Goal: Information Seeking & Learning: Learn about a topic

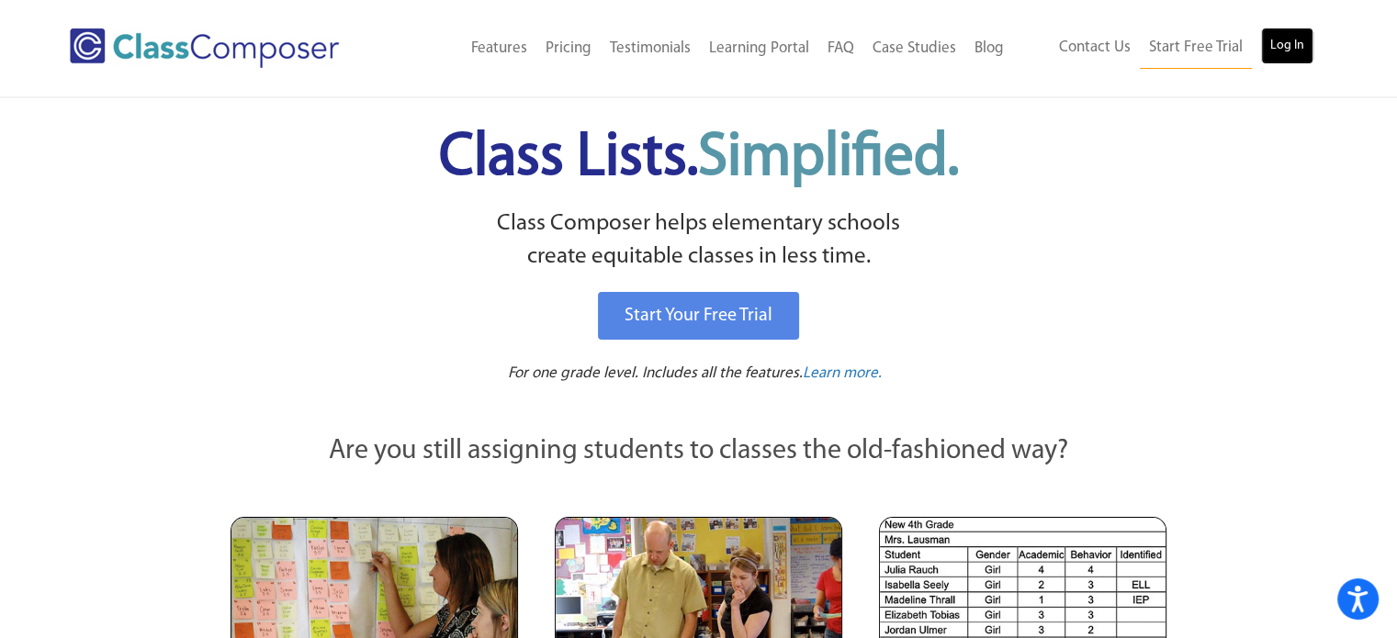
click at [1277, 56] on link "Log In" at bounding box center [1287, 46] width 52 height 37
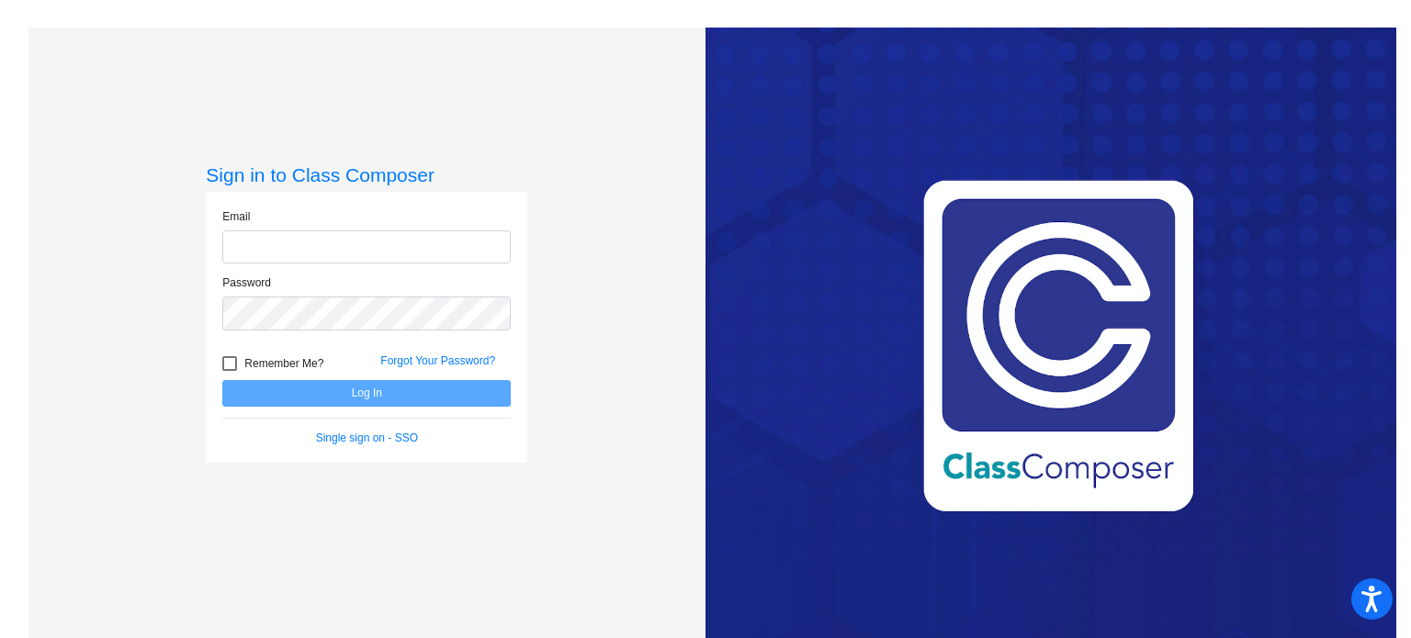
type input "[PERSON_NAME][EMAIL_ADDRESS][DOMAIN_NAME]"
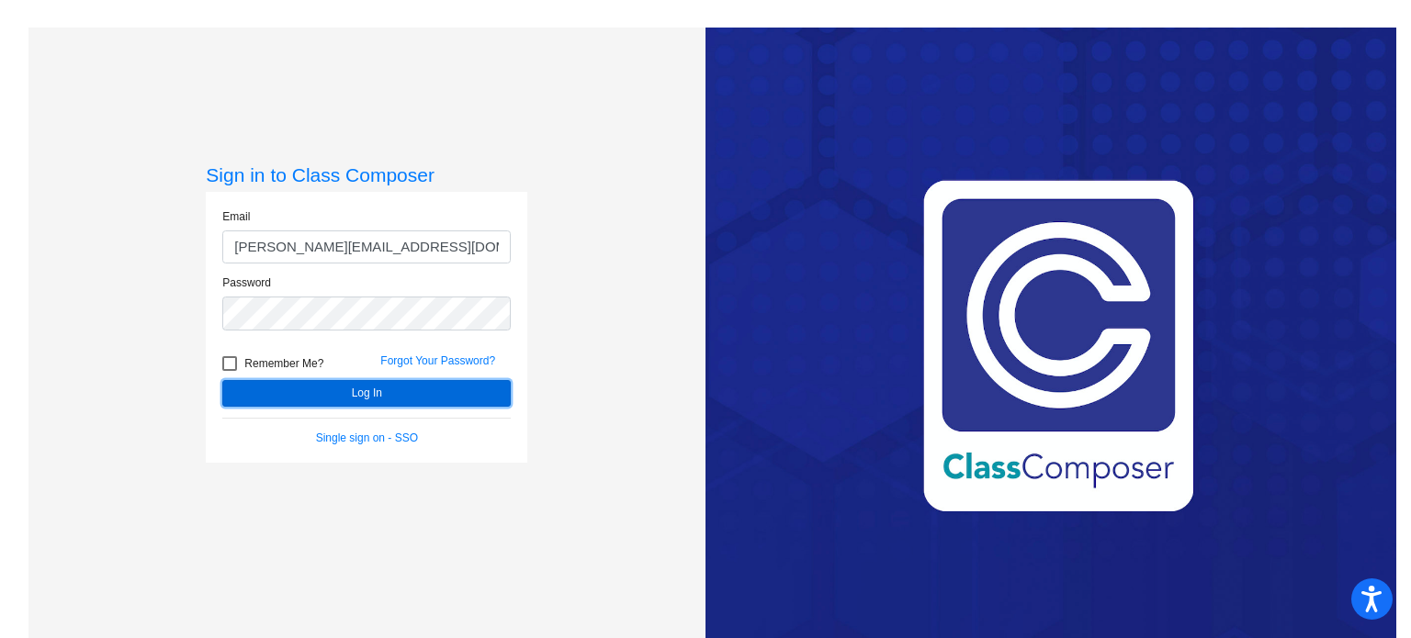
click at [438, 396] on button "Log In" at bounding box center [366, 393] width 288 height 27
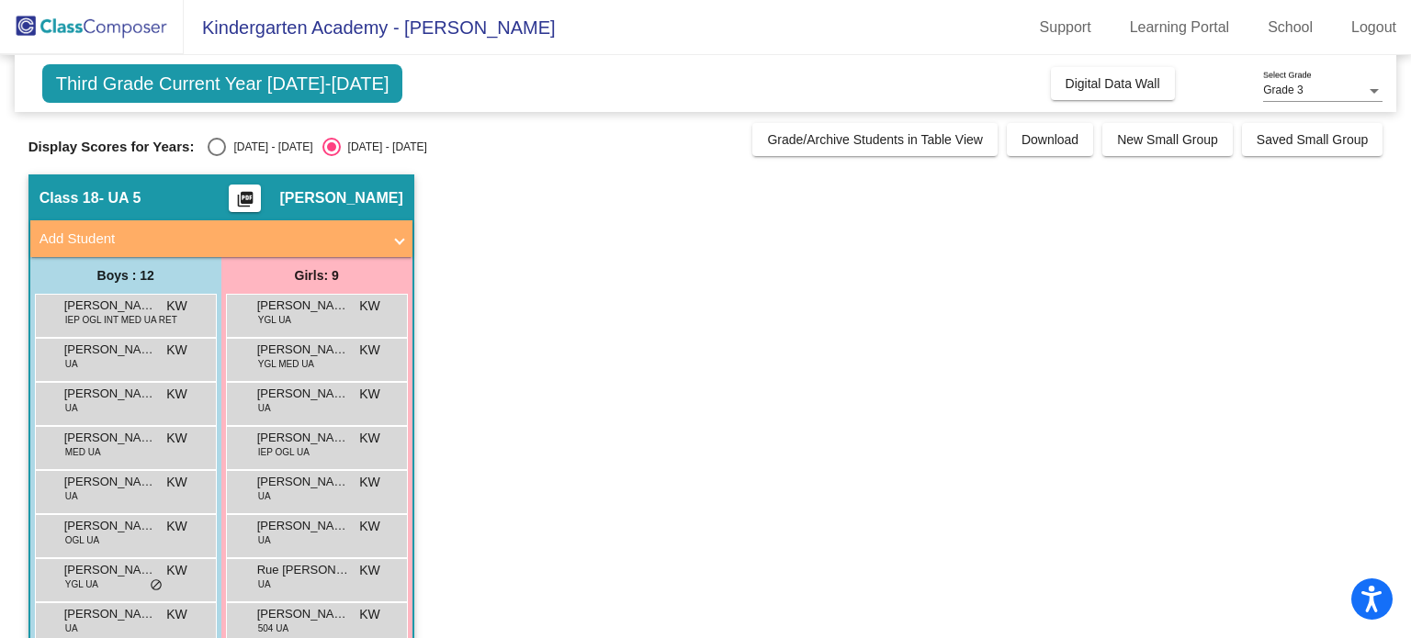
click at [1326, 94] on div "Grade 3" at bounding box center [1314, 91] width 103 height 13
click at [218, 149] on div at bounding box center [705, 319] width 1411 height 638
click at [218, 149] on div "Select an option" at bounding box center [217, 147] width 18 height 18
click at [217, 156] on input "[DATE] - [DATE]" at bounding box center [216, 156] width 1 height 1
radio input "true"
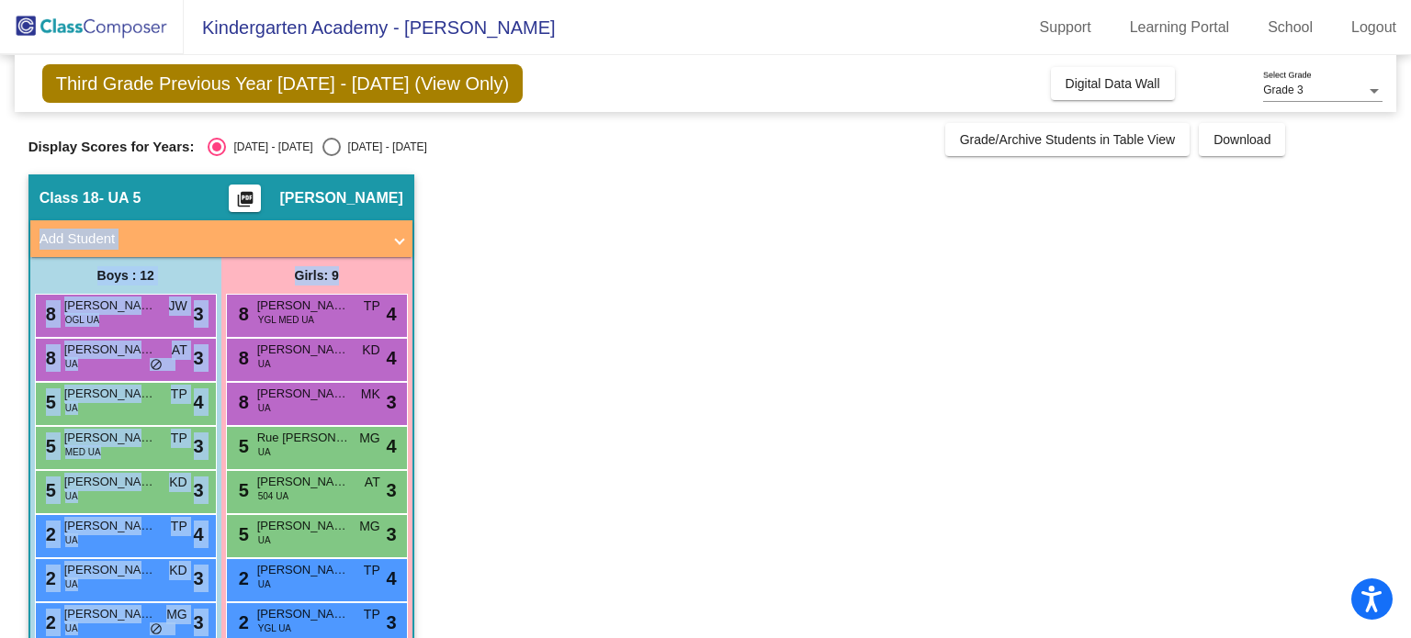
drag, startPoint x: 1400, startPoint y: 212, endPoint x: 1399, endPoint y: 289, distance: 77.2
click at [1399, 289] on mat-sidenav-content "Grade 3 Select Grade Third Grade Previous Year [DATE] - [DATE] (View Only) Add,…" at bounding box center [705, 346] width 1411 height 583
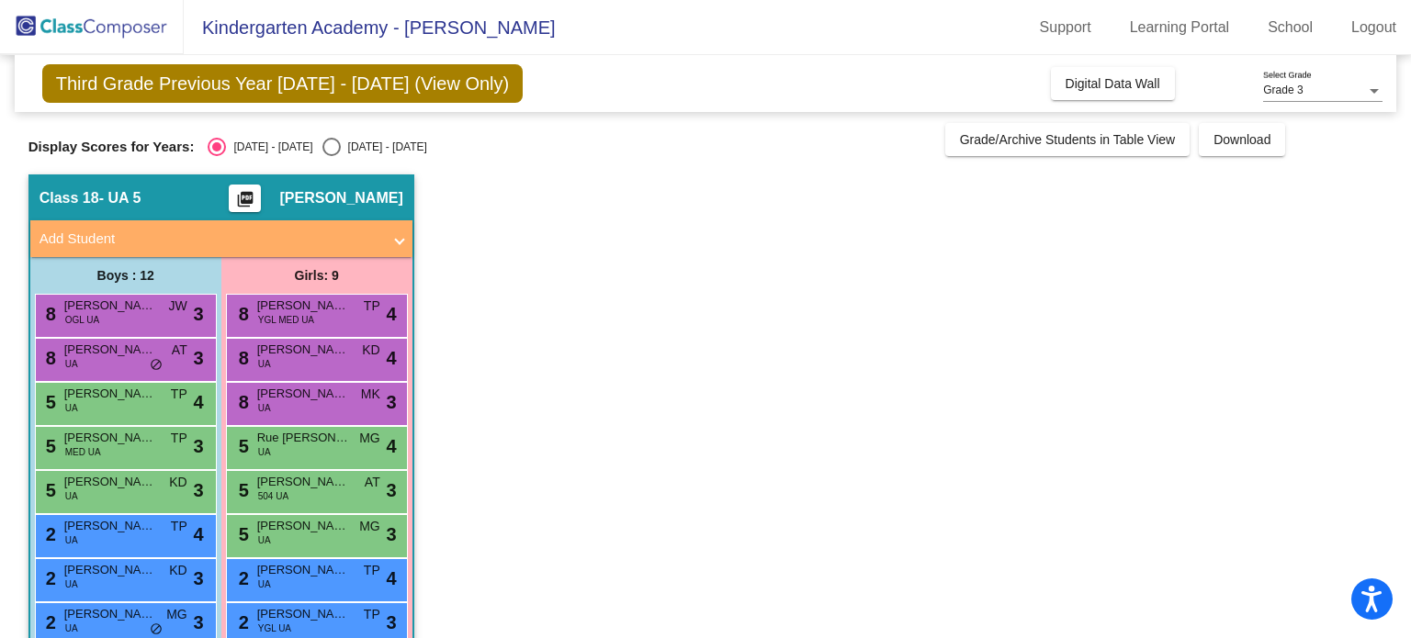
click at [1231, 352] on app-classroom "Class 18 - UA 5 picture_as_pdf [PERSON_NAME] Add Student First Name Last Name S…" at bounding box center [705, 514] width 1355 height 678
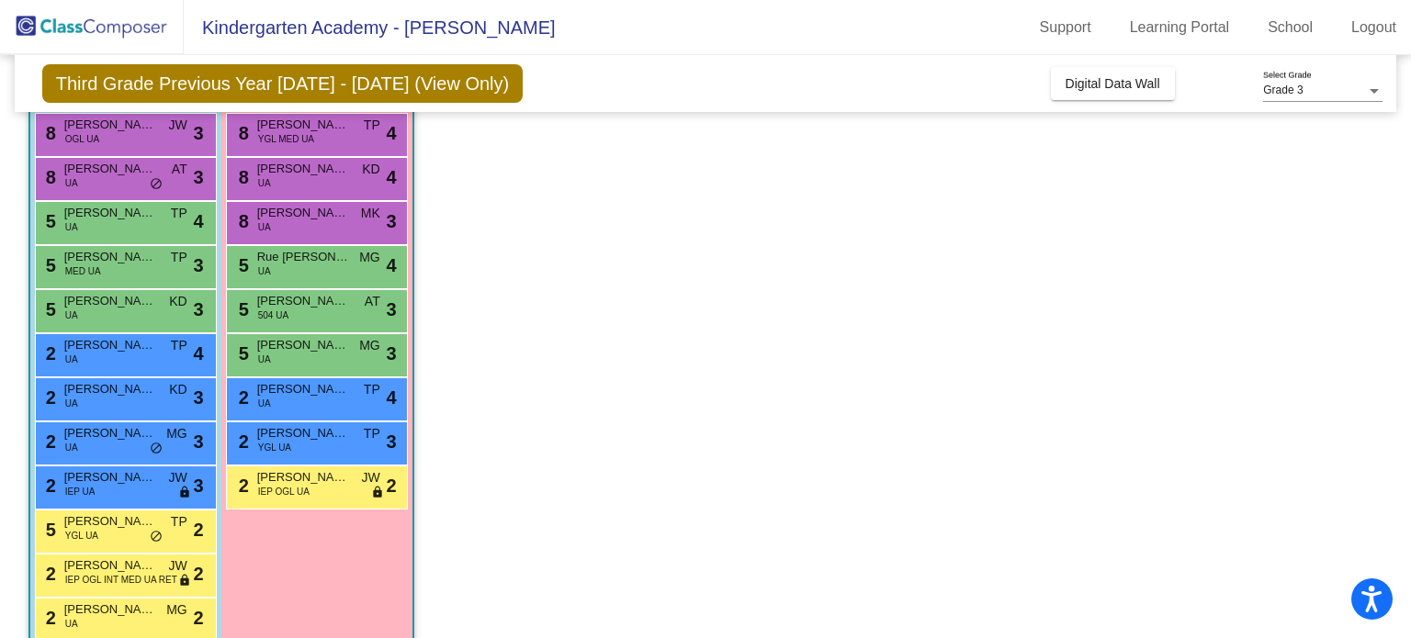
scroll to position [167, 0]
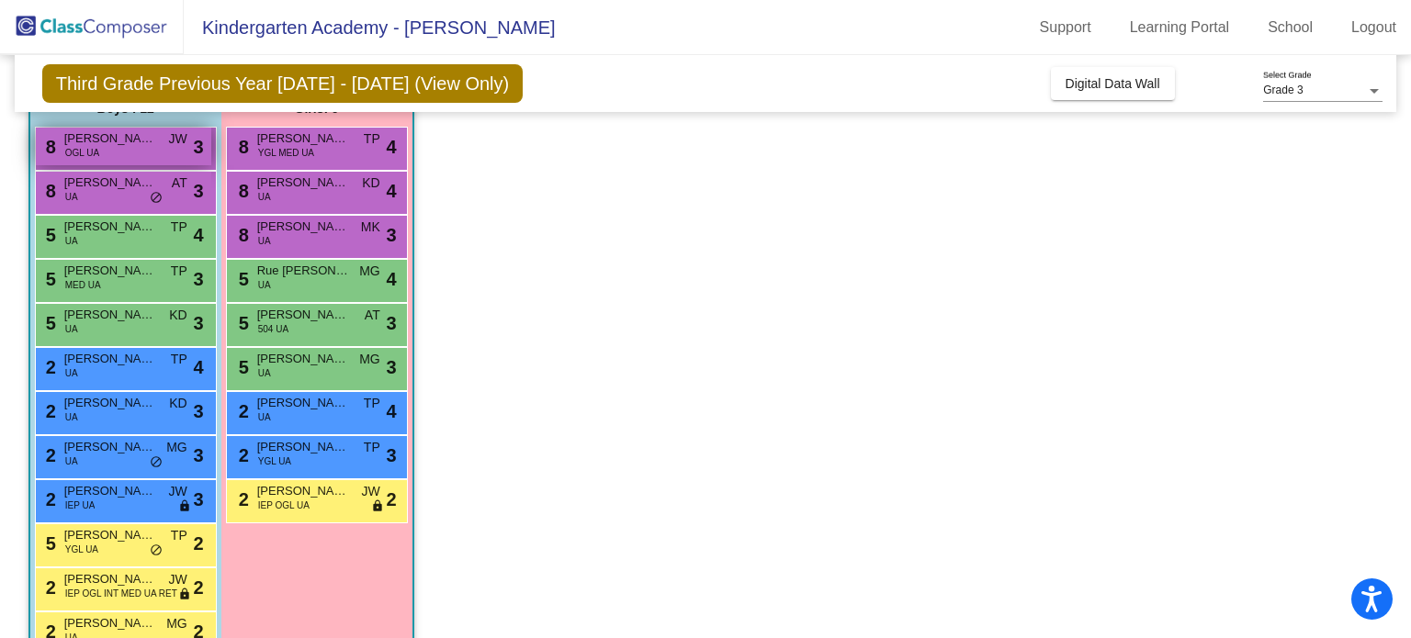
click at [107, 147] on div "8 [PERSON_NAME] Page OGL UA JW lock do_not_disturb_alt 3" at bounding box center [123, 147] width 175 height 38
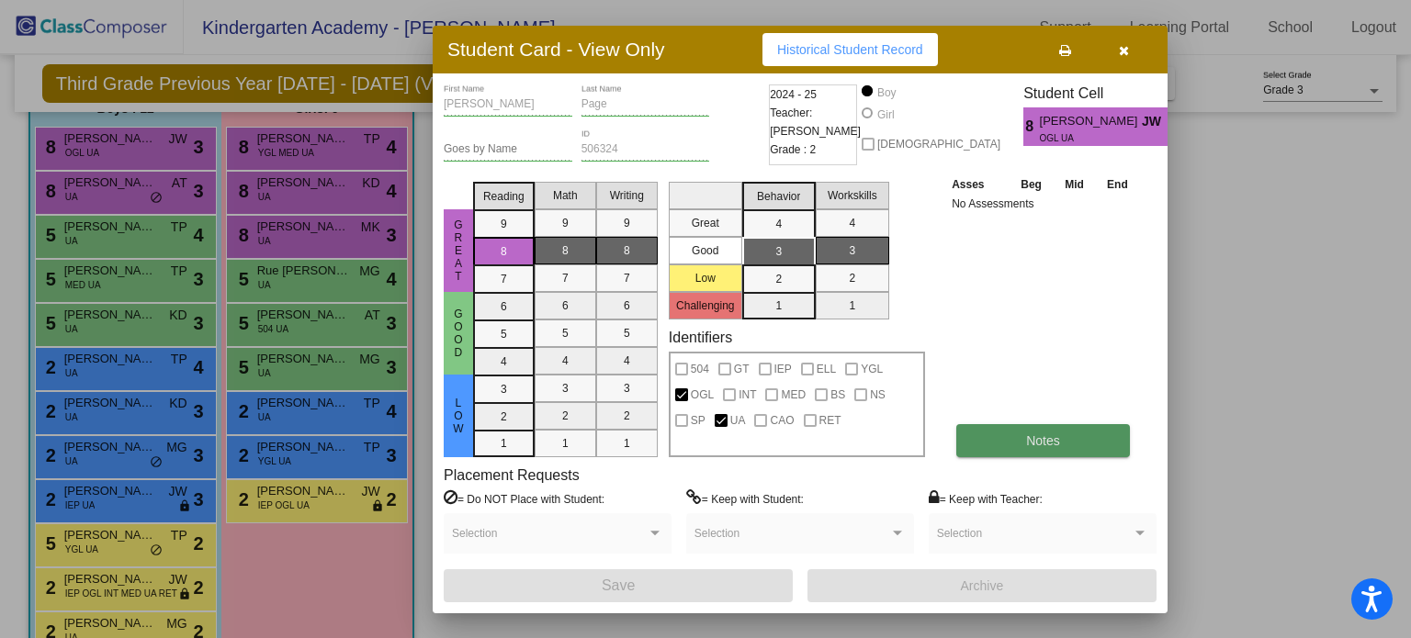
click at [1059, 446] on span "Notes" at bounding box center [1043, 441] width 34 height 15
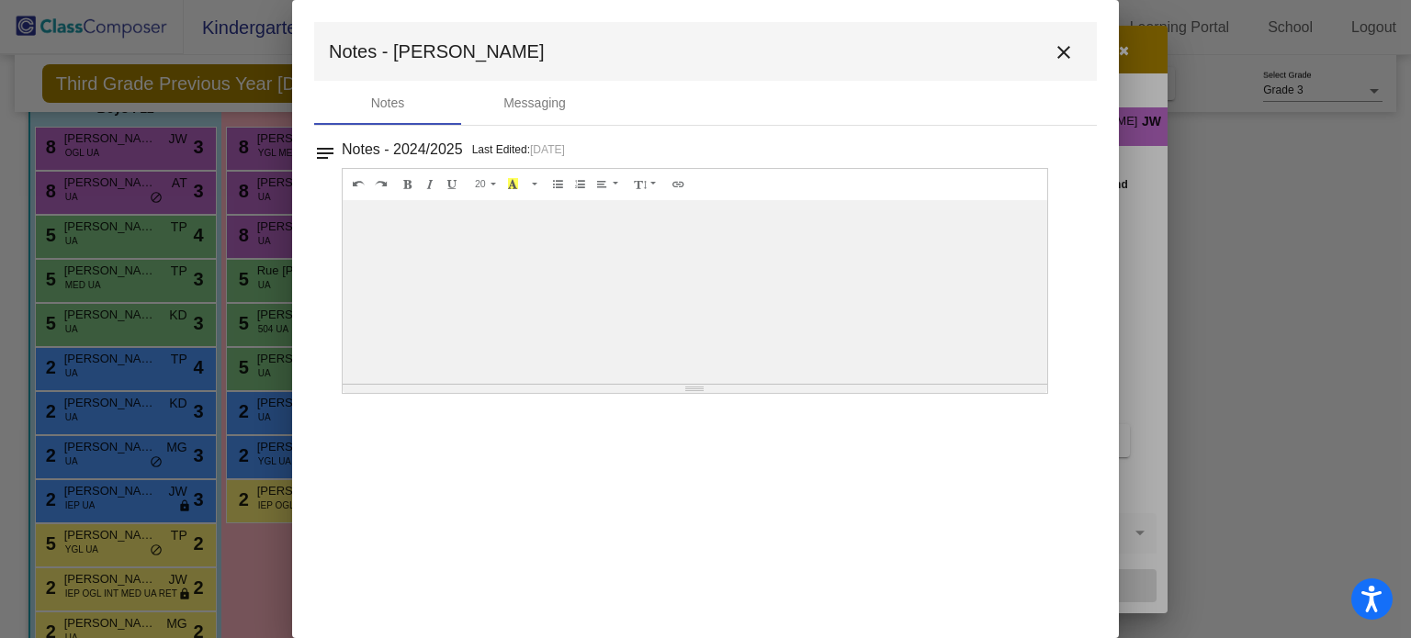
click at [1062, 46] on mat-icon "close" at bounding box center [1064, 52] width 22 height 22
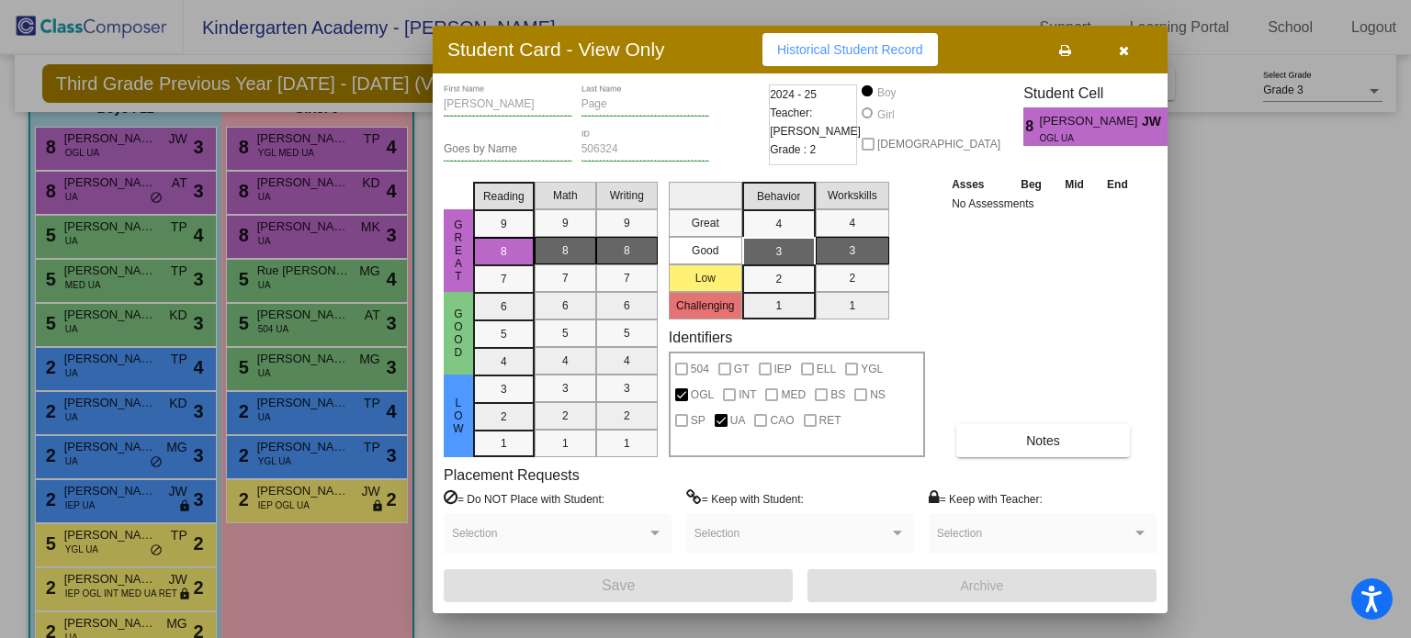
click at [1129, 54] on button "button" at bounding box center [1123, 49] width 59 height 33
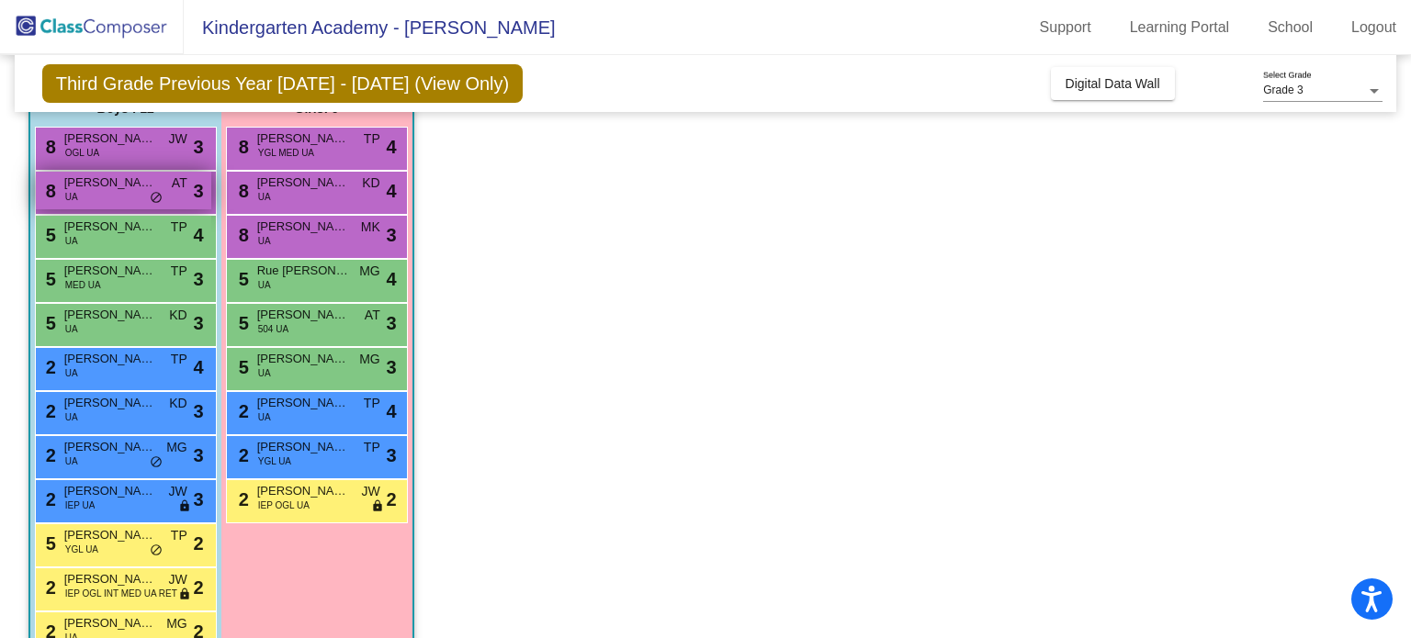
click at [122, 180] on span "[PERSON_NAME]" at bounding box center [110, 183] width 92 height 18
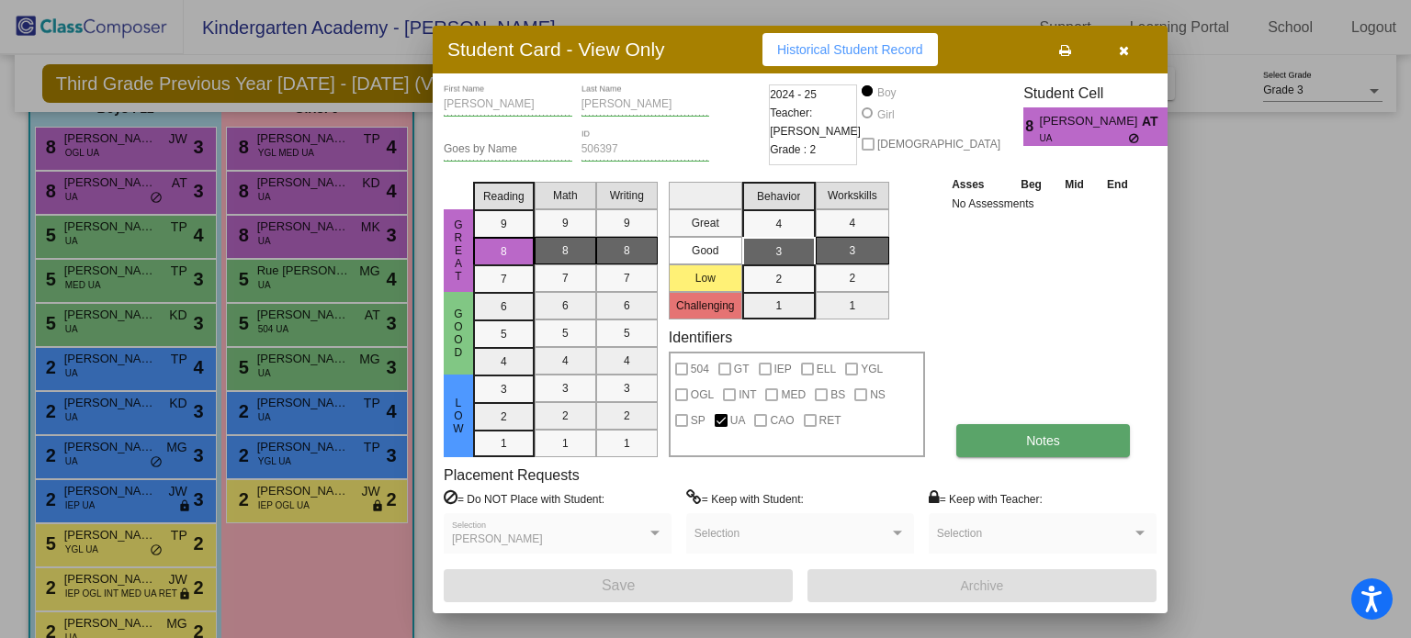
click at [999, 448] on button "Notes" at bounding box center [1043, 440] width 174 height 33
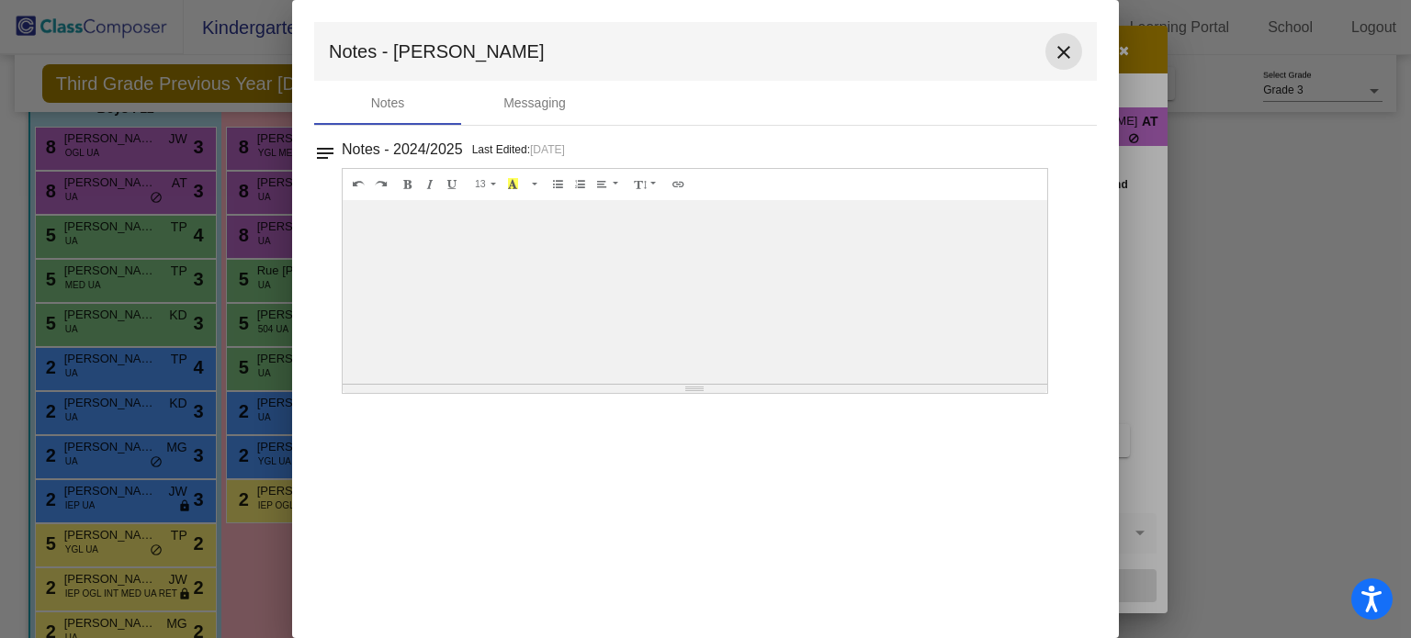
click at [1066, 63] on button "close" at bounding box center [1063, 51] width 37 height 37
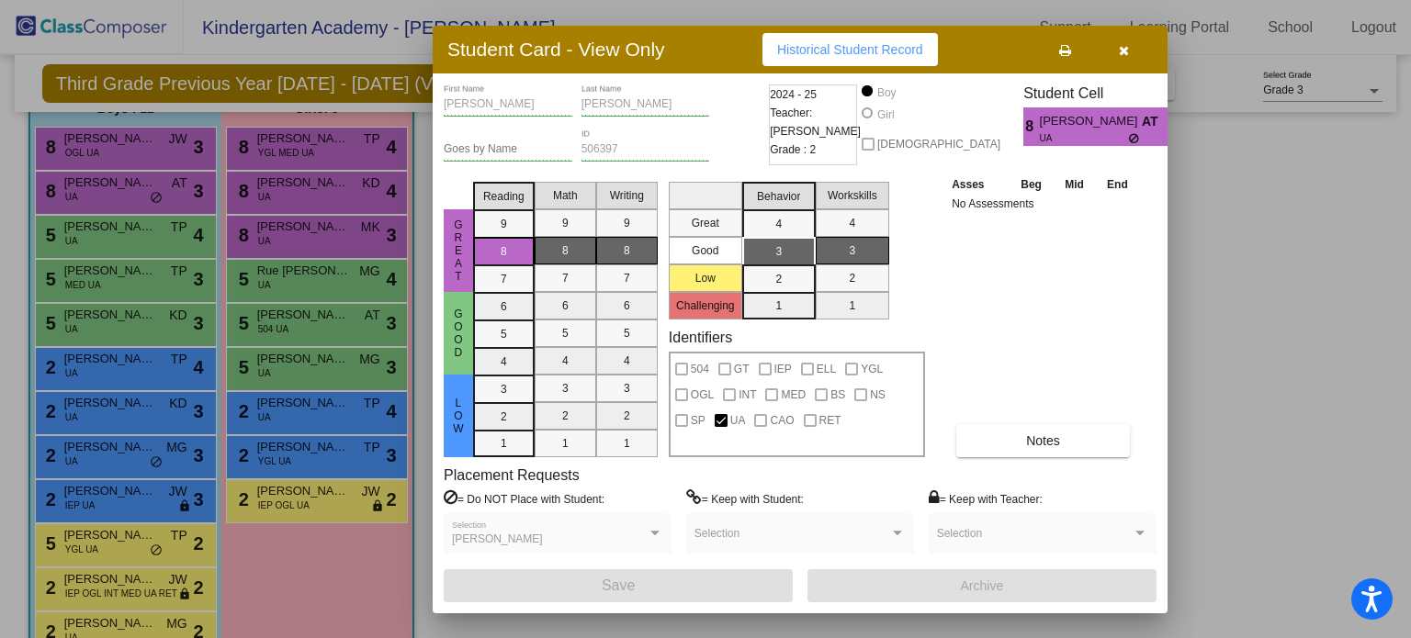
click at [1033, 536] on span at bounding box center [1034, 540] width 195 height 13
click at [1129, 54] on button "button" at bounding box center [1123, 49] width 59 height 33
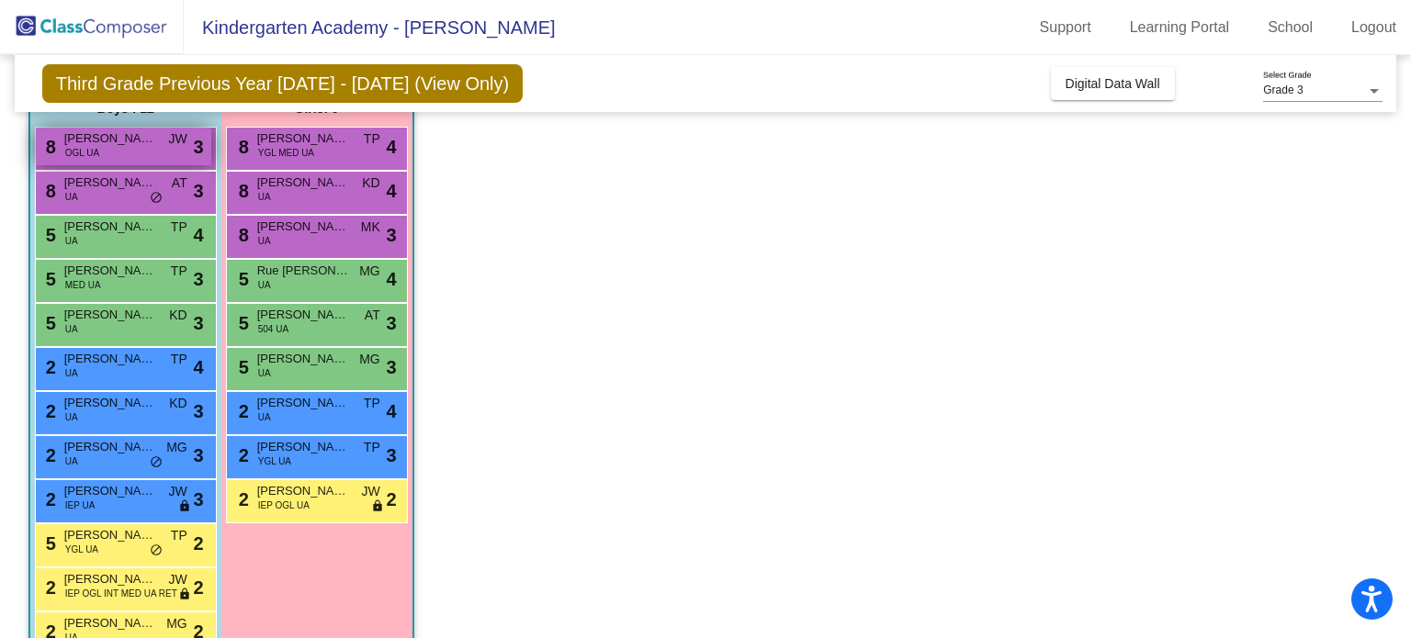
click at [144, 132] on span "[PERSON_NAME] Page" at bounding box center [110, 139] width 92 height 18
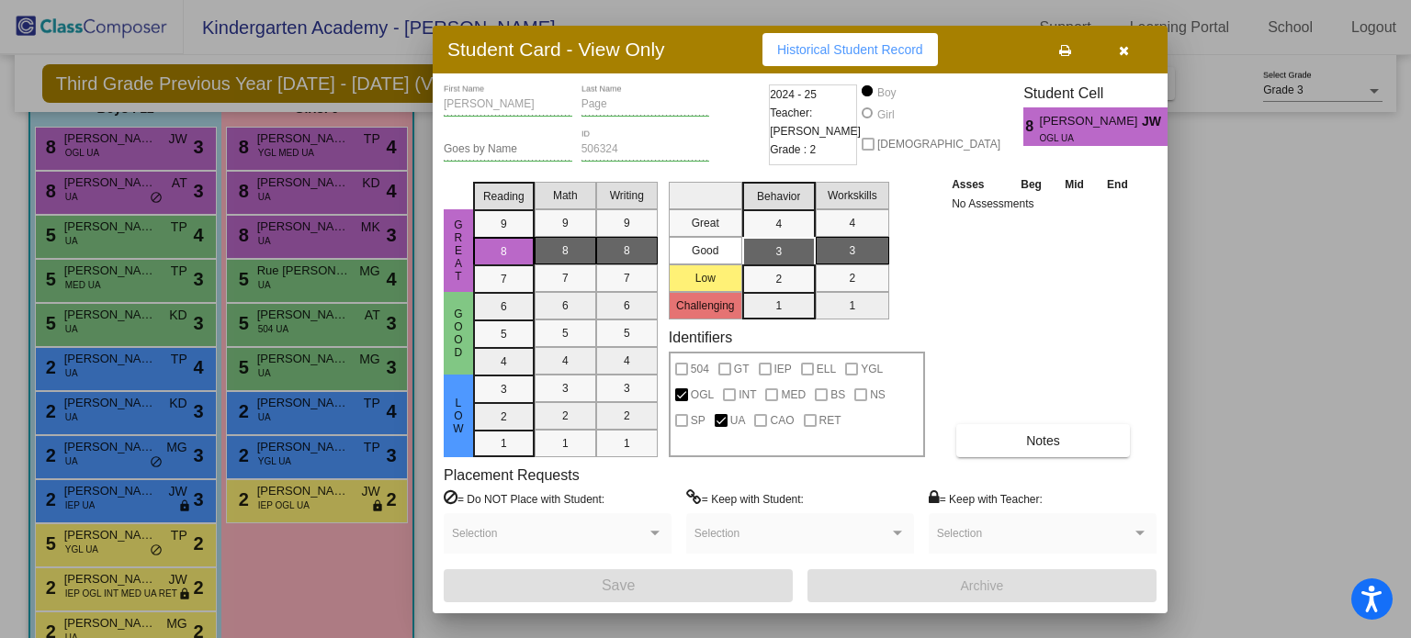
click at [1120, 47] on icon "button" at bounding box center [1124, 50] width 10 height 13
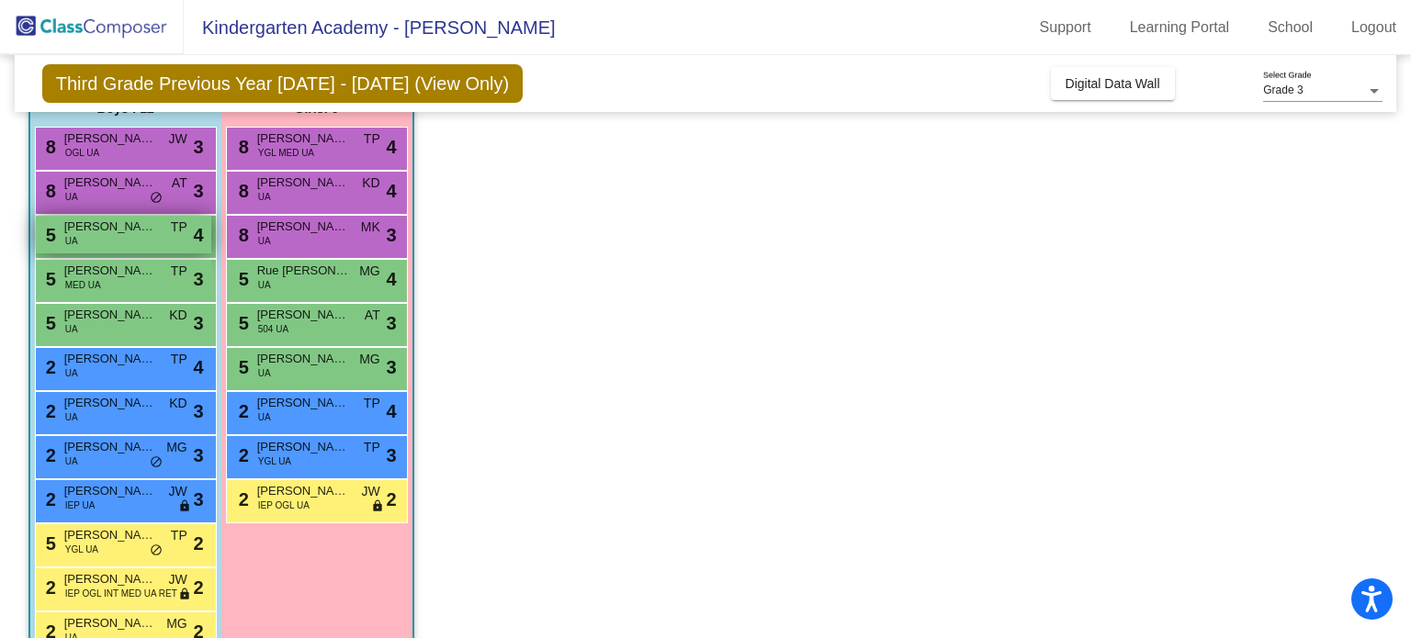
click at [140, 239] on div "5 [PERSON_NAME] UA TP lock do_not_disturb_alt 4" at bounding box center [123, 235] width 175 height 38
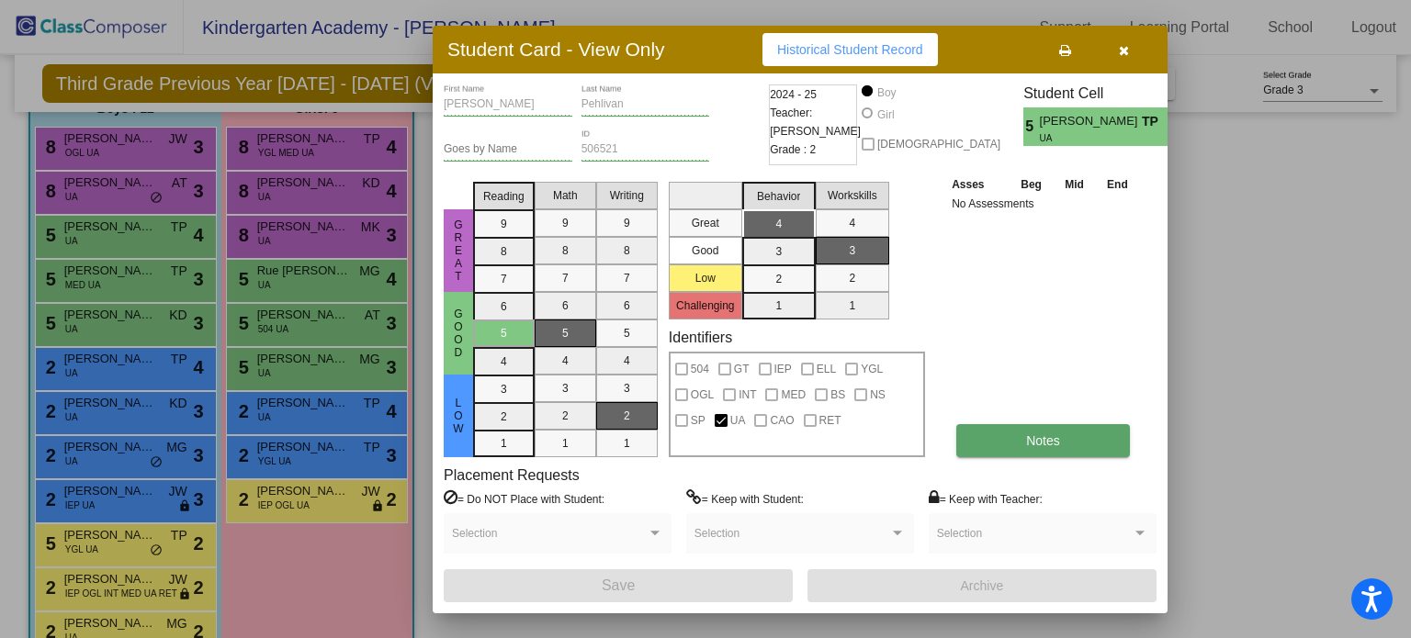
click at [966, 450] on button "Notes" at bounding box center [1043, 440] width 174 height 33
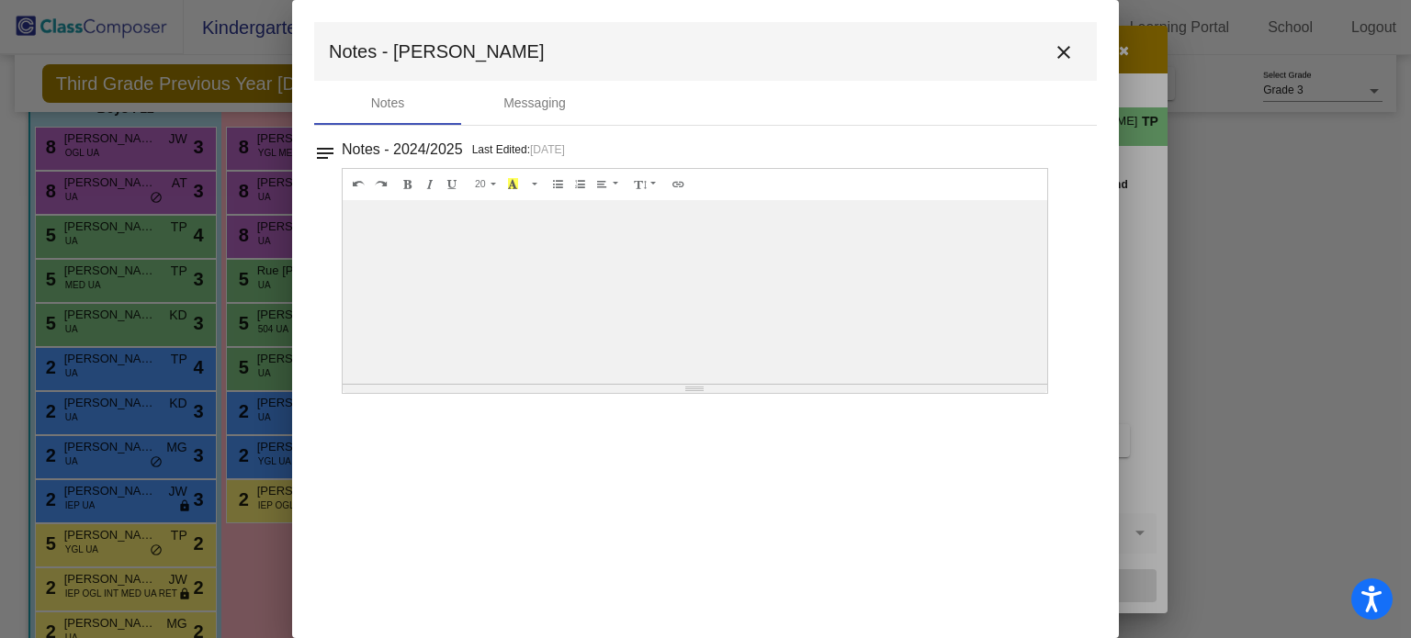
click at [1074, 51] on mat-icon "close" at bounding box center [1064, 52] width 22 height 22
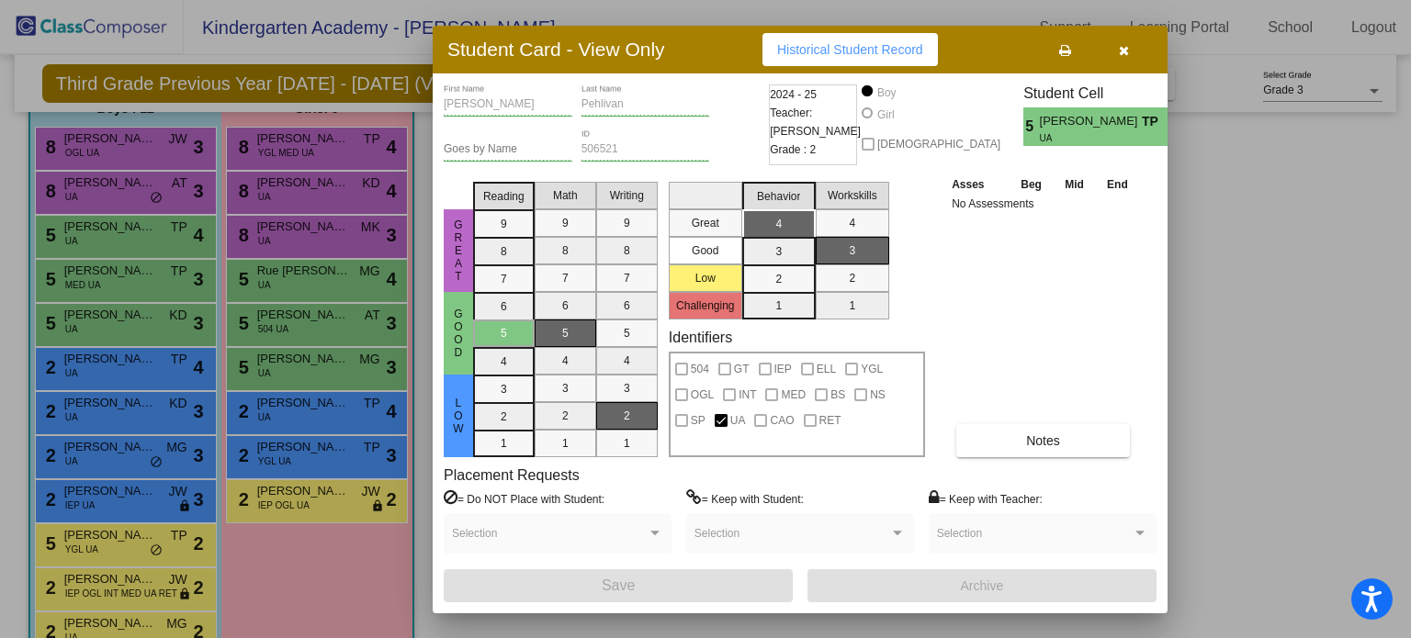
click at [1121, 55] on icon "button" at bounding box center [1124, 50] width 10 height 13
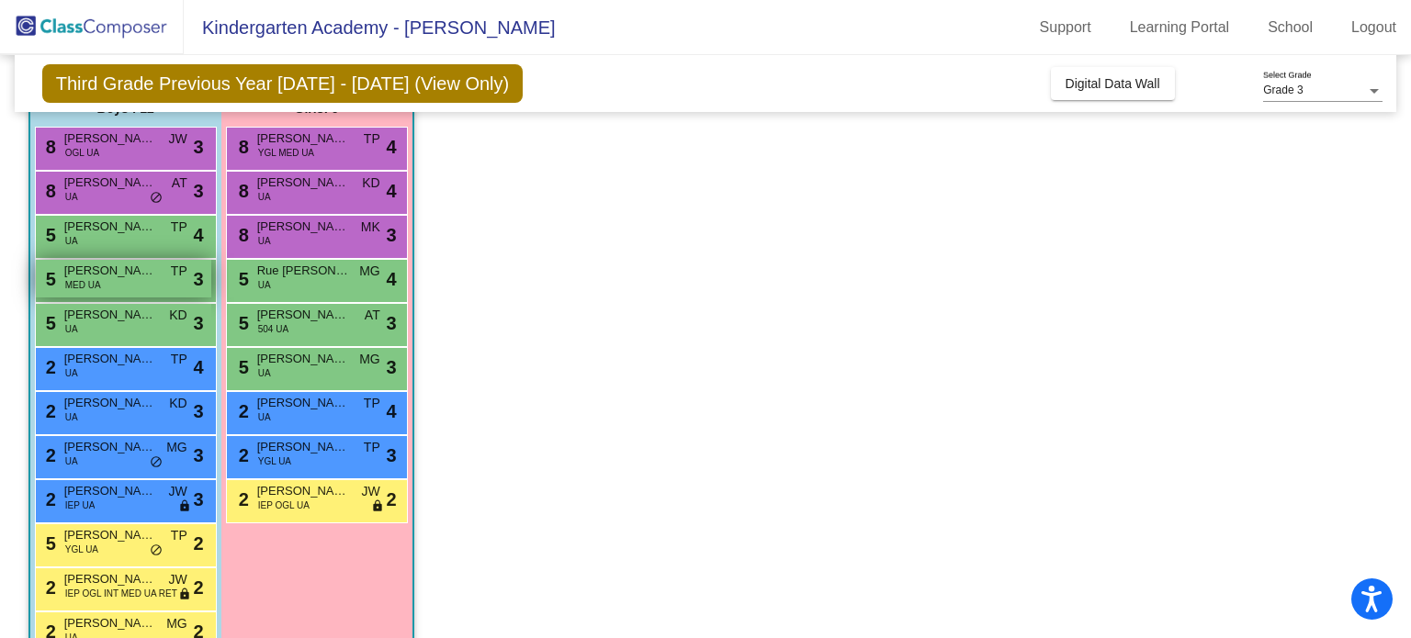
click at [137, 268] on span "[PERSON_NAME]" at bounding box center [110, 271] width 92 height 18
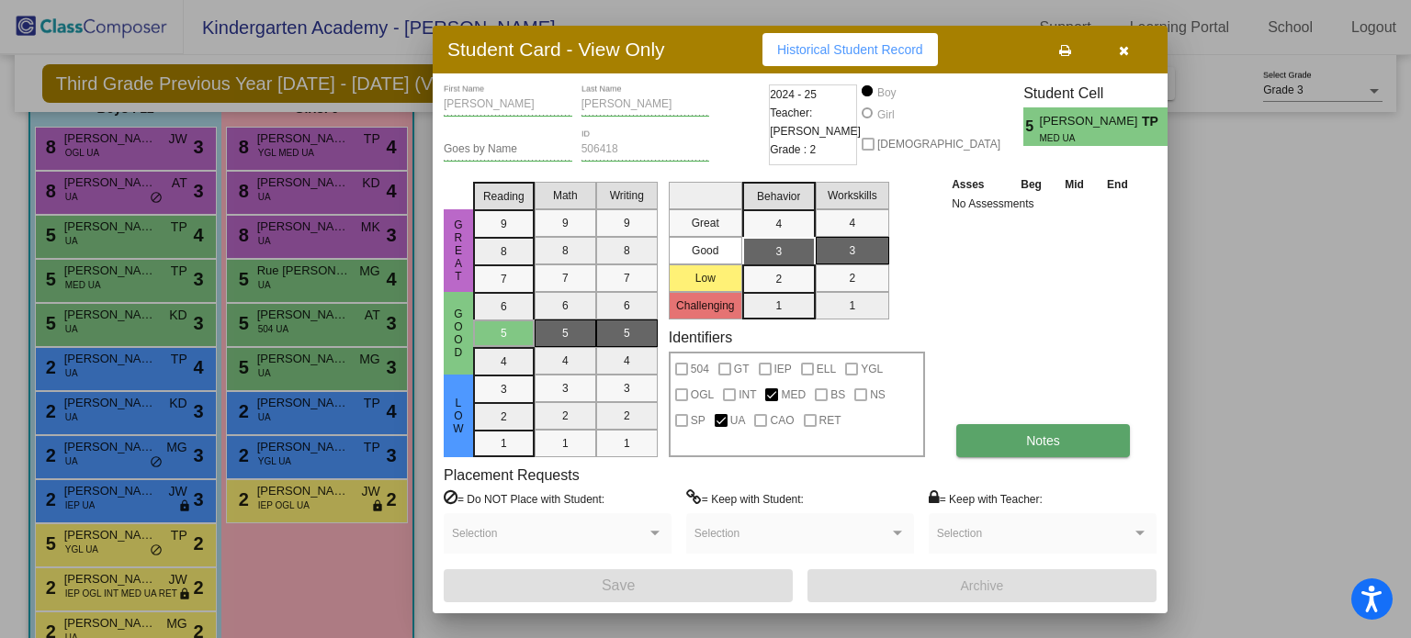
click at [1021, 429] on button "Notes" at bounding box center [1043, 440] width 174 height 33
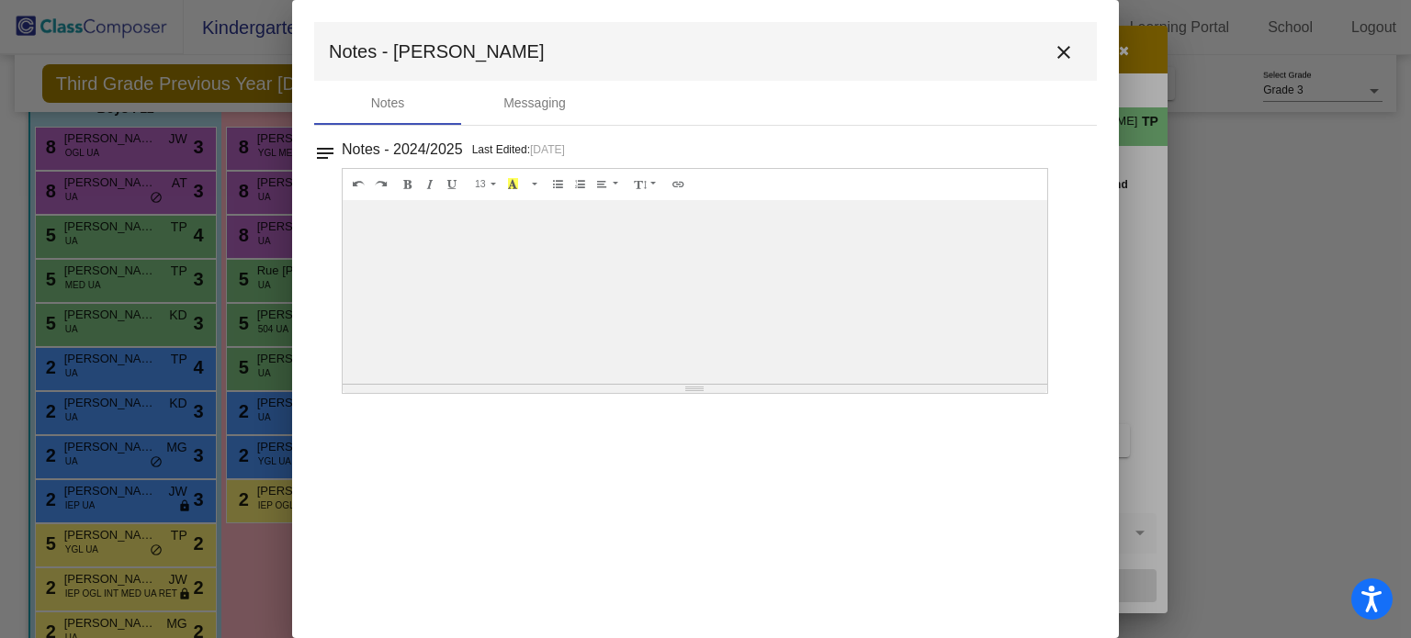
click at [1066, 53] on mat-icon "close" at bounding box center [1064, 52] width 22 height 22
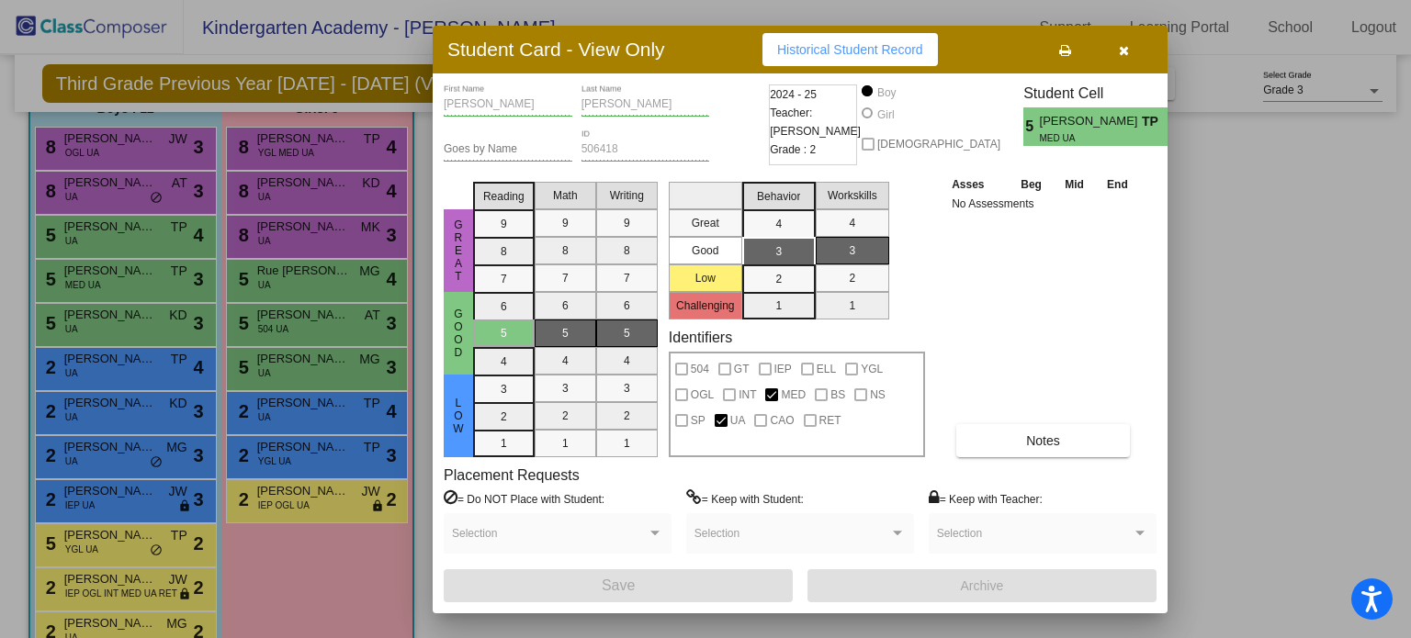
click at [142, 141] on div at bounding box center [705, 319] width 1411 height 638
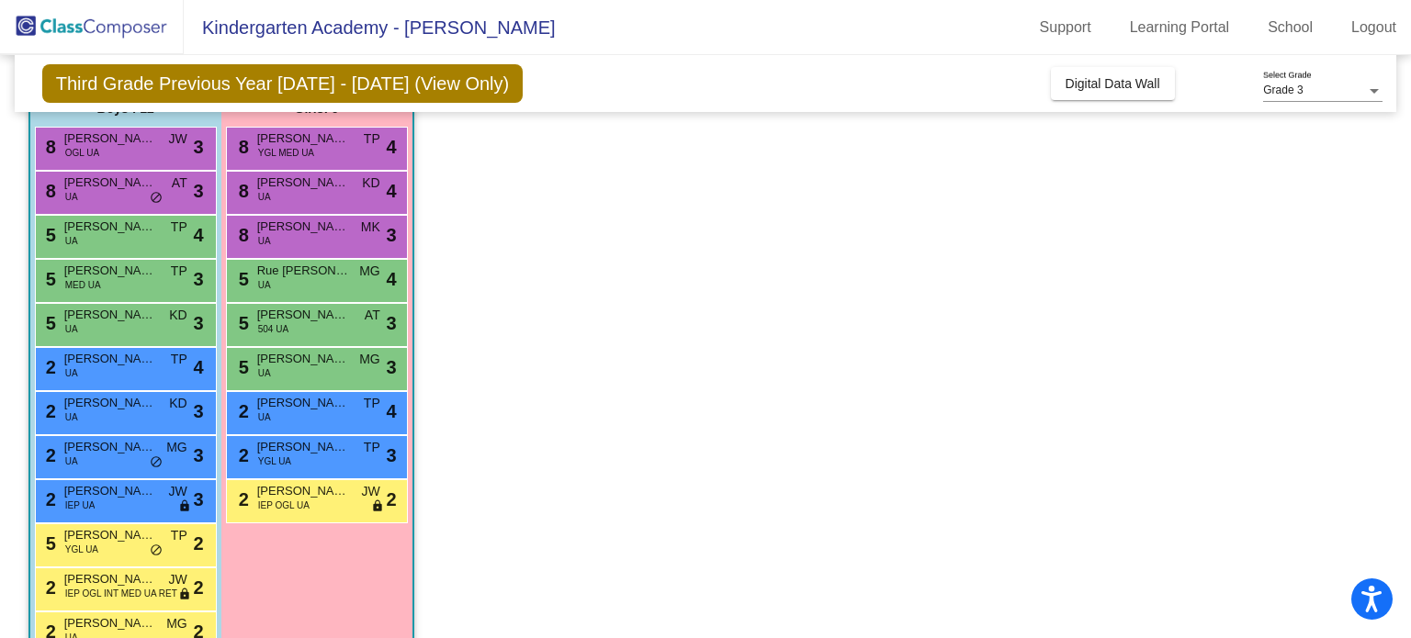
click at [142, 141] on span "[PERSON_NAME] Page" at bounding box center [110, 139] width 92 height 18
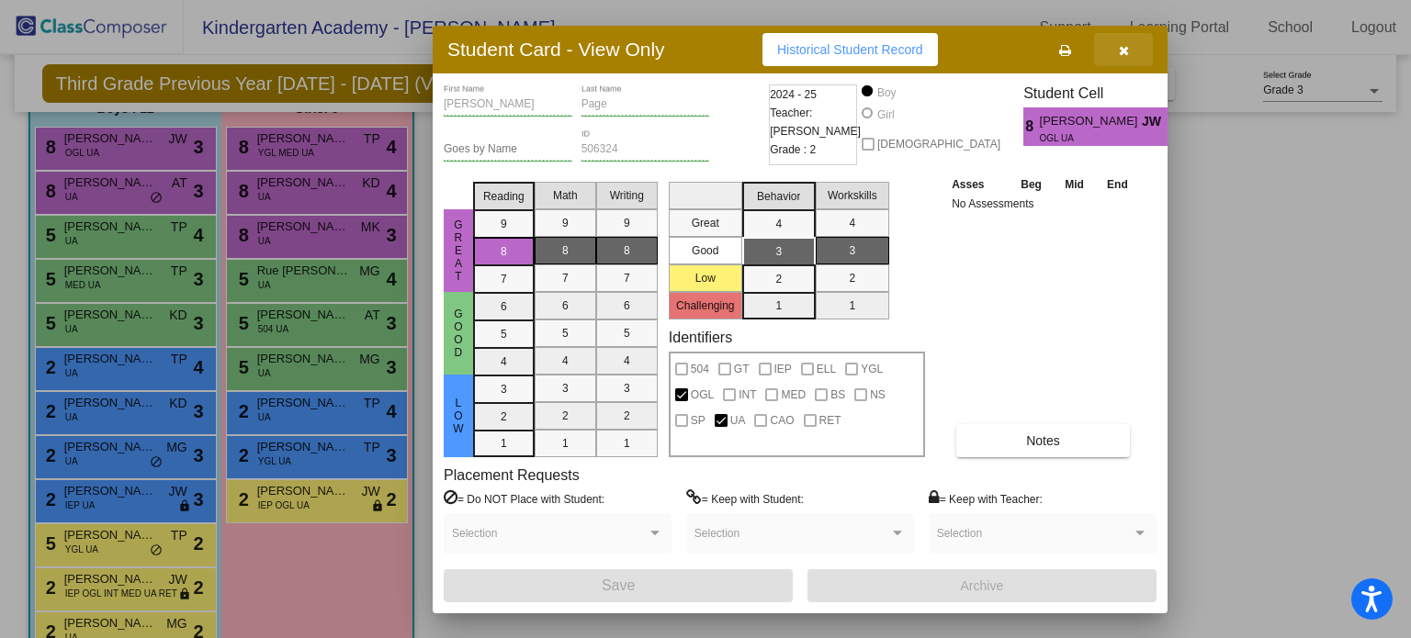
click at [1132, 51] on button "button" at bounding box center [1123, 49] width 59 height 33
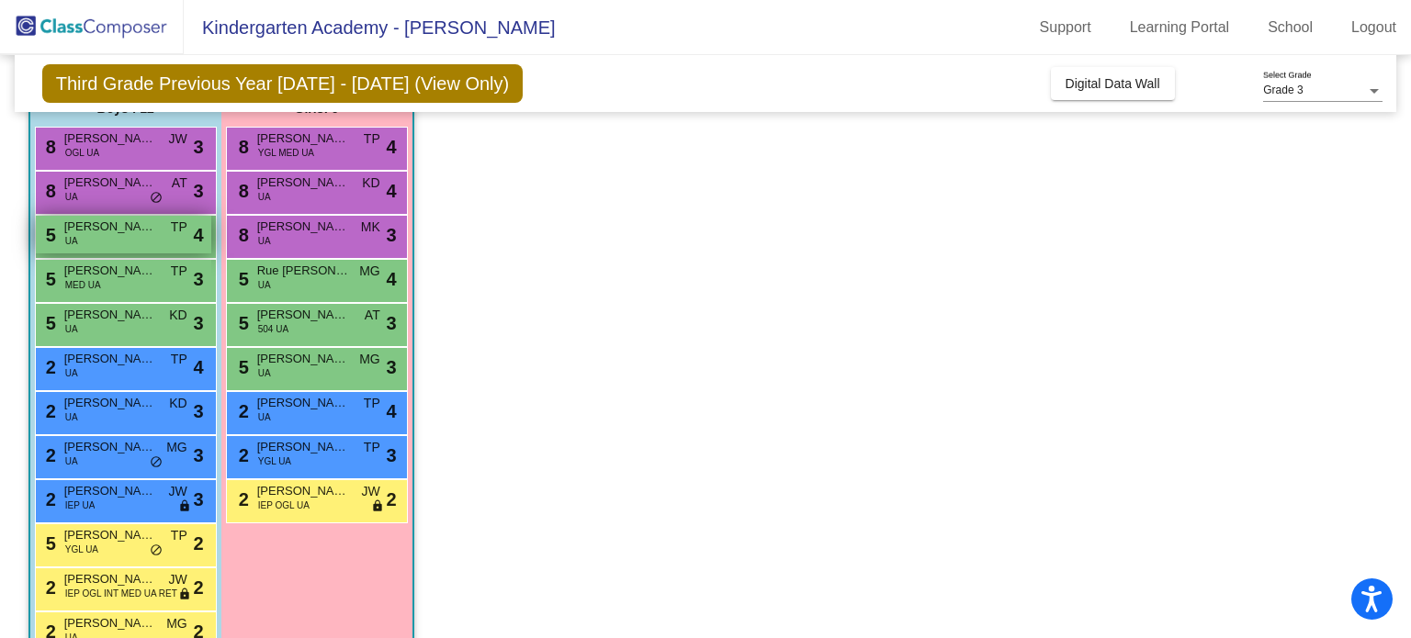
click at [121, 245] on div "5 [PERSON_NAME] UA TP lock do_not_disturb_alt 4" at bounding box center [123, 235] width 175 height 38
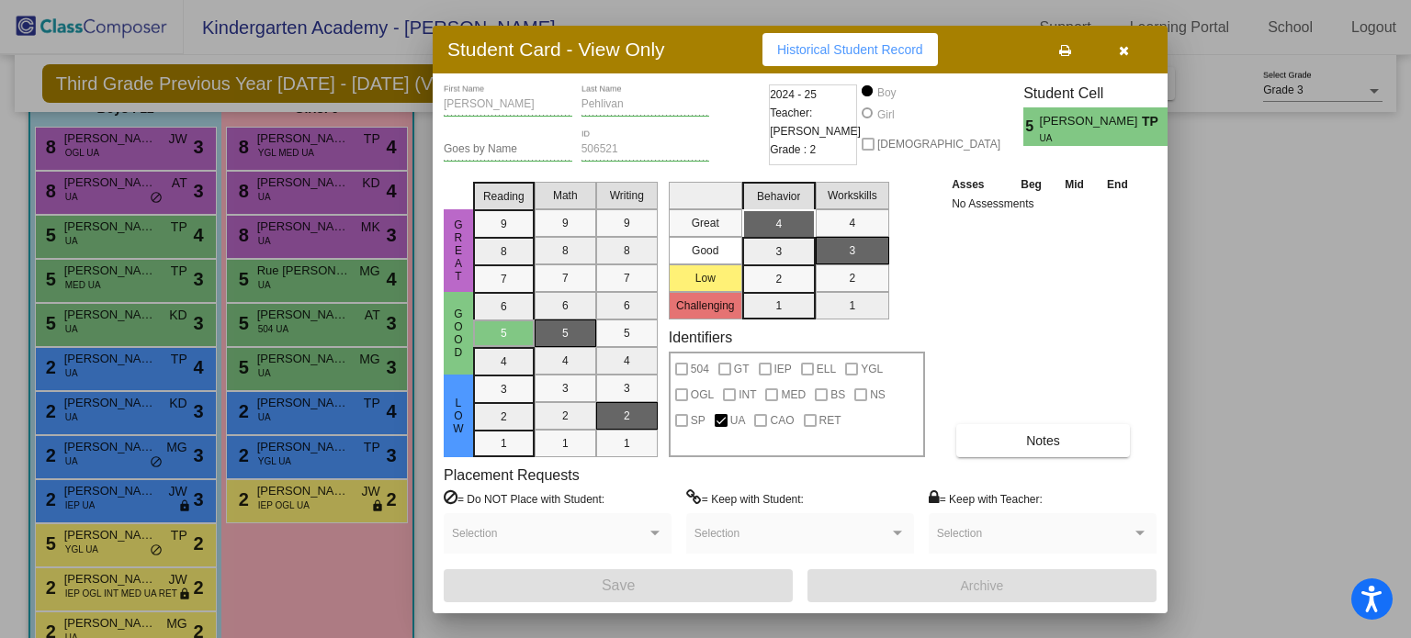
click at [1126, 44] on icon "button" at bounding box center [1124, 50] width 10 height 13
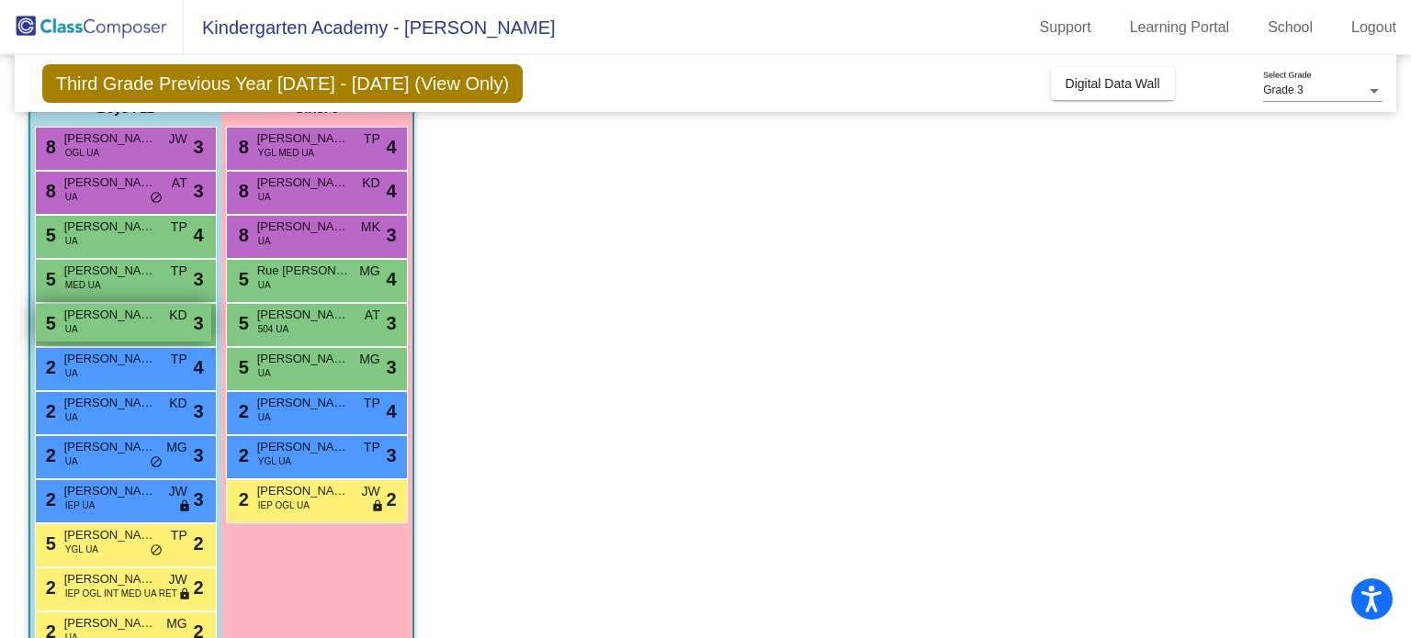
click at [140, 338] on div "5 [PERSON_NAME] UA KD lock do_not_disturb_alt 3" at bounding box center [123, 323] width 175 height 38
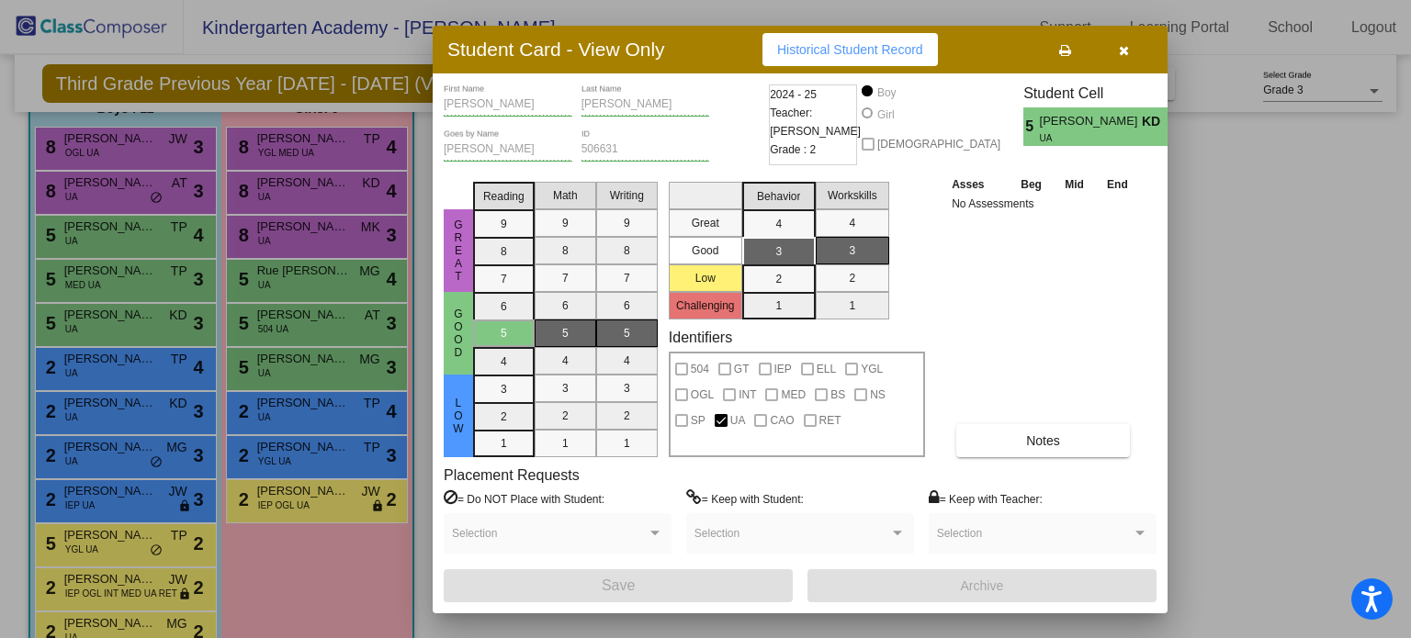
click at [119, 255] on div at bounding box center [705, 319] width 1411 height 638
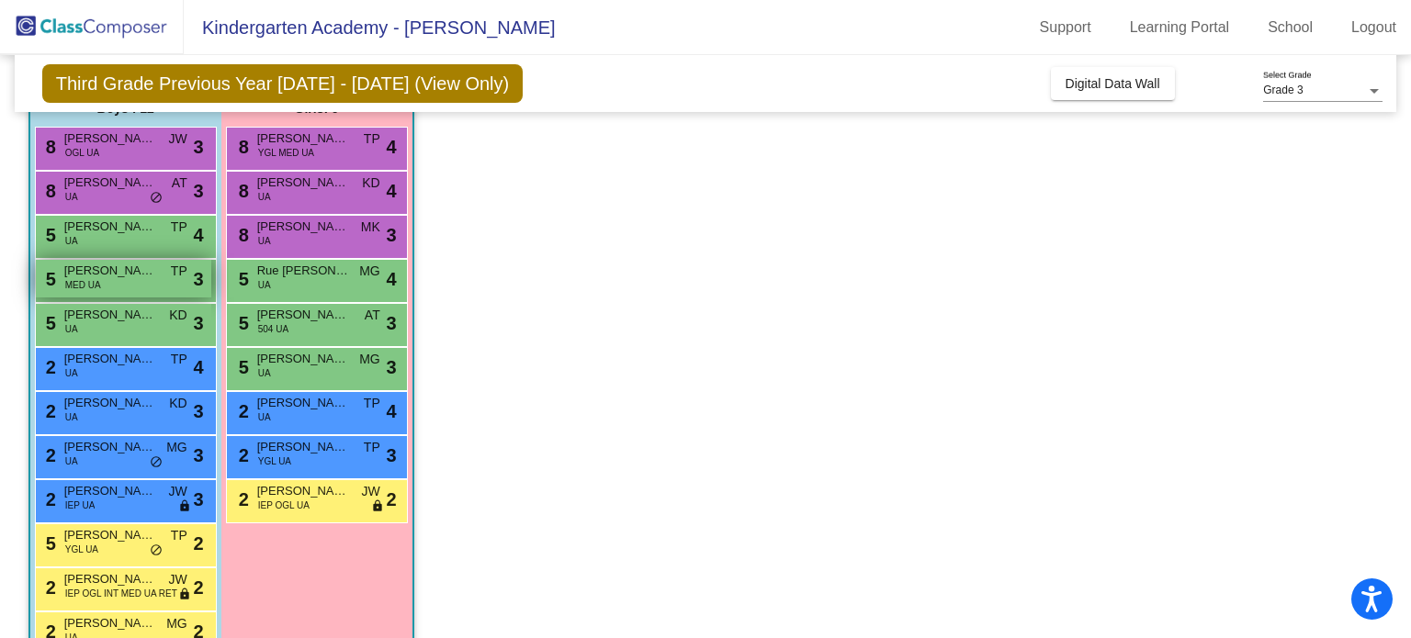
click at [116, 267] on span "[PERSON_NAME]" at bounding box center [110, 271] width 92 height 18
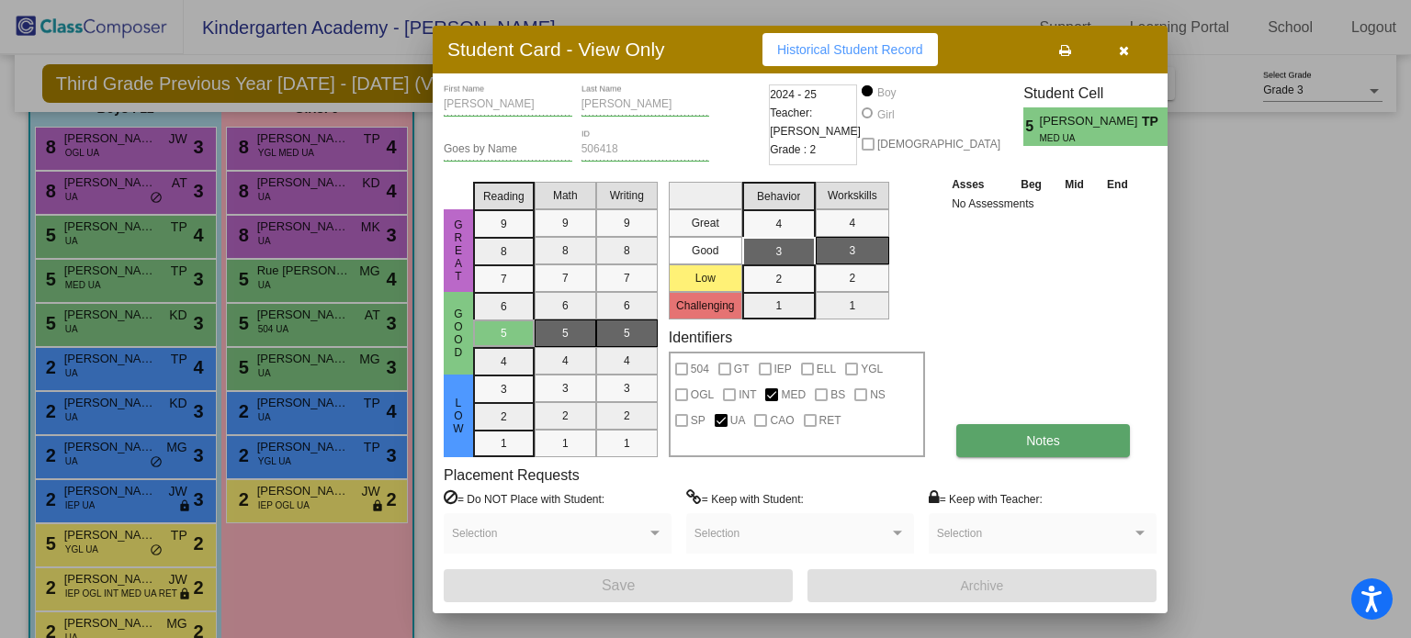
click at [1043, 440] on span "Notes" at bounding box center [1043, 441] width 34 height 15
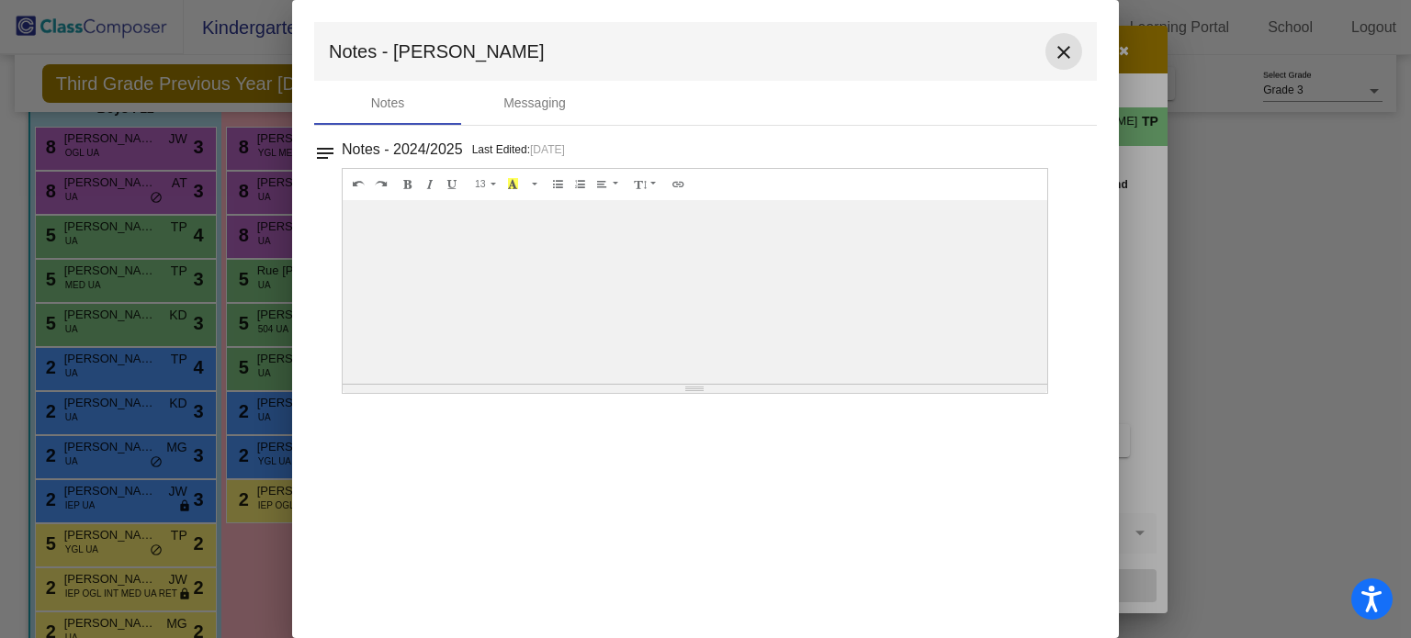
click at [1066, 46] on mat-icon "close" at bounding box center [1064, 52] width 22 height 22
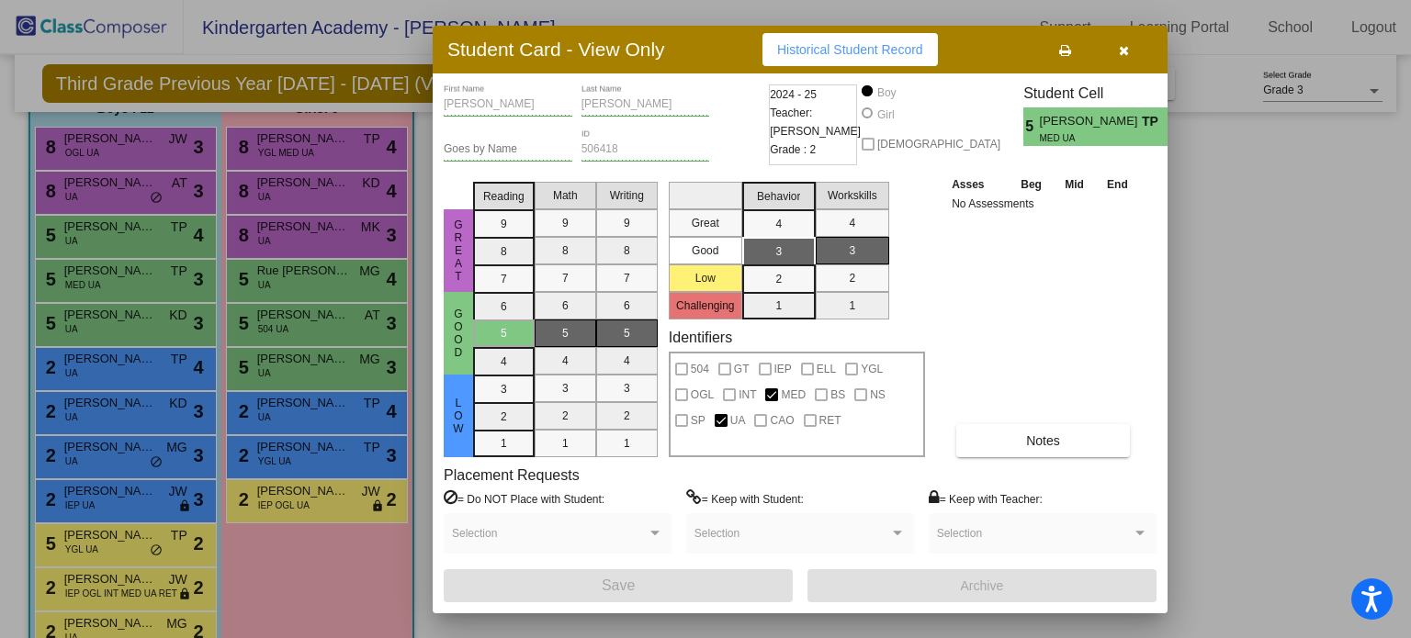
click at [132, 322] on div at bounding box center [705, 319] width 1411 height 638
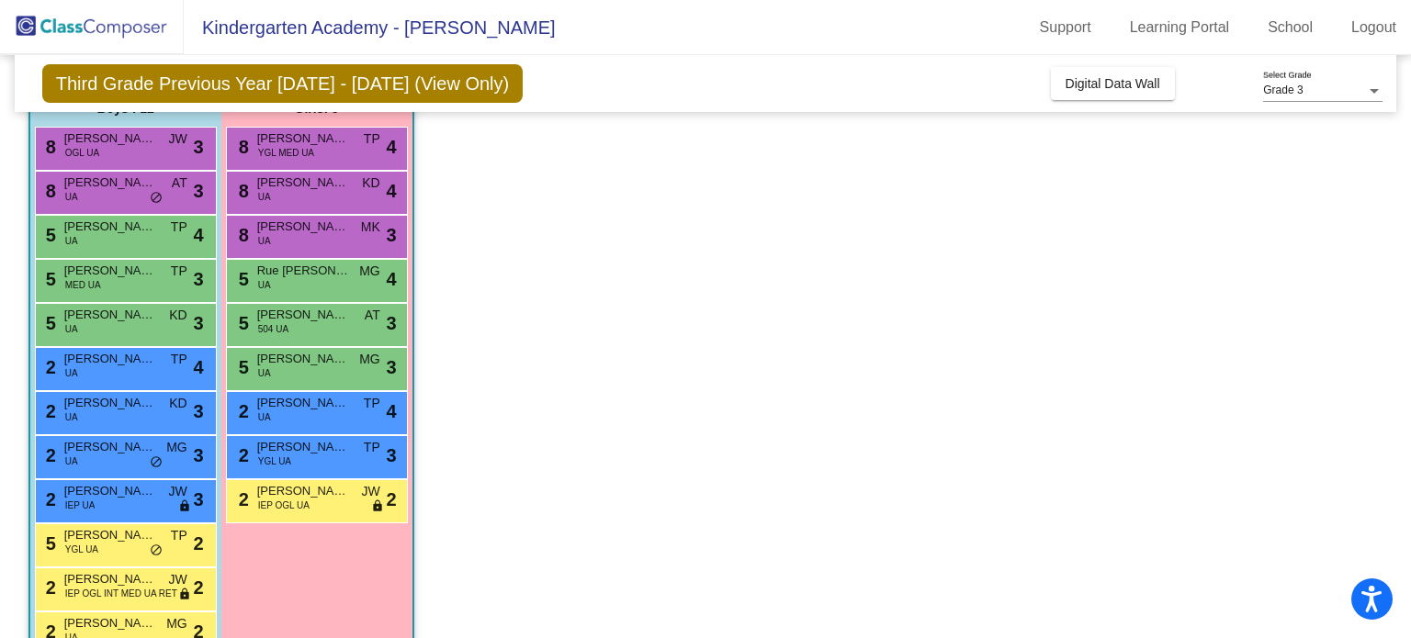
click at [132, 322] on div "5 [PERSON_NAME] UA KD lock do_not_disturb_alt 3" at bounding box center [123, 323] width 175 height 38
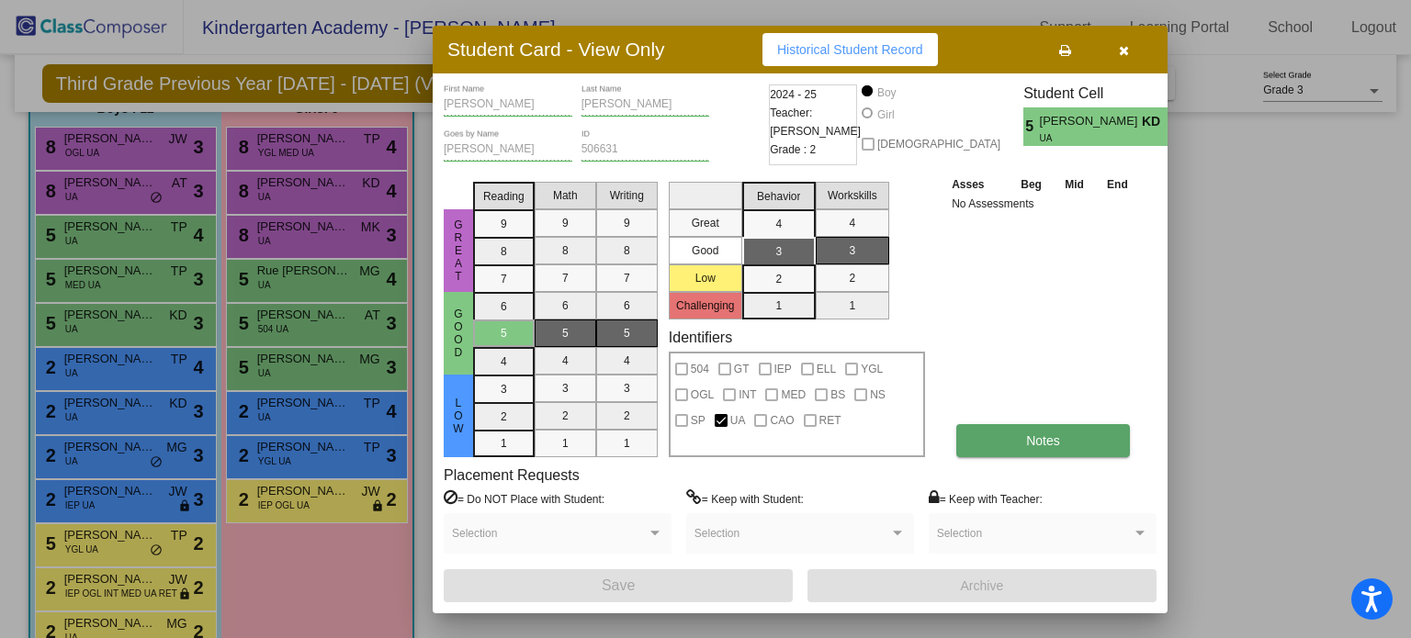
click at [996, 430] on button "Notes" at bounding box center [1043, 440] width 174 height 33
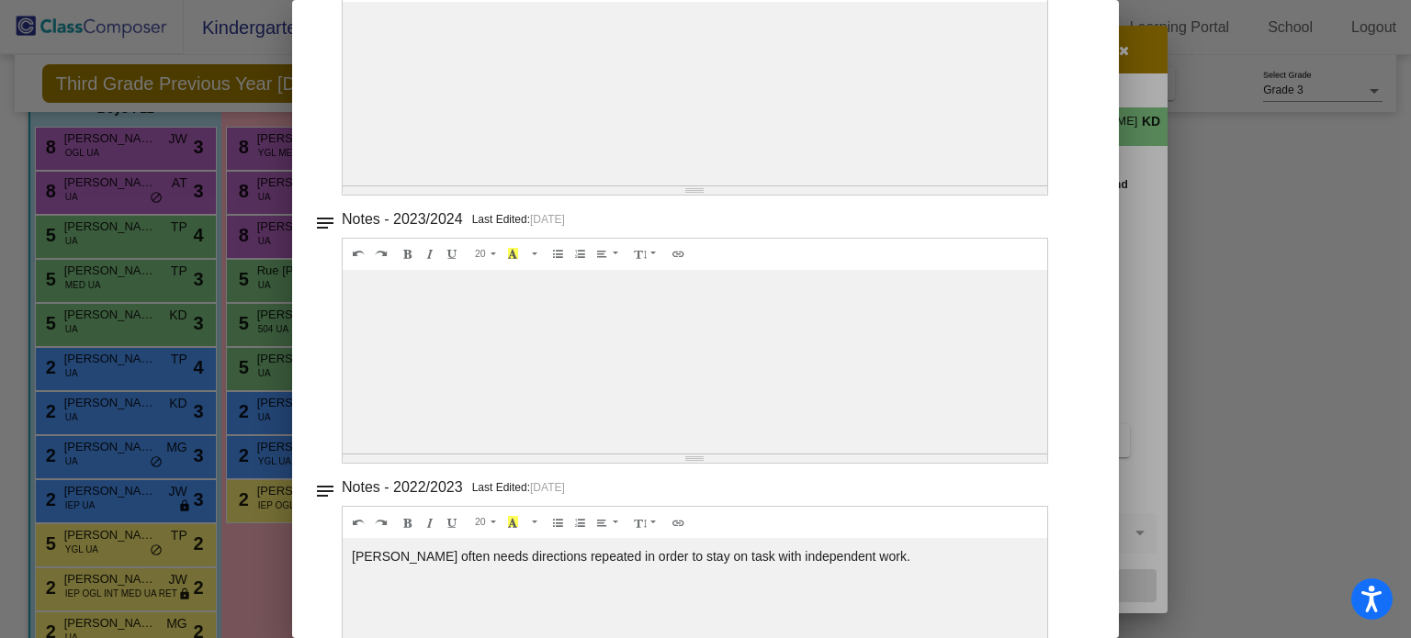
scroll to position [0, 0]
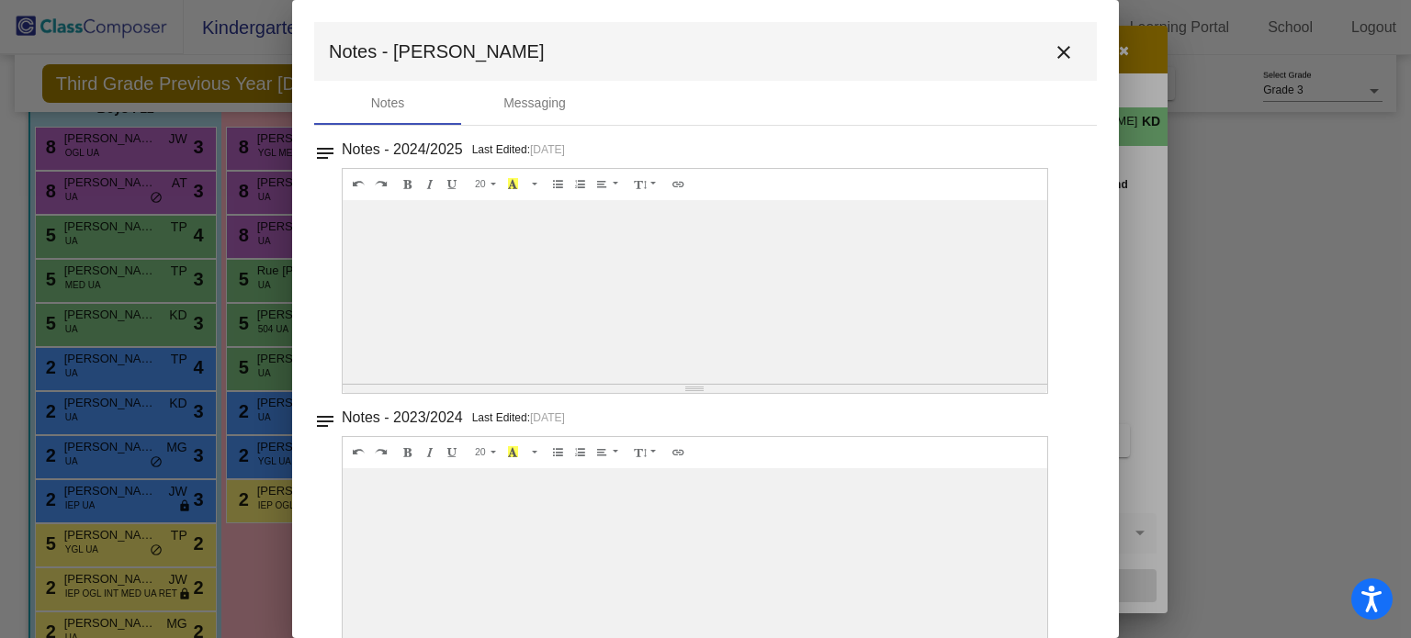
click at [1054, 54] on mat-icon "close" at bounding box center [1064, 52] width 22 height 22
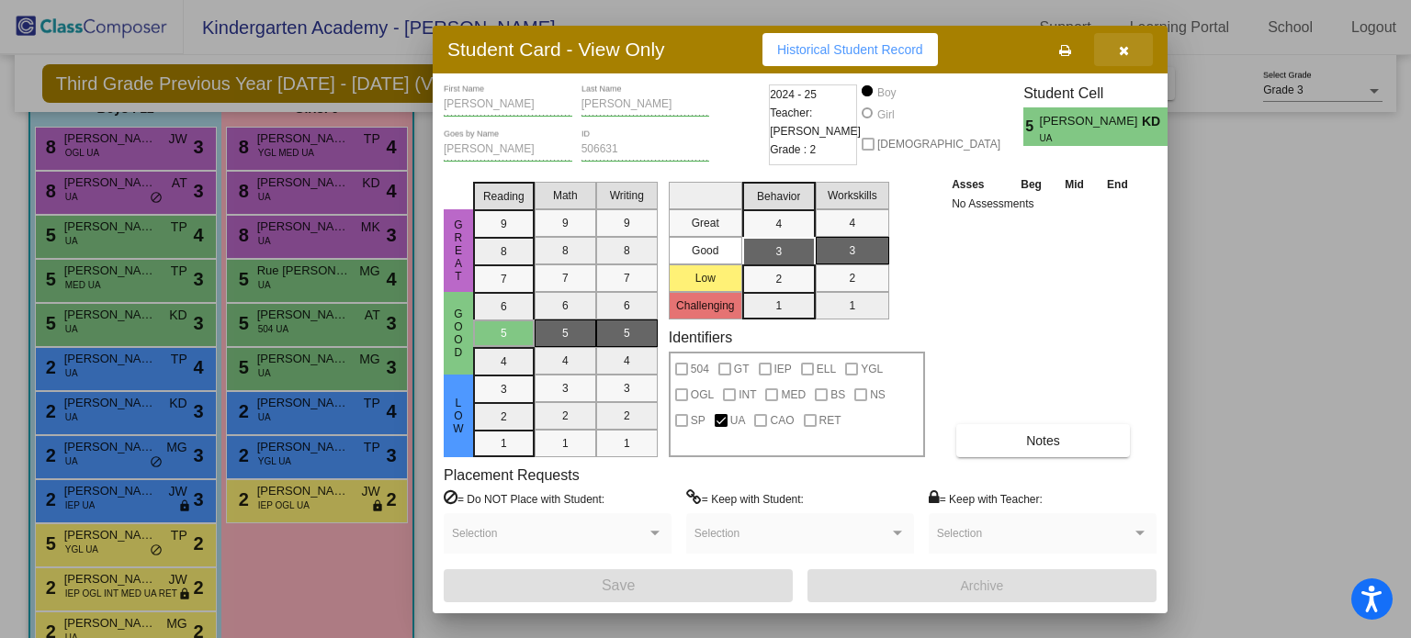
click at [1129, 58] on button "button" at bounding box center [1123, 49] width 59 height 33
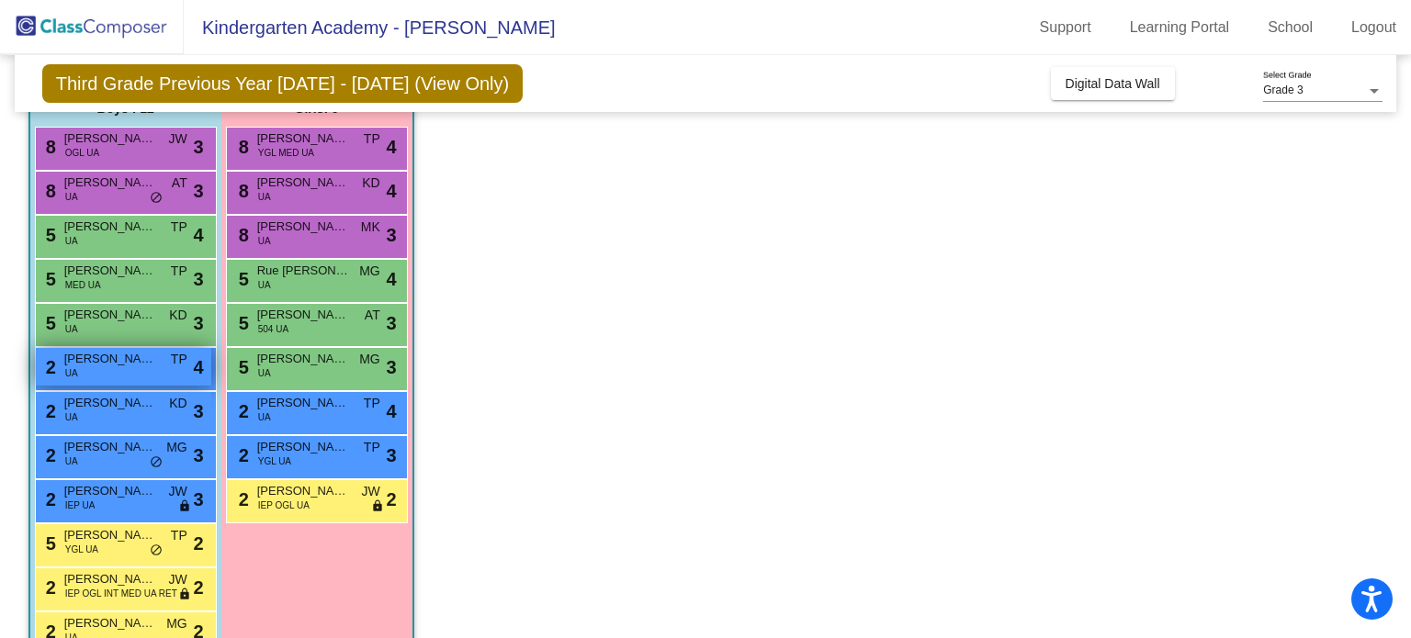
click at [137, 367] on span "[PERSON_NAME]" at bounding box center [110, 359] width 92 height 18
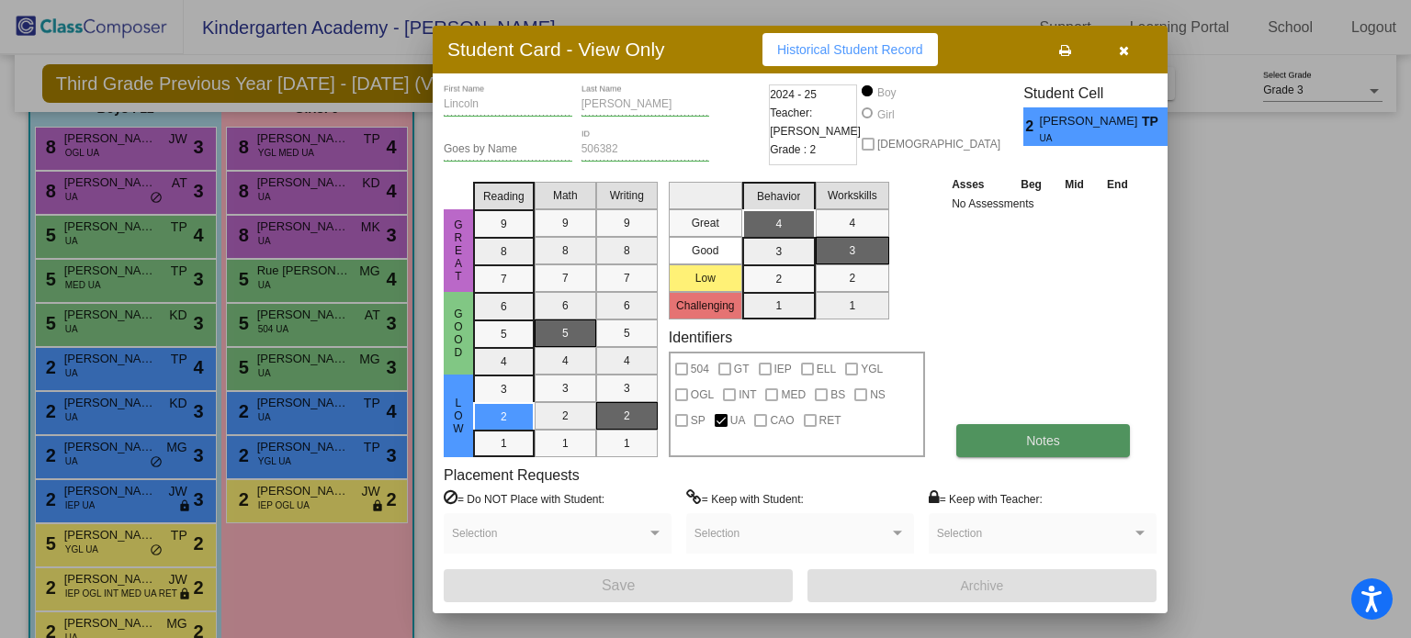
click at [1015, 447] on button "Notes" at bounding box center [1043, 440] width 174 height 33
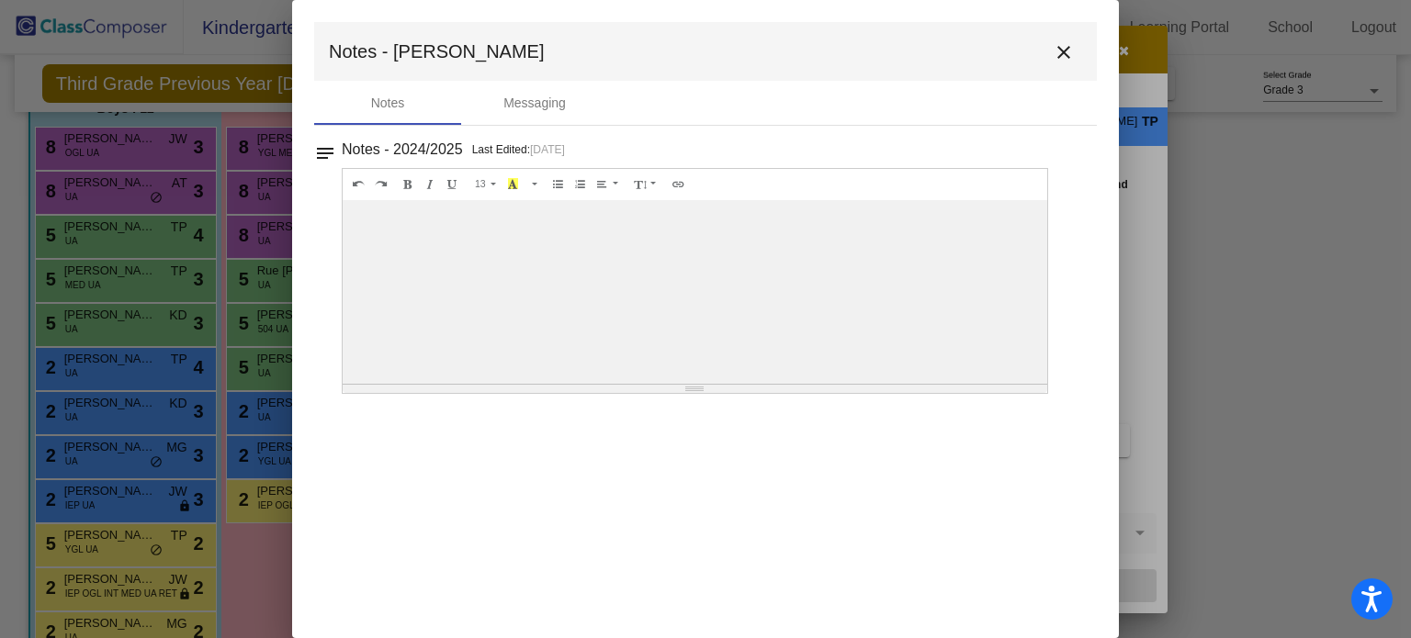
click at [1063, 51] on mat-icon "close" at bounding box center [1064, 52] width 22 height 22
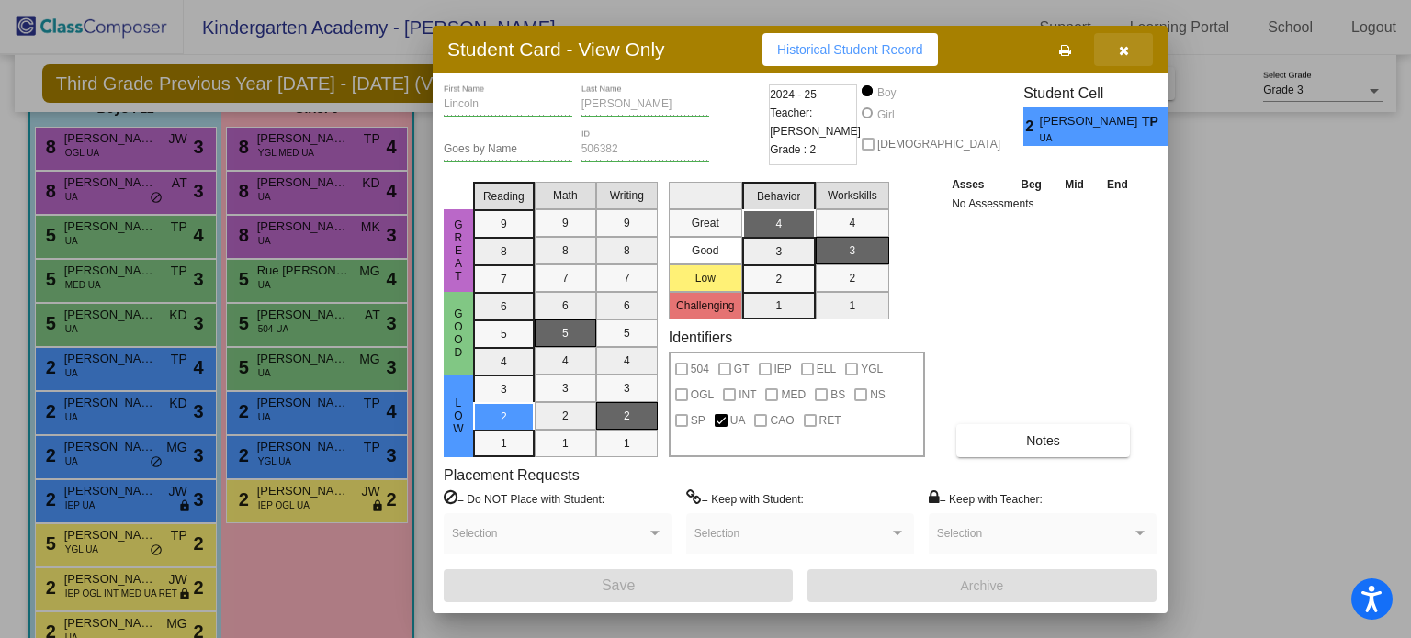
click at [1128, 52] on button "button" at bounding box center [1123, 49] width 59 height 33
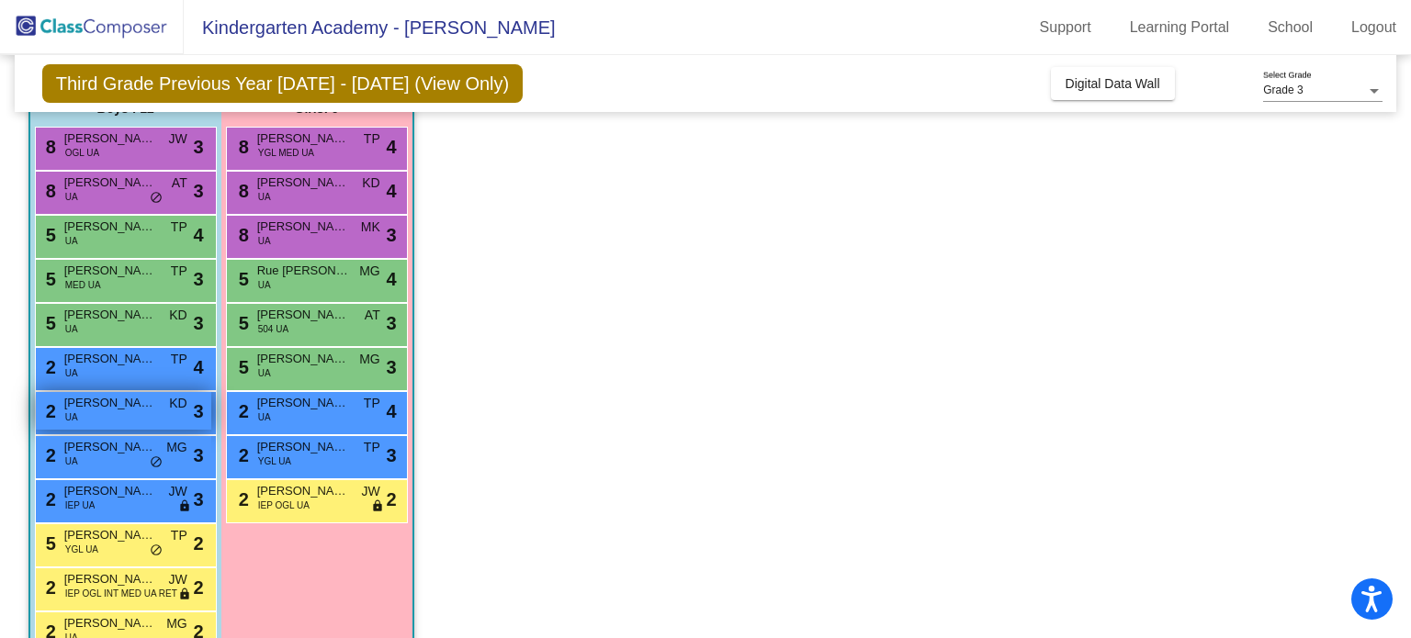
click at [114, 411] on div "2 [PERSON_NAME] UA KD lock do_not_disturb_alt 3" at bounding box center [123, 411] width 175 height 38
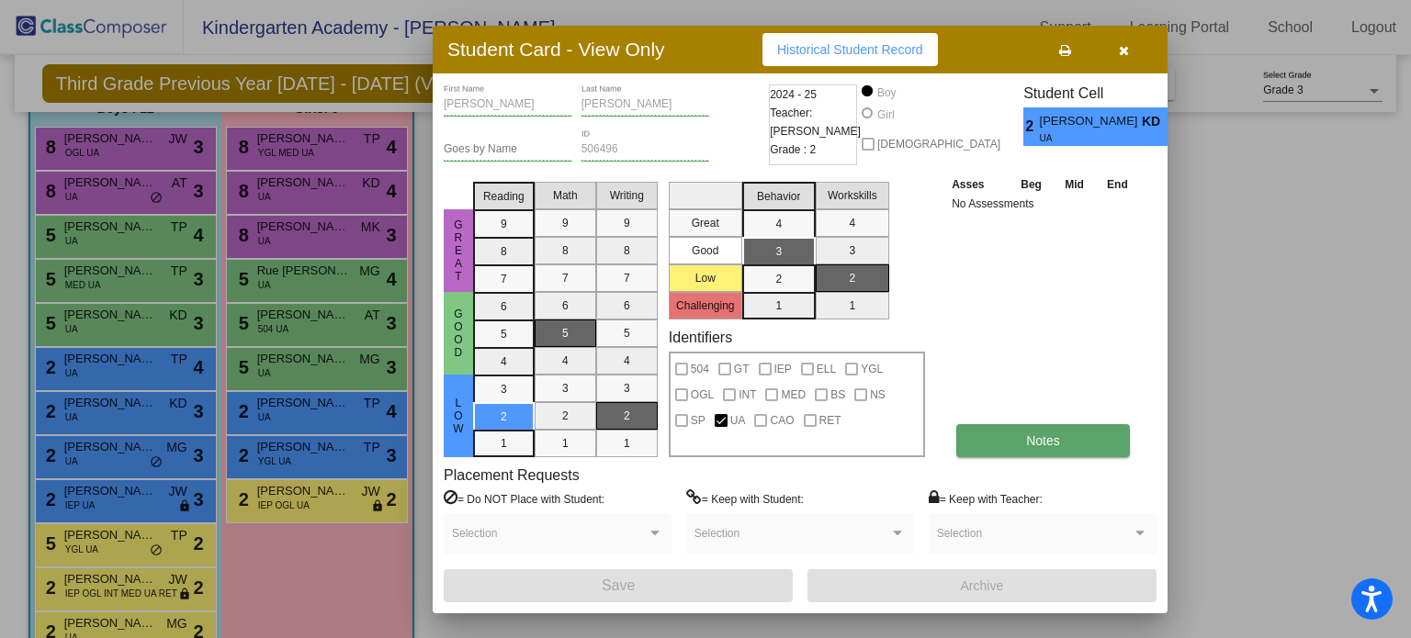
click at [1096, 443] on button "Notes" at bounding box center [1043, 440] width 174 height 33
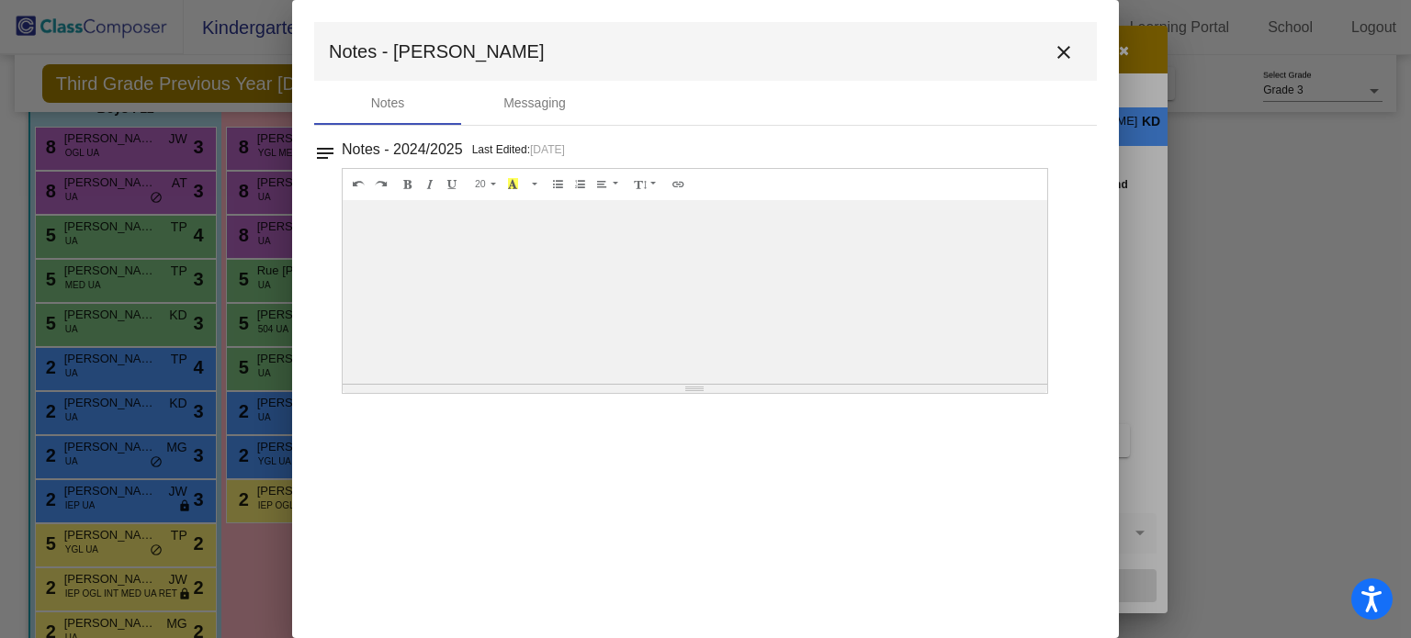
click at [1066, 62] on mat-icon "close" at bounding box center [1064, 52] width 22 height 22
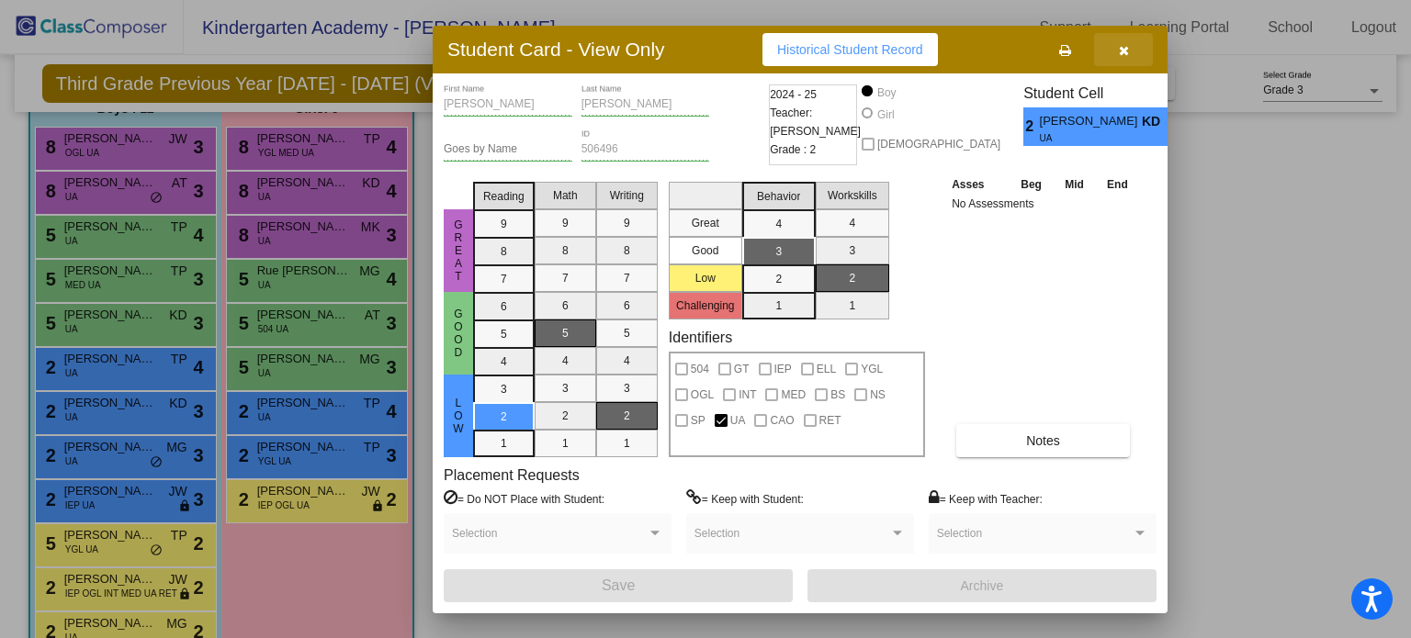
click at [1127, 54] on icon "button" at bounding box center [1124, 50] width 10 height 13
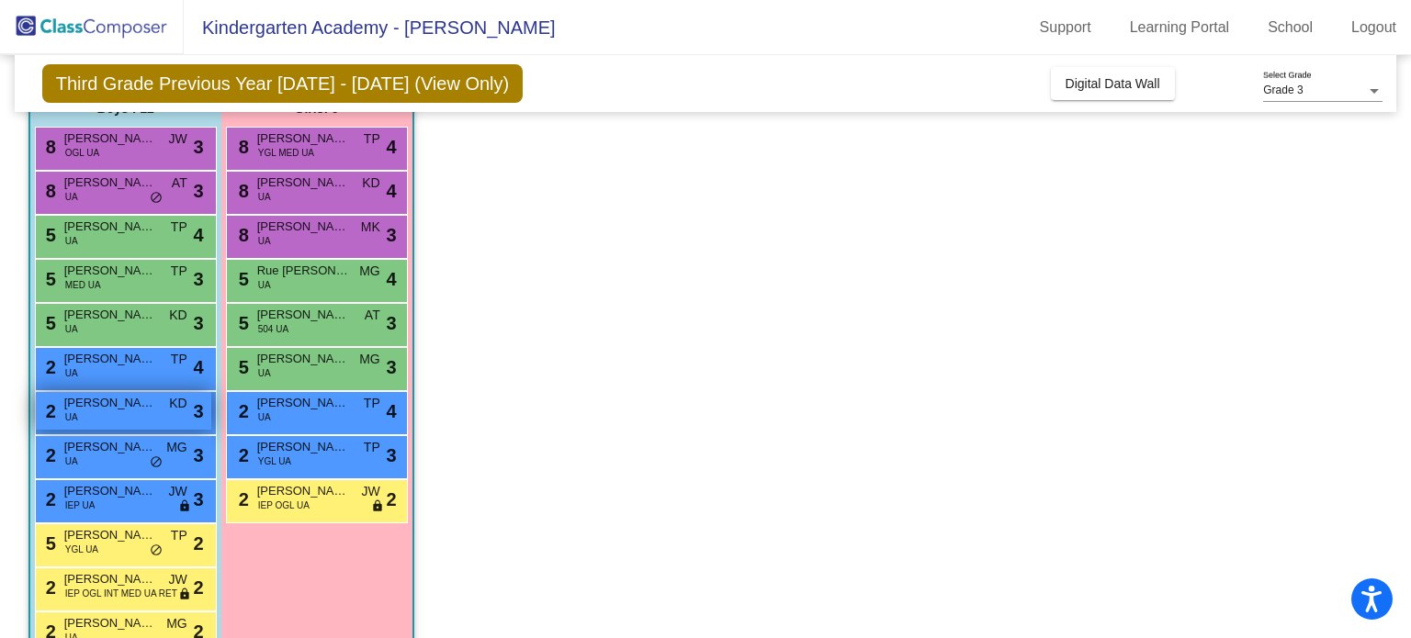
click at [184, 412] on div "2 [PERSON_NAME] UA KD lock do_not_disturb_alt 3" at bounding box center [123, 411] width 175 height 38
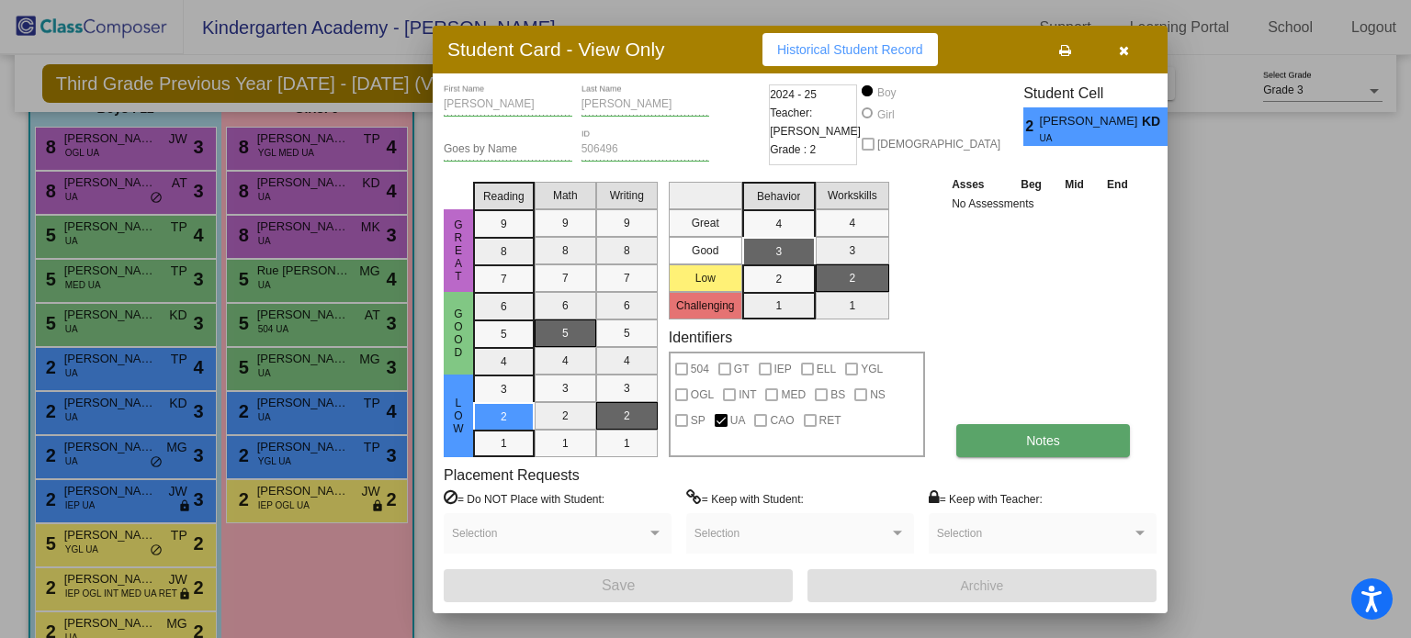
click at [1066, 445] on button "Notes" at bounding box center [1043, 440] width 174 height 33
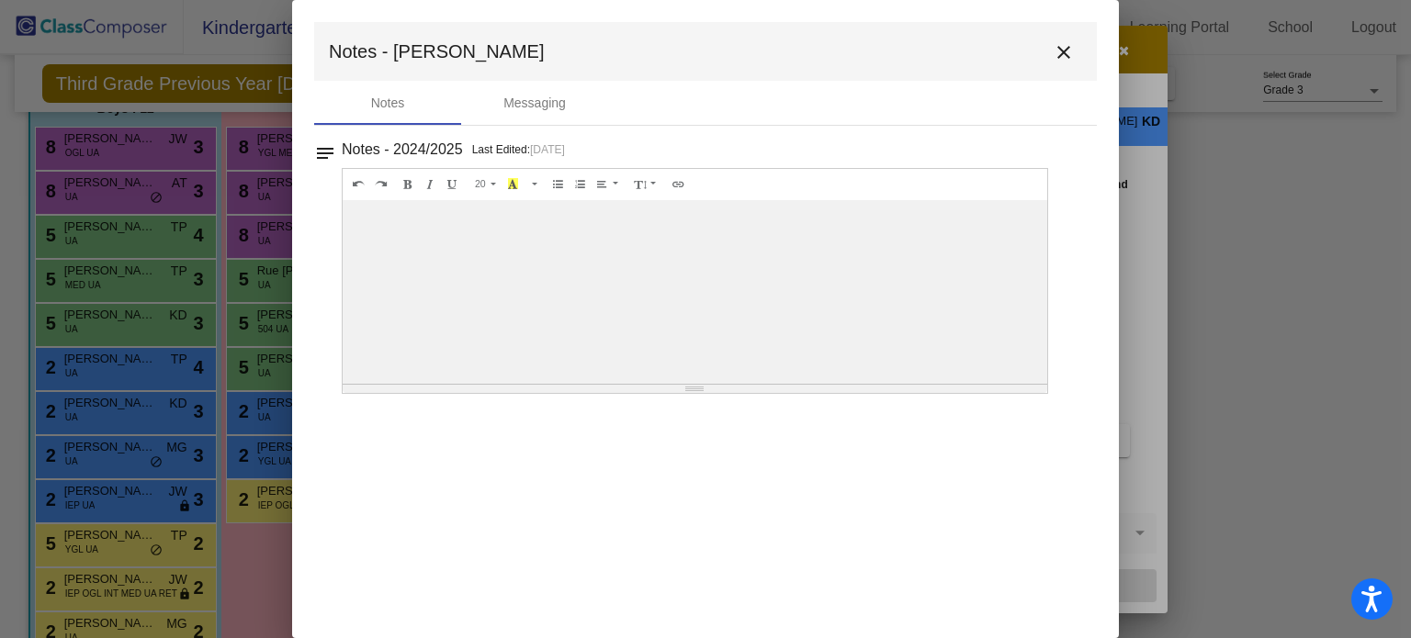
click at [1068, 63] on button "close" at bounding box center [1063, 51] width 37 height 37
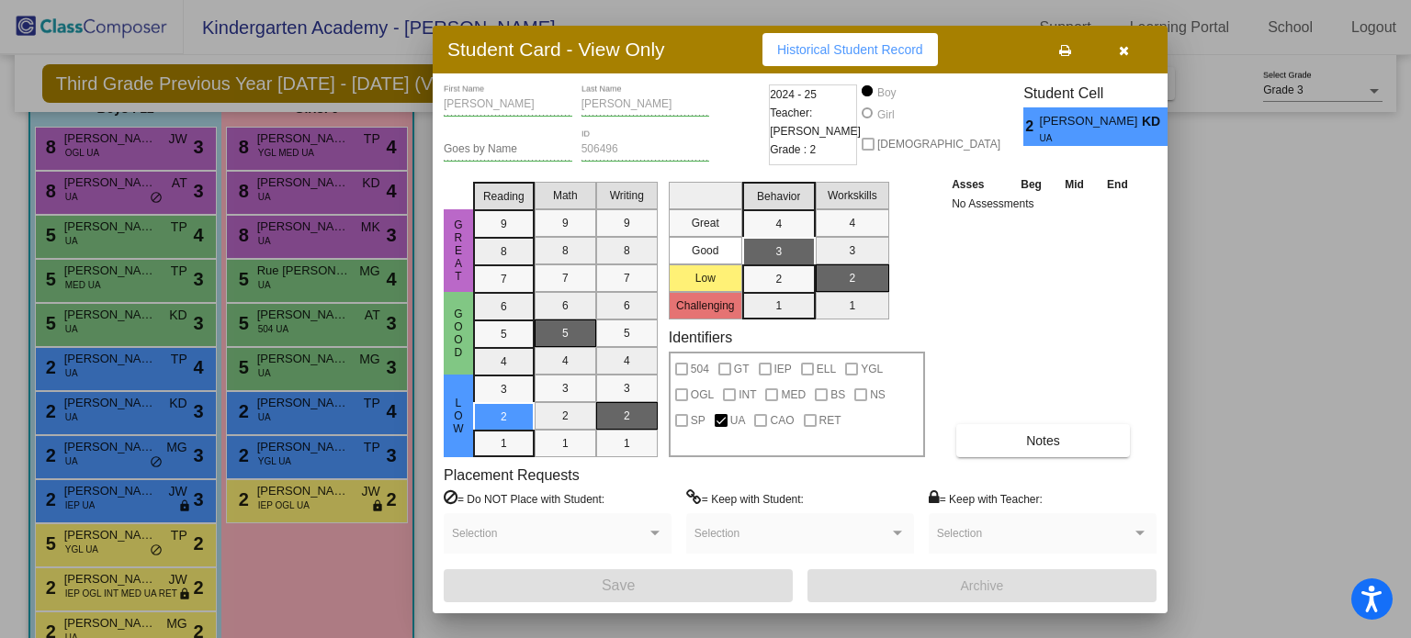
click at [1138, 45] on button "button" at bounding box center [1123, 49] width 59 height 33
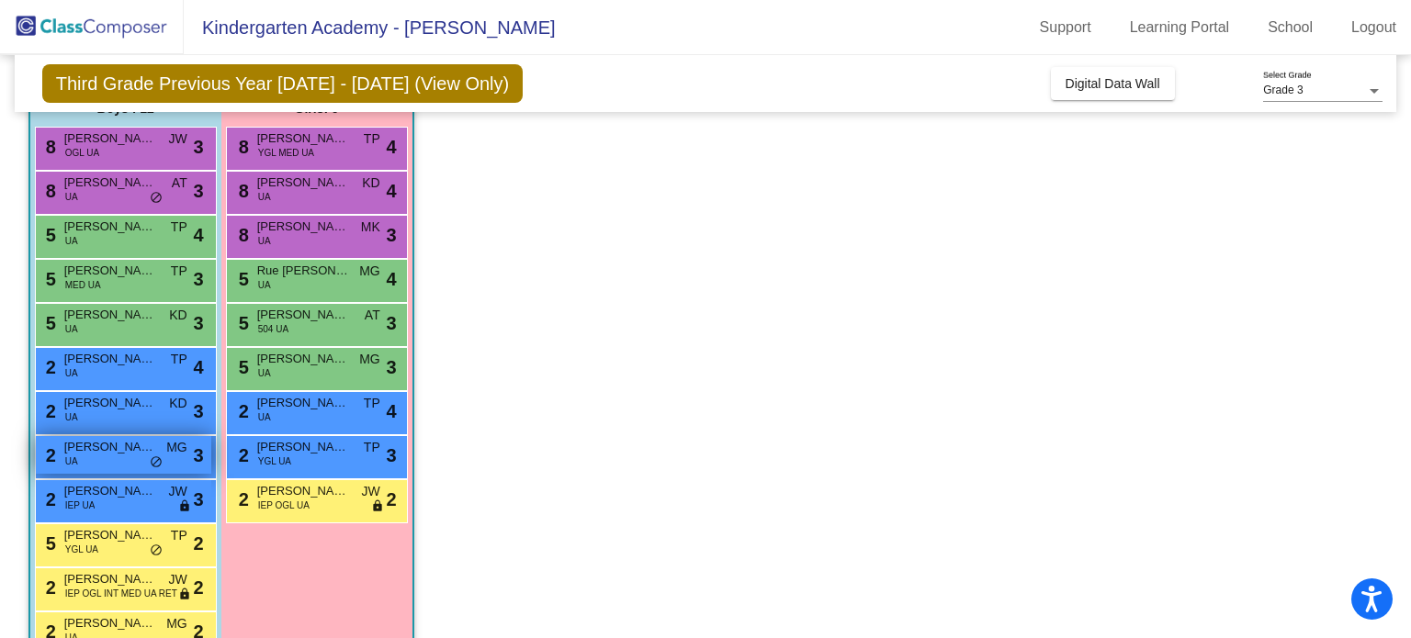
click at [101, 454] on span "[PERSON_NAME]" at bounding box center [110, 447] width 92 height 18
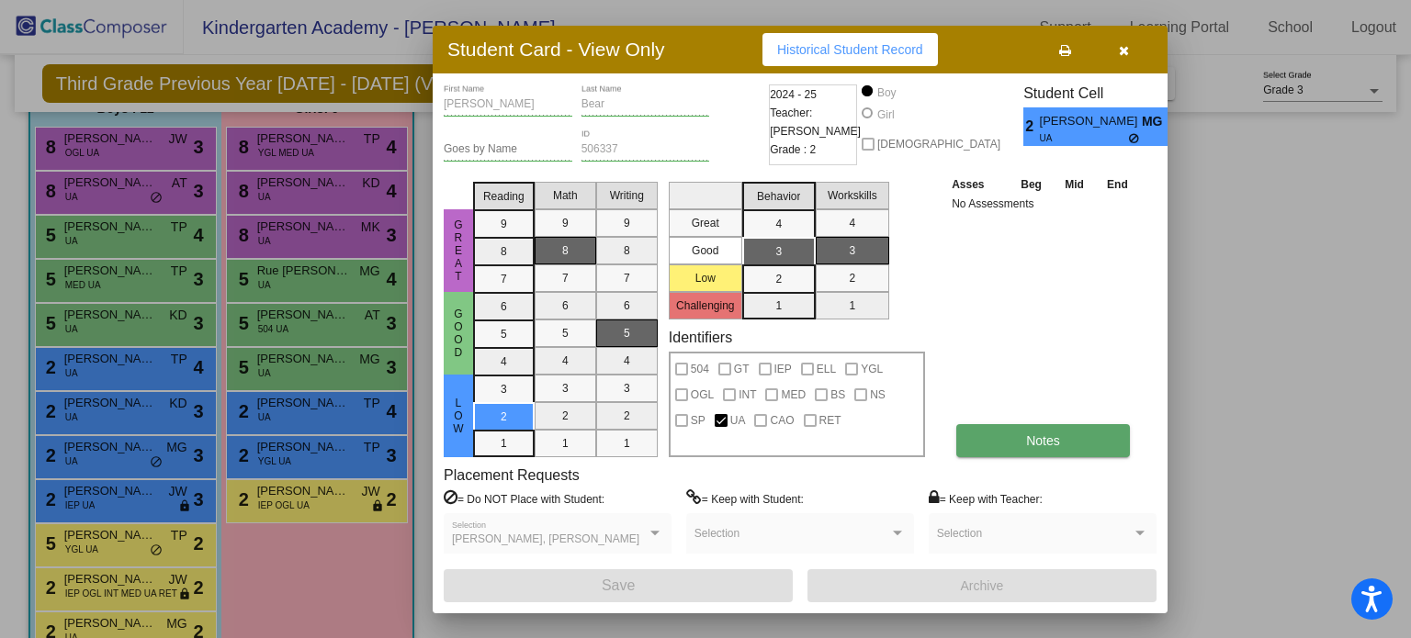
click at [1037, 450] on button "Notes" at bounding box center [1043, 440] width 174 height 33
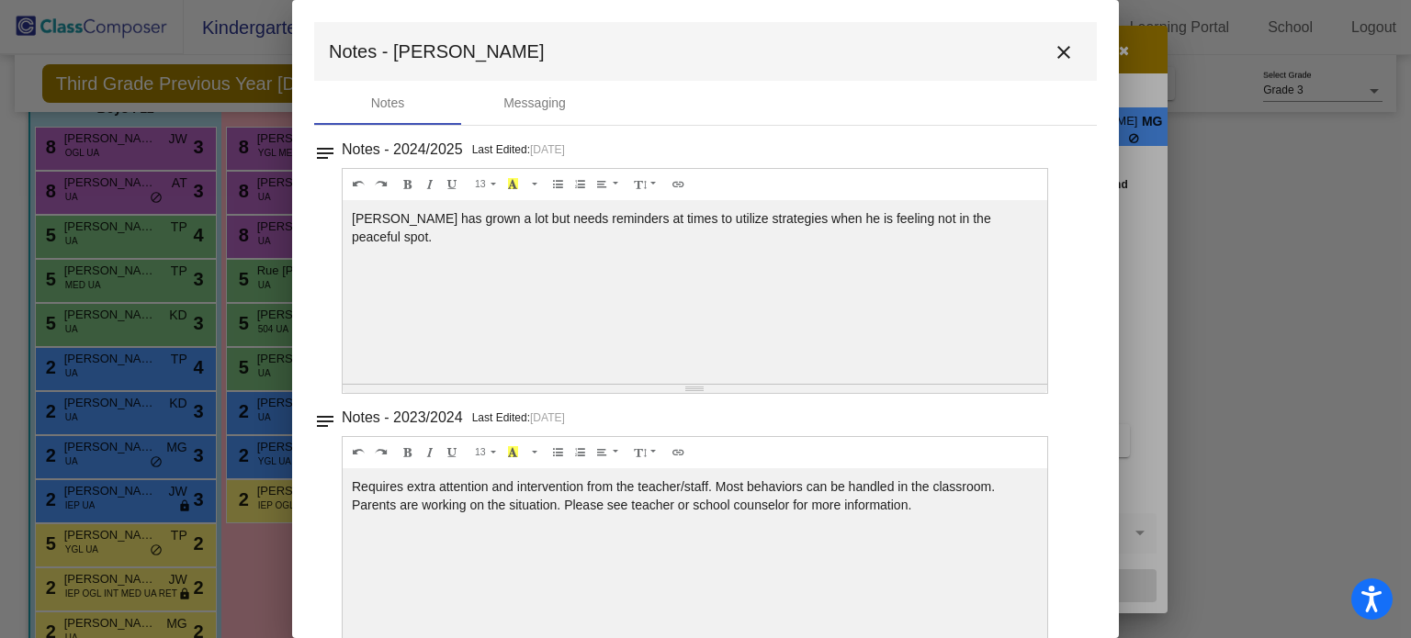
click at [1103, 179] on mat-dialog-container "Notes - [PERSON_NAME] close Notes Messaging notes Notes - 2024/2025 Last Edited…" at bounding box center [705, 319] width 827 height 638
click at [1062, 52] on mat-icon "close" at bounding box center [1064, 52] width 22 height 22
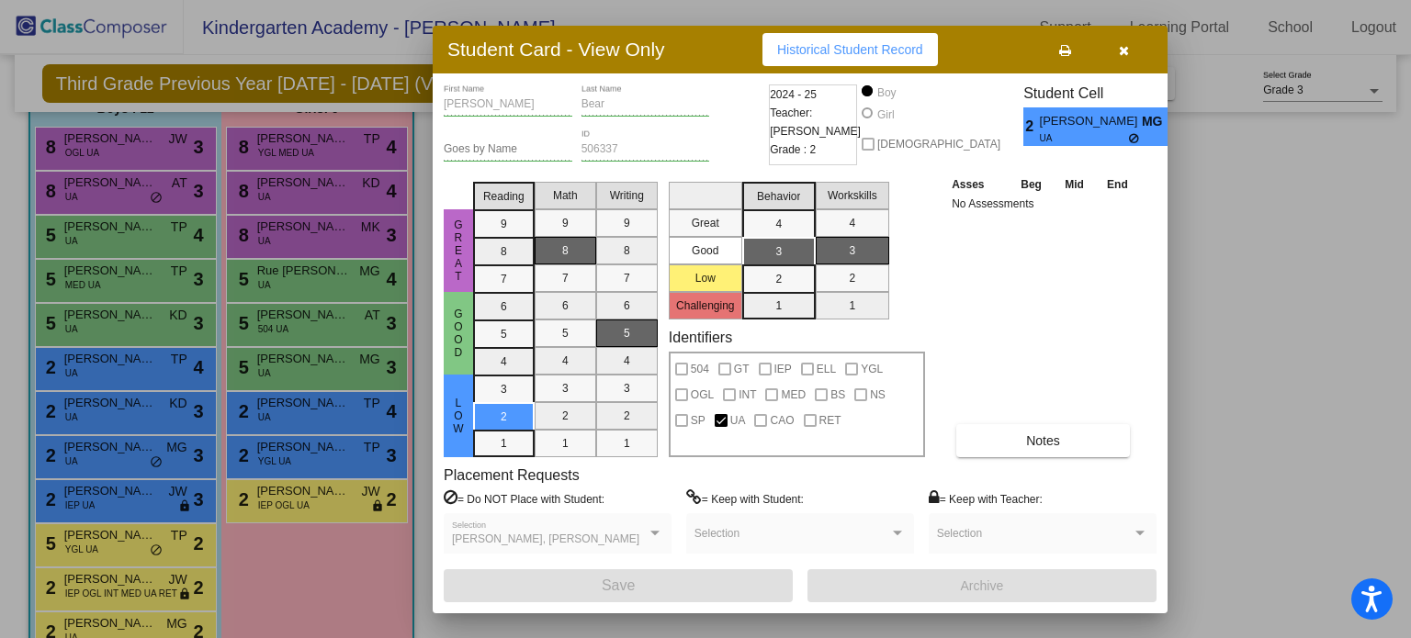
click at [1117, 69] on div "Student Card - View Only Historical Student Record" at bounding box center [800, 50] width 735 height 48
click at [1119, 51] on icon "button" at bounding box center [1124, 50] width 10 height 13
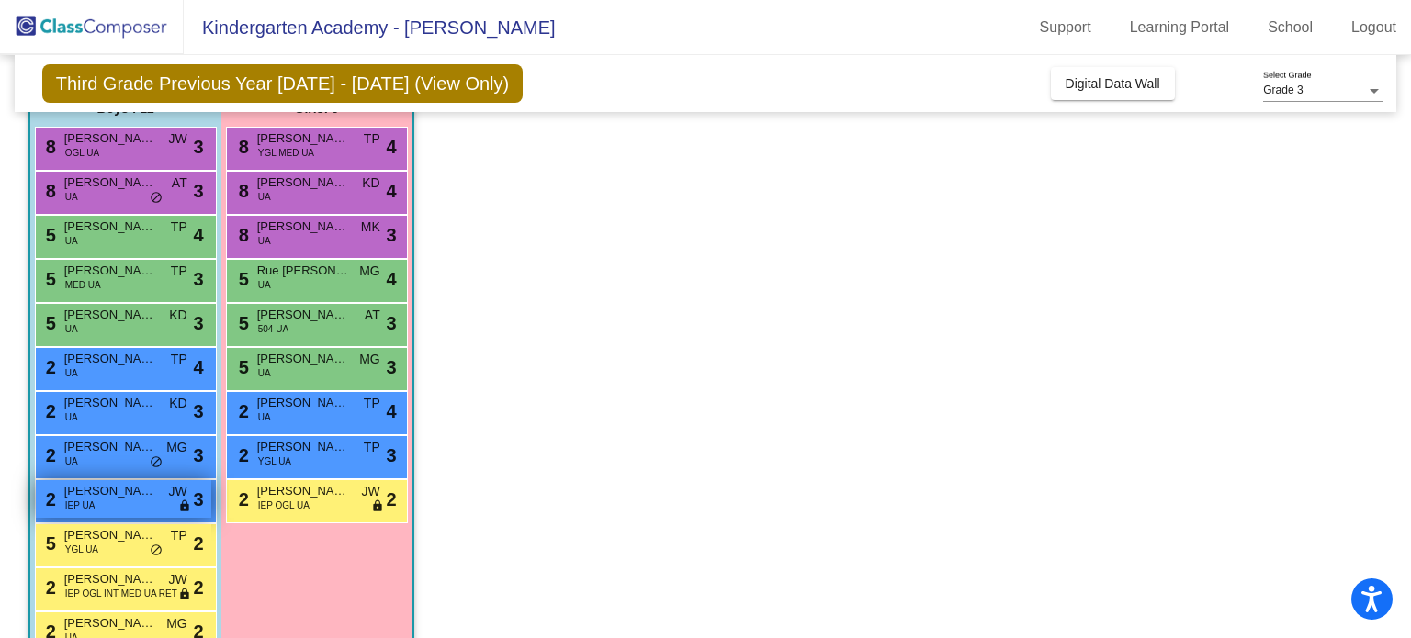
click at [116, 508] on div "2 [PERSON_NAME] IEP UA JW lock do_not_disturb_alt 3" at bounding box center [123, 499] width 175 height 38
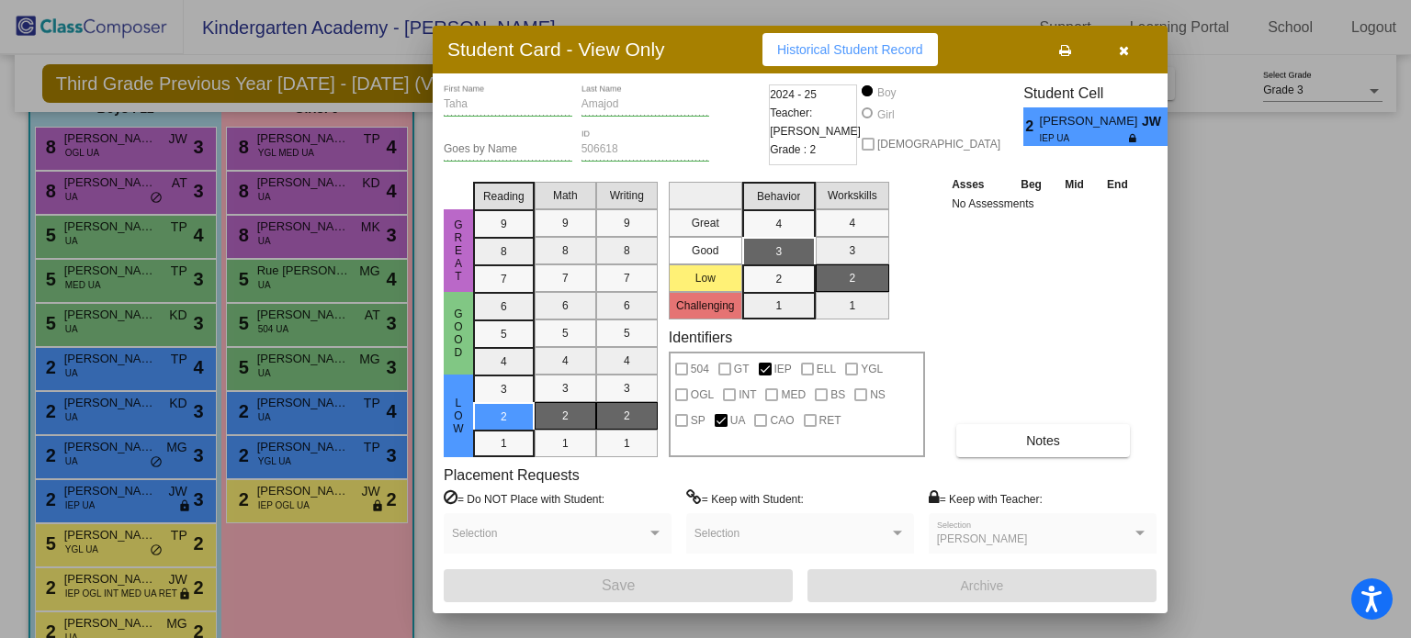
click at [1018, 527] on div "[PERSON_NAME] Selection" at bounding box center [1042, 538] width 211 height 33
click at [1076, 434] on button "Notes" at bounding box center [1043, 440] width 174 height 33
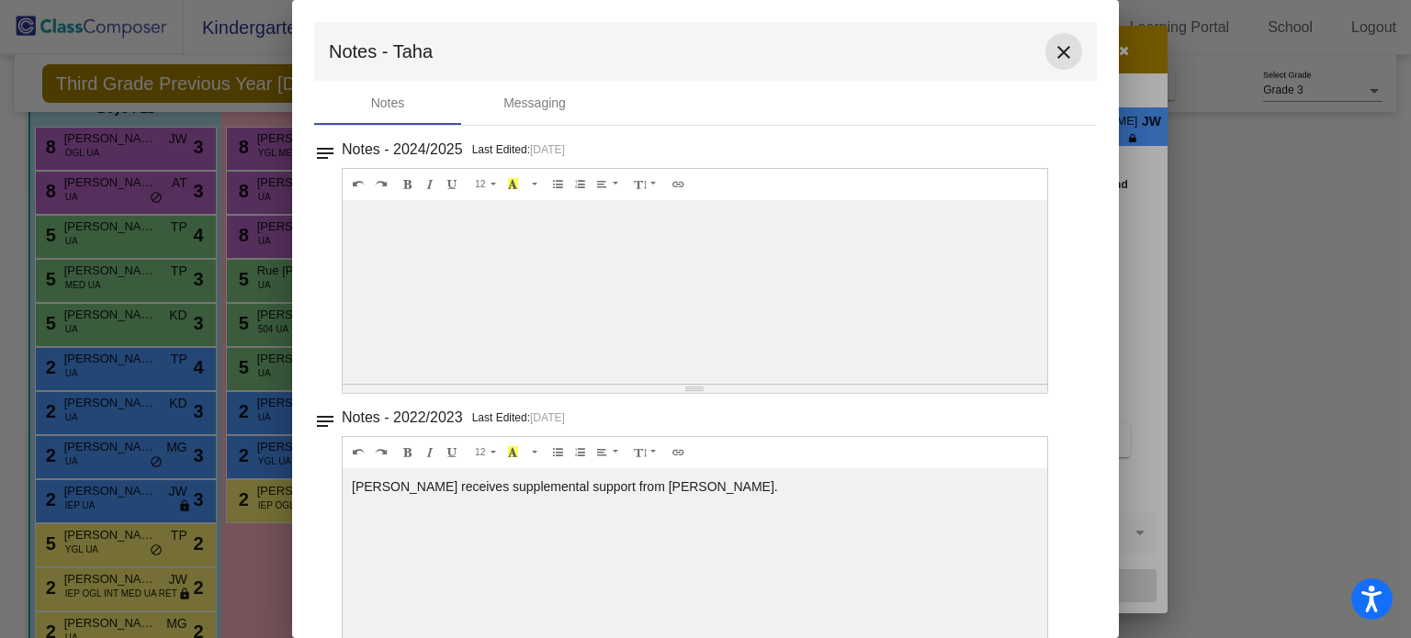
click at [1059, 63] on button "close" at bounding box center [1063, 51] width 37 height 37
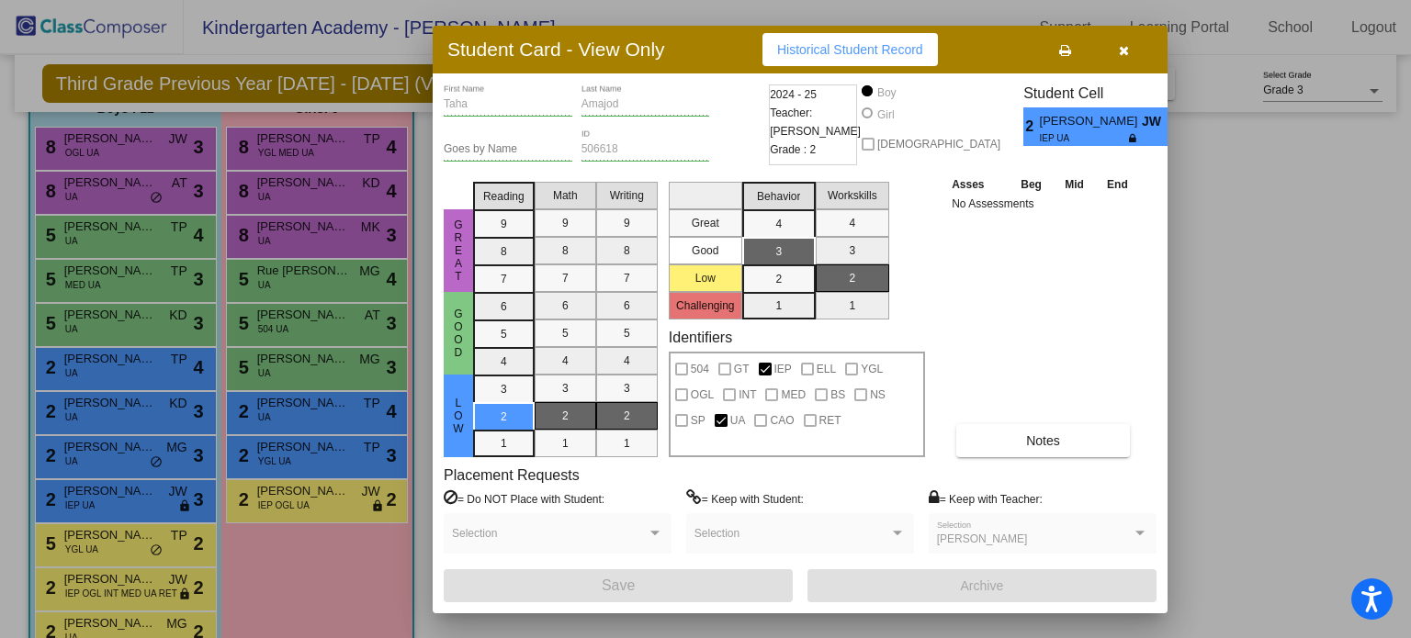
click at [1144, 61] on button "button" at bounding box center [1123, 49] width 59 height 33
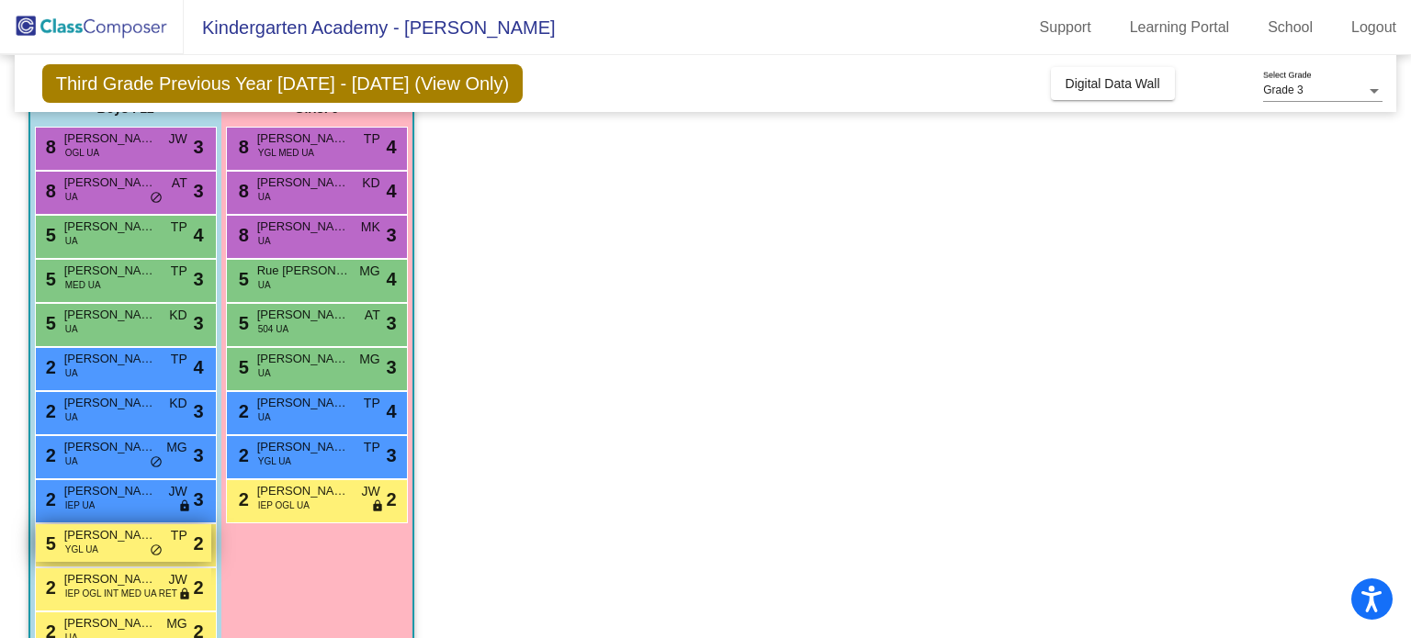
click at [99, 532] on span "[PERSON_NAME] [PERSON_NAME]" at bounding box center [110, 535] width 92 height 18
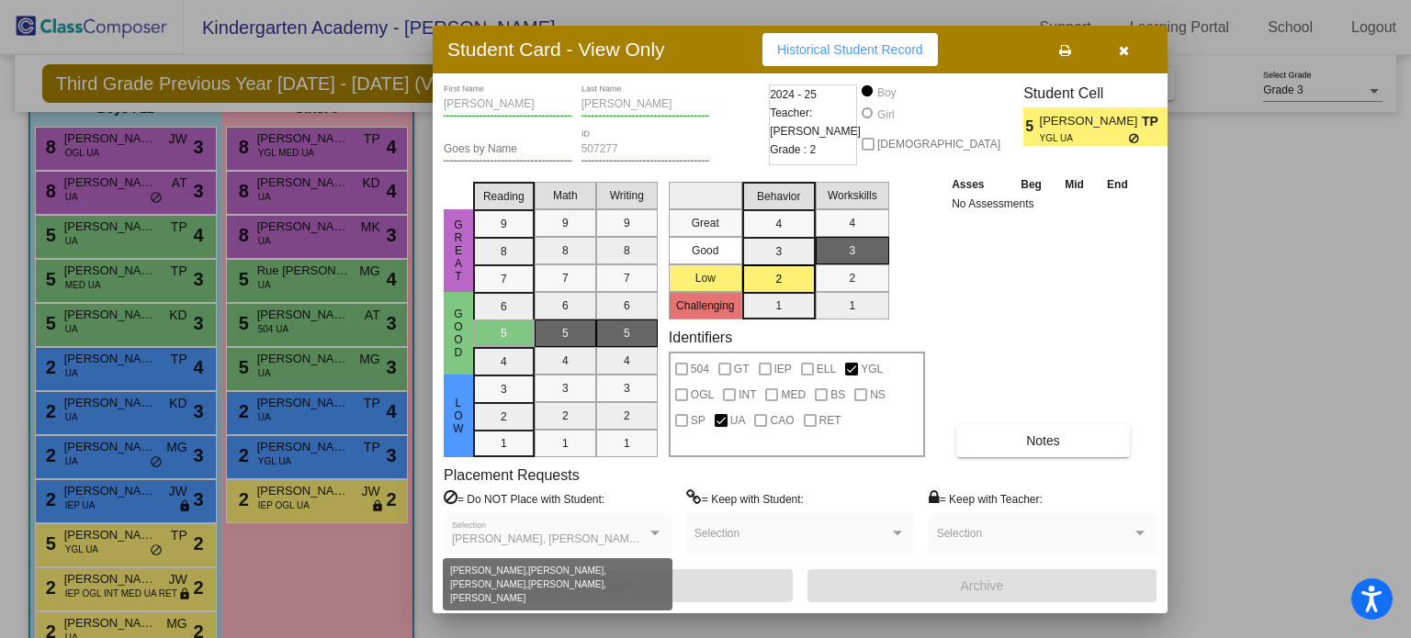
click at [655, 532] on div at bounding box center [654, 533] width 9 height 5
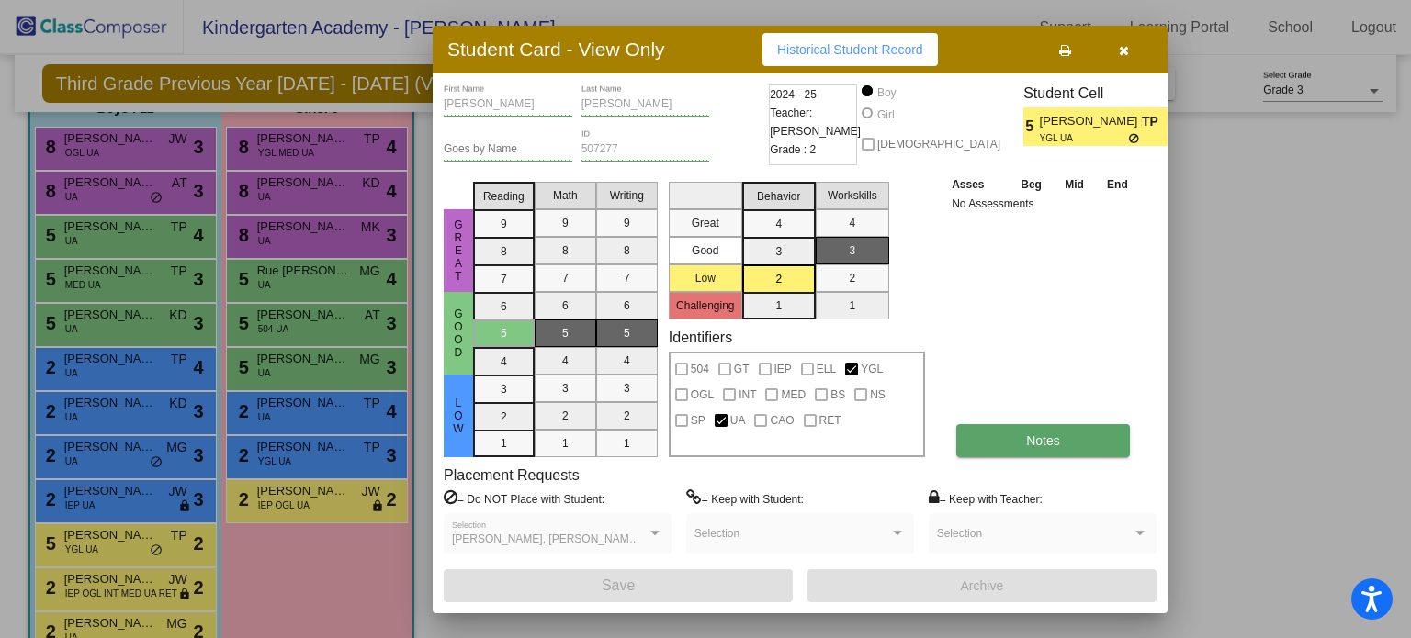
click at [1030, 442] on span "Notes" at bounding box center [1043, 441] width 34 height 15
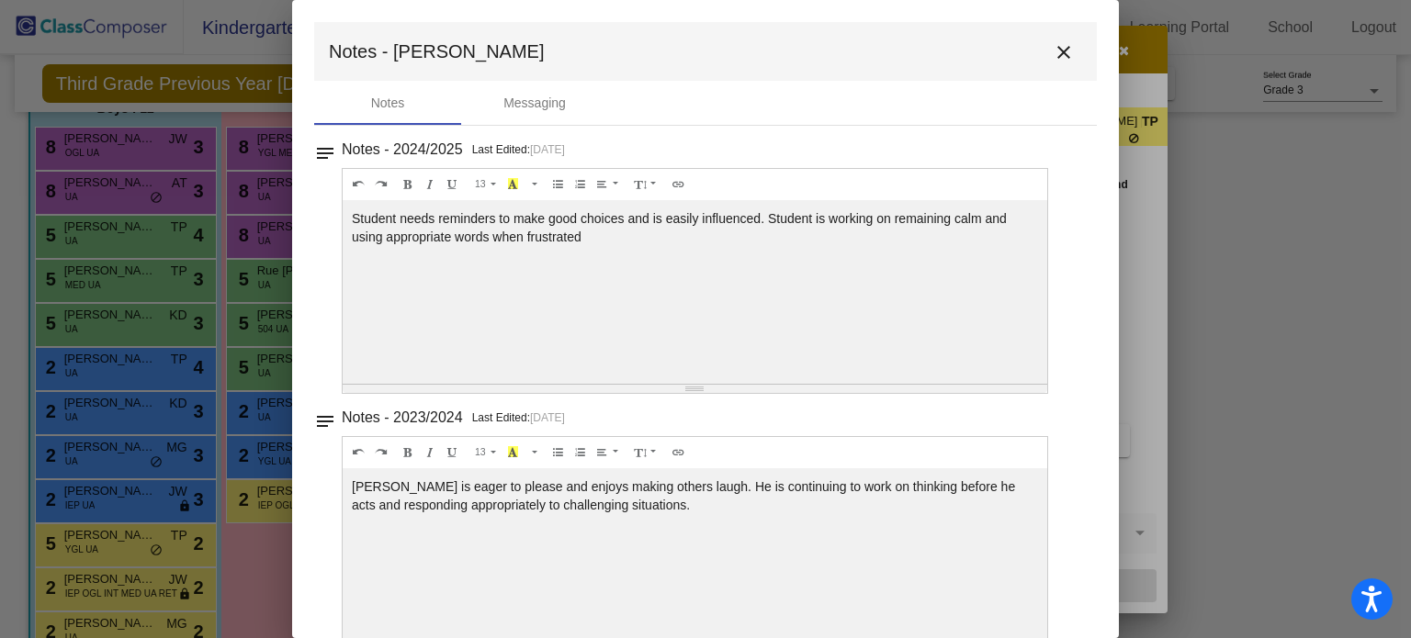
click at [1058, 54] on mat-icon "close" at bounding box center [1064, 52] width 22 height 22
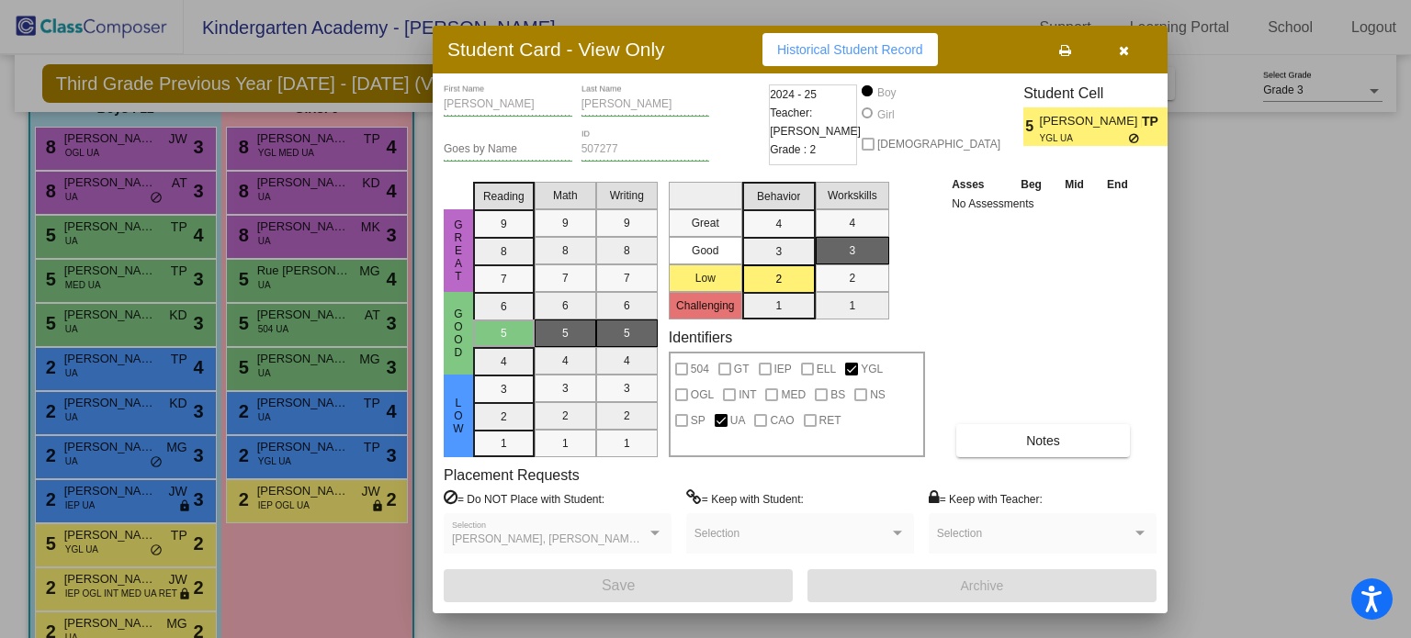
click at [1120, 47] on icon "button" at bounding box center [1124, 50] width 10 height 13
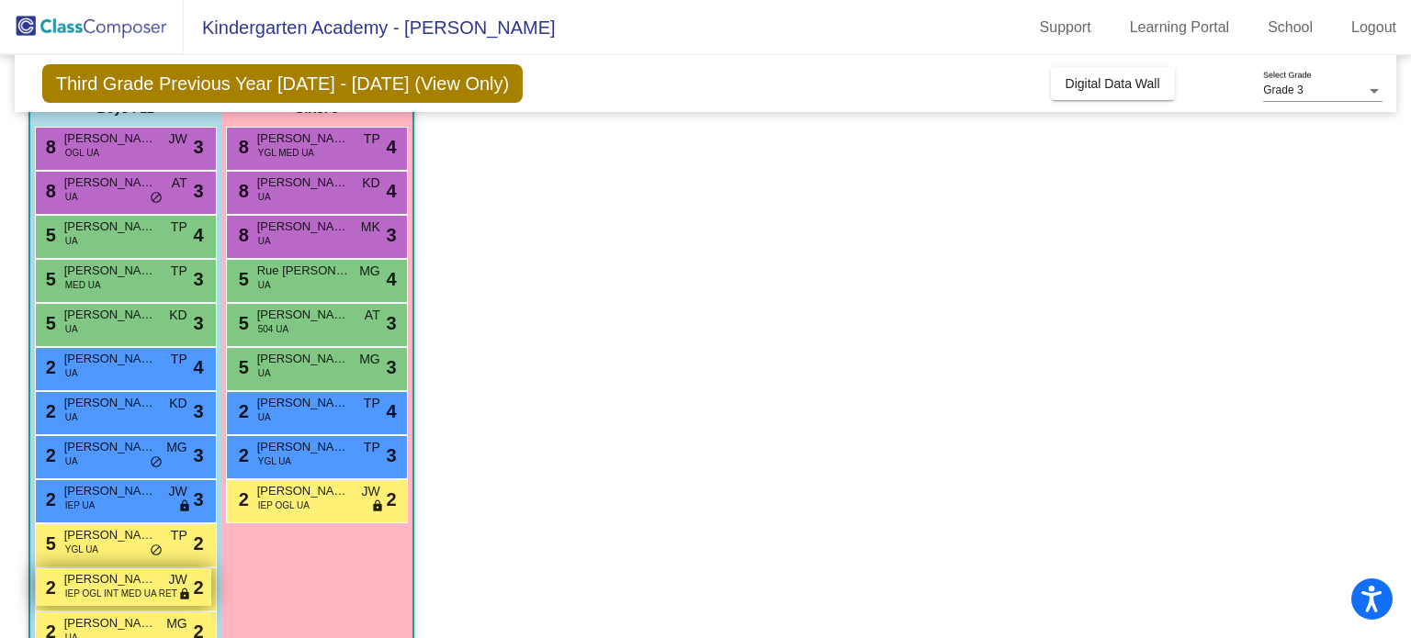
click at [96, 575] on span "[PERSON_NAME] [PERSON_NAME]" at bounding box center [110, 579] width 92 height 18
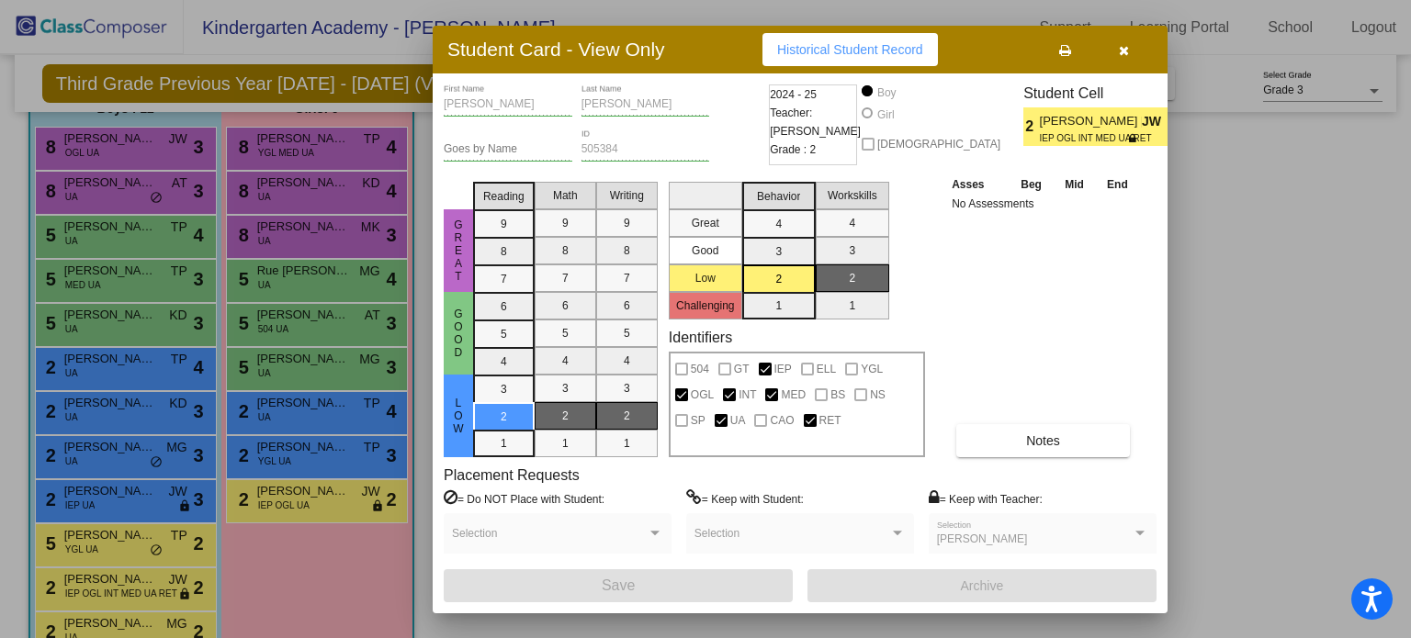
click at [992, 533] on span "[PERSON_NAME]" at bounding box center [982, 539] width 91 height 13
click at [1034, 441] on span "Notes" at bounding box center [1043, 441] width 34 height 15
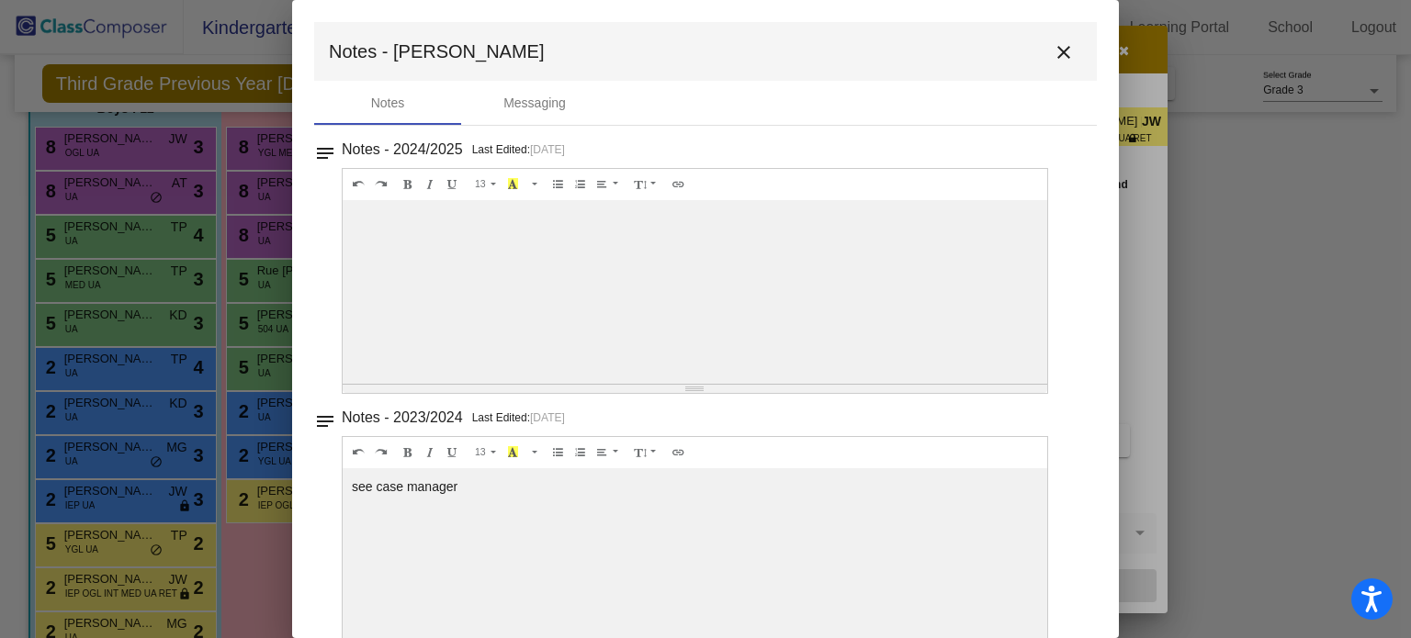
click at [1053, 60] on mat-icon "close" at bounding box center [1064, 52] width 22 height 22
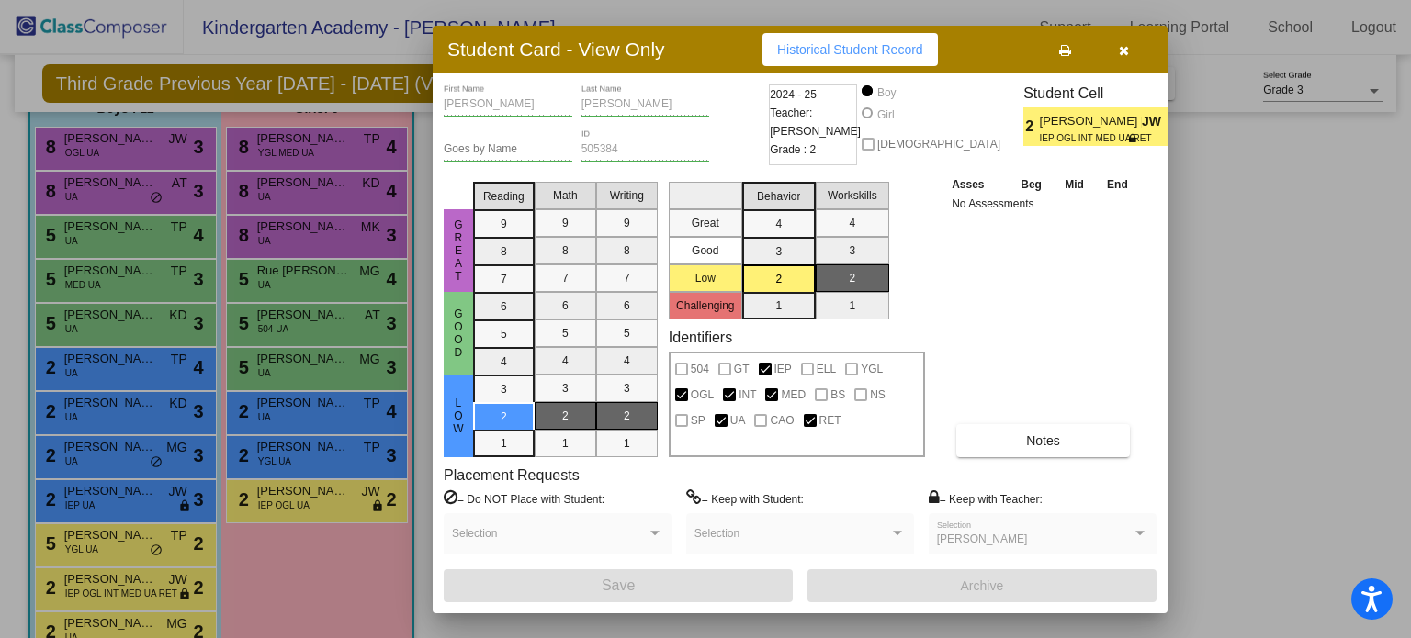
click at [1127, 51] on icon "button" at bounding box center [1124, 50] width 10 height 13
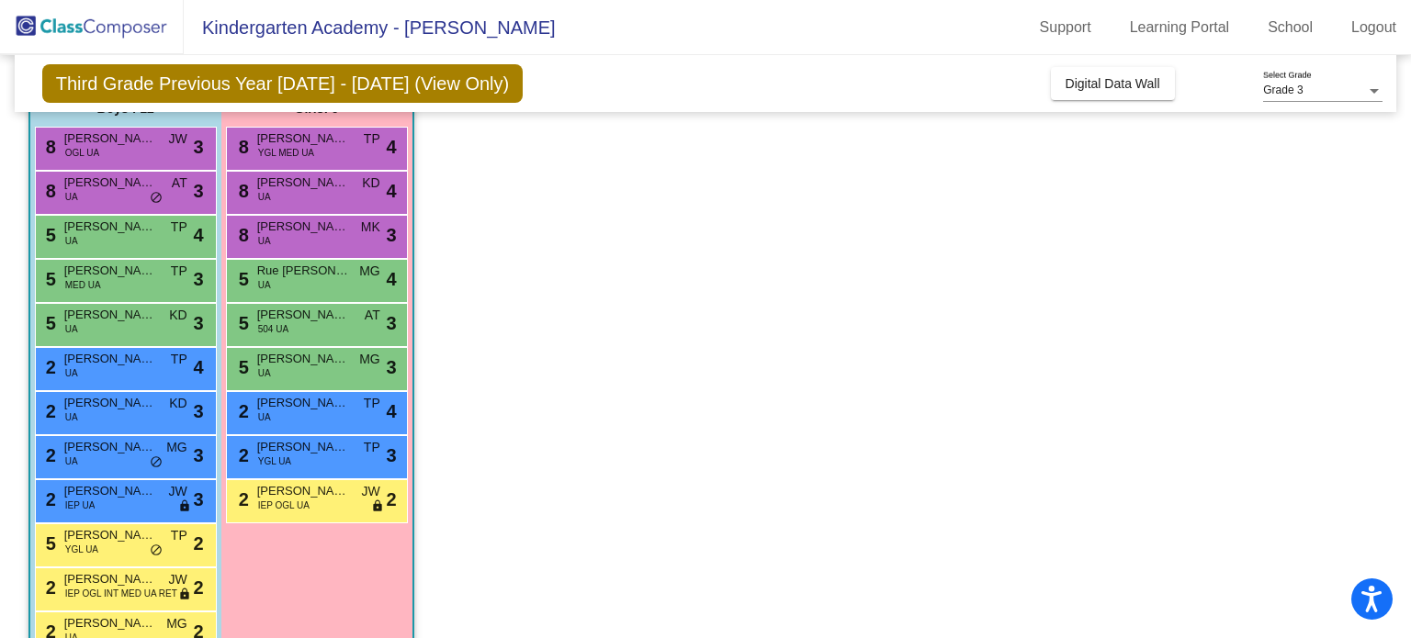
scroll to position [213, 0]
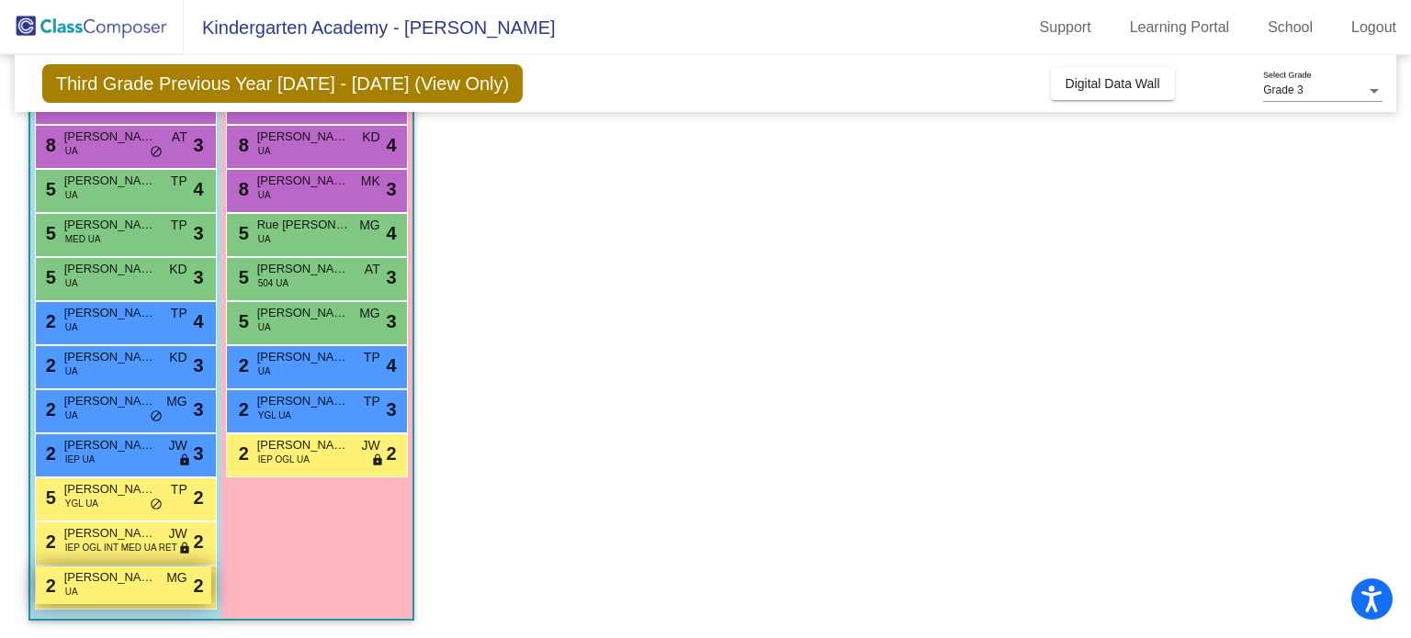
click at [83, 585] on span "[PERSON_NAME]" at bounding box center [110, 578] width 92 height 18
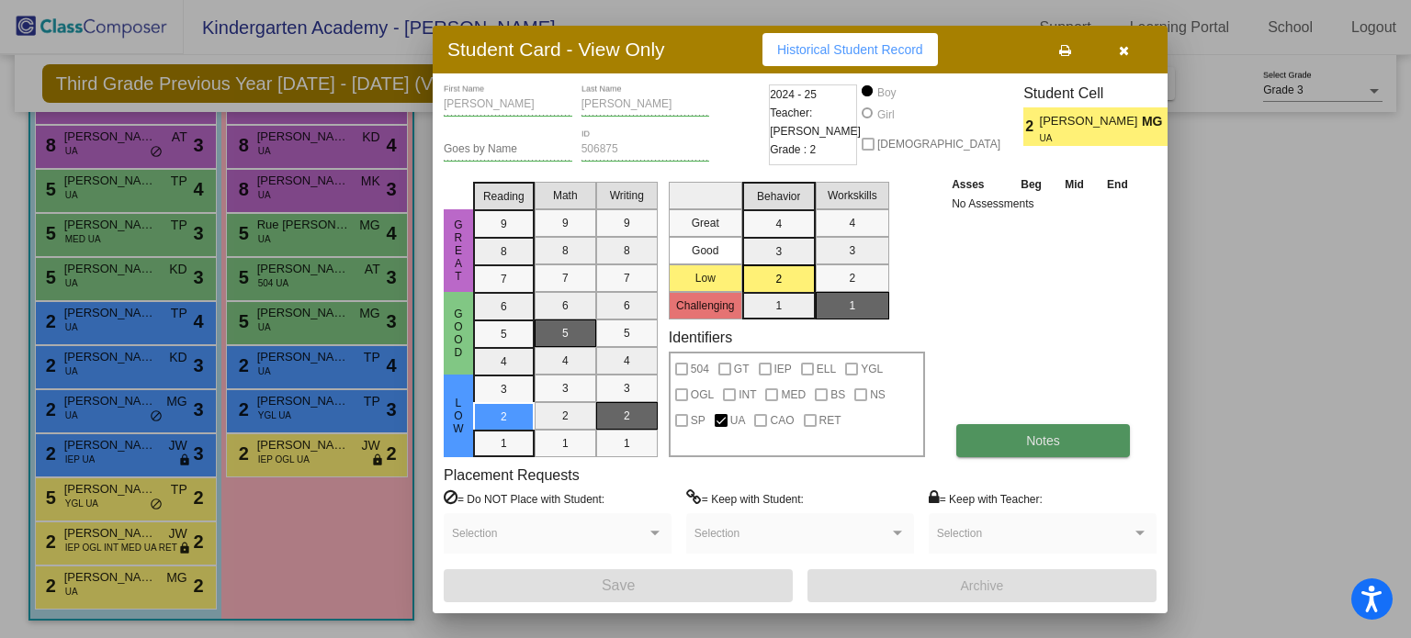
click at [1066, 446] on button "Notes" at bounding box center [1043, 440] width 174 height 33
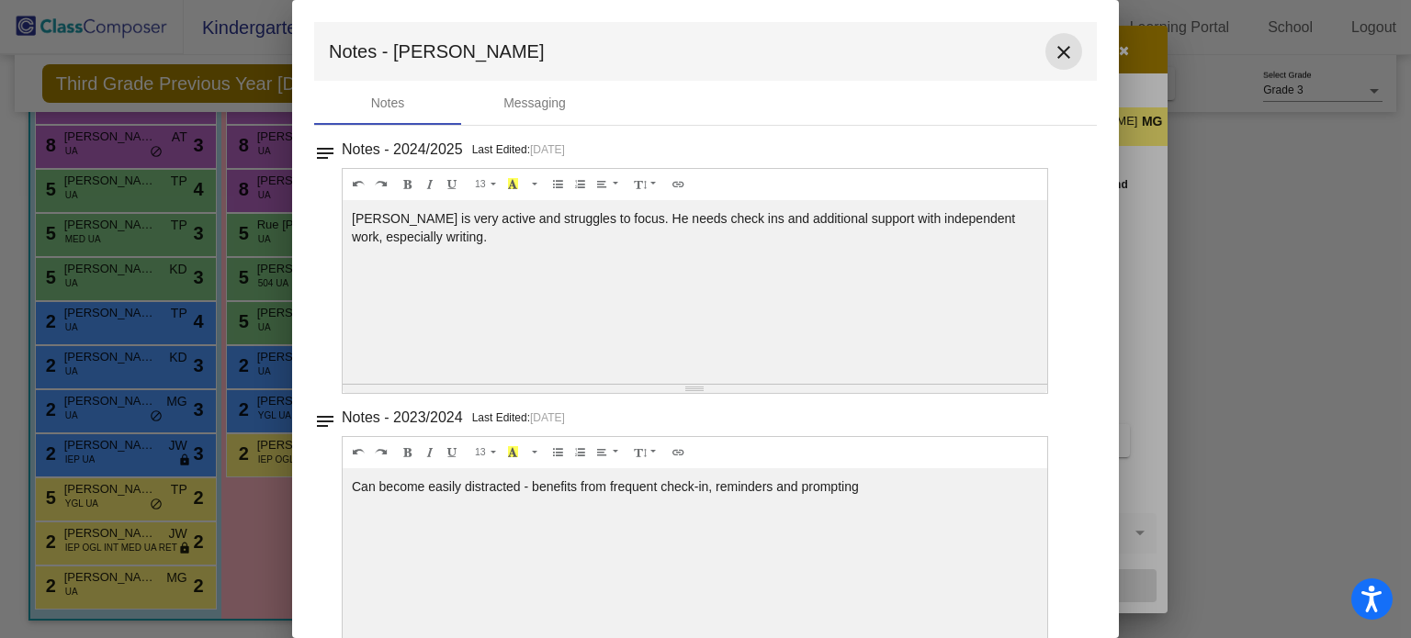
click at [1053, 62] on mat-icon "close" at bounding box center [1064, 52] width 22 height 22
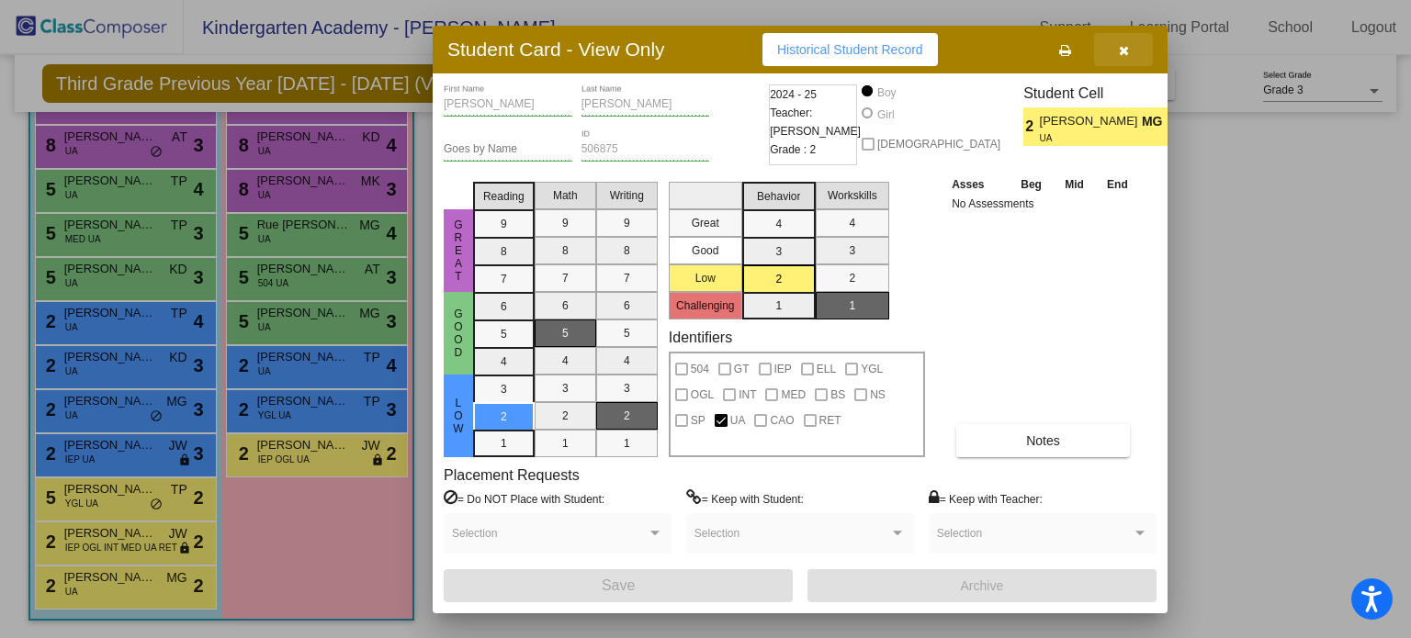
click at [1126, 42] on span "button" at bounding box center [1124, 49] width 10 height 15
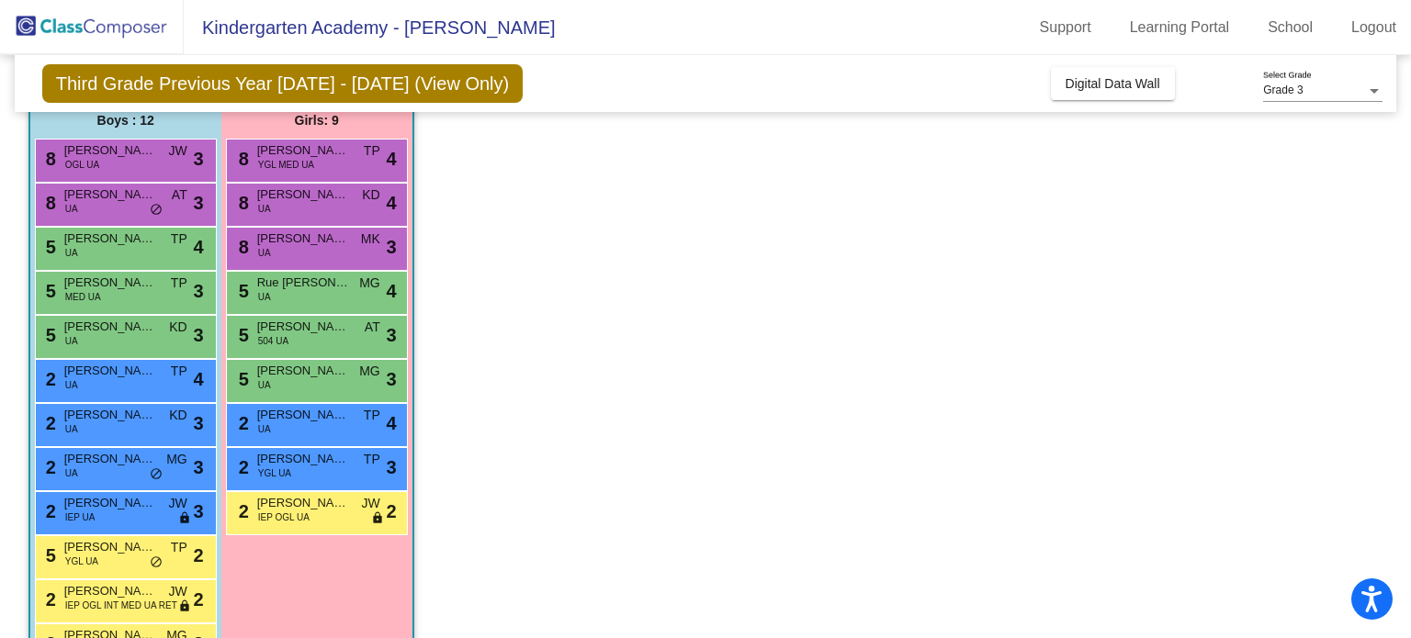
scroll to position [145, 0]
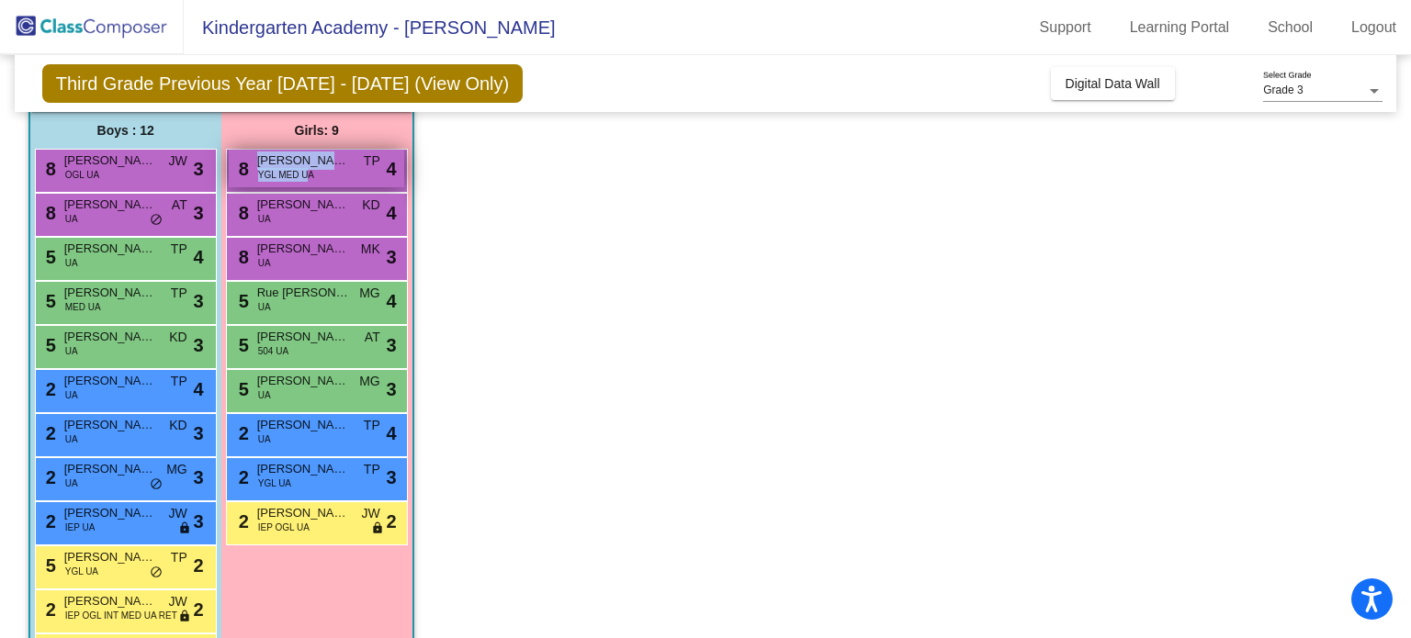
drag, startPoint x: 1395, startPoint y: 184, endPoint x: 307, endPoint y: 182, distance: 1088.5
click at [307, 182] on div "8 [PERSON_NAME] YGL MED UA TP lock do_not_disturb_alt 4" at bounding box center [316, 169] width 175 height 38
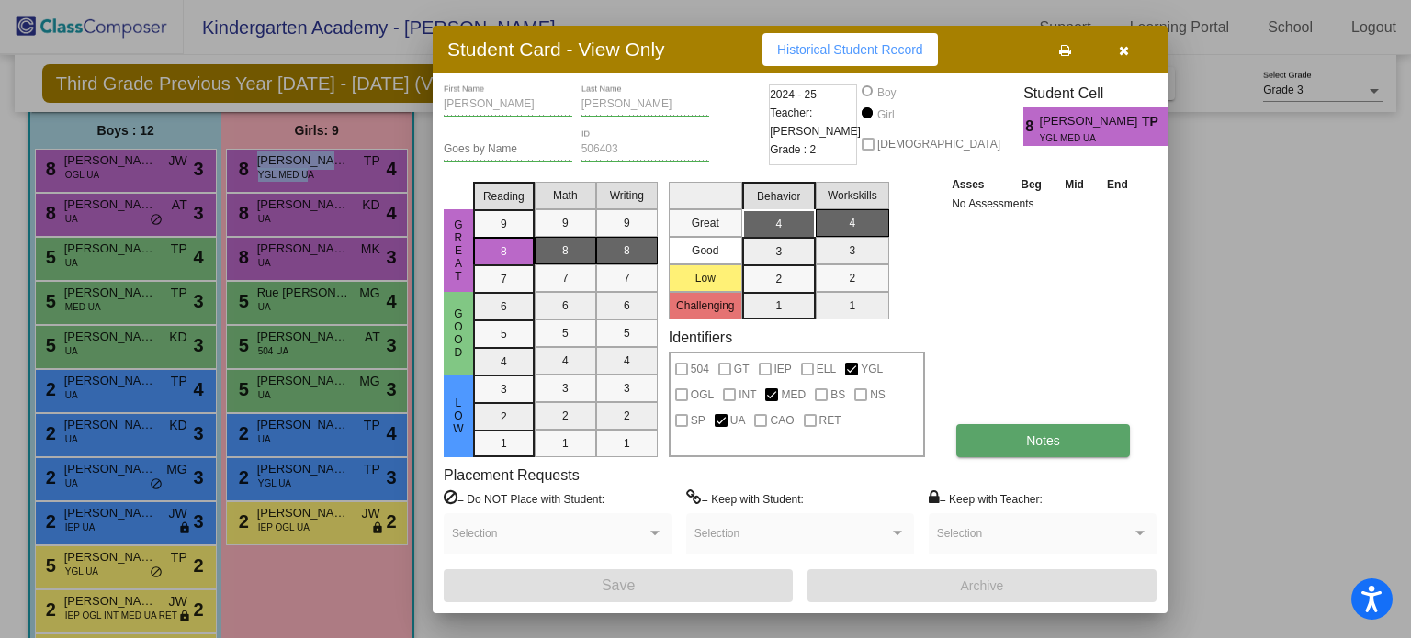
click at [1043, 429] on button "Notes" at bounding box center [1043, 440] width 174 height 33
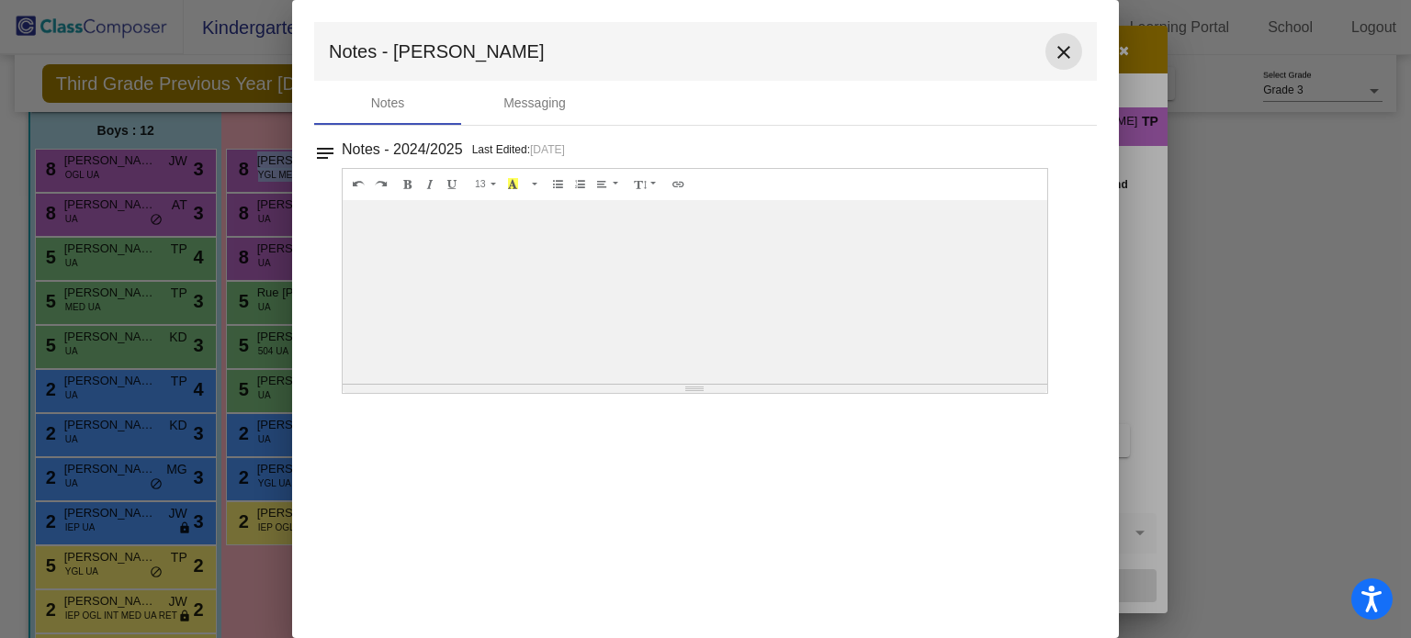
click at [1064, 51] on mat-icon "close" at bounding box center [1064, 52] width 22 height 22
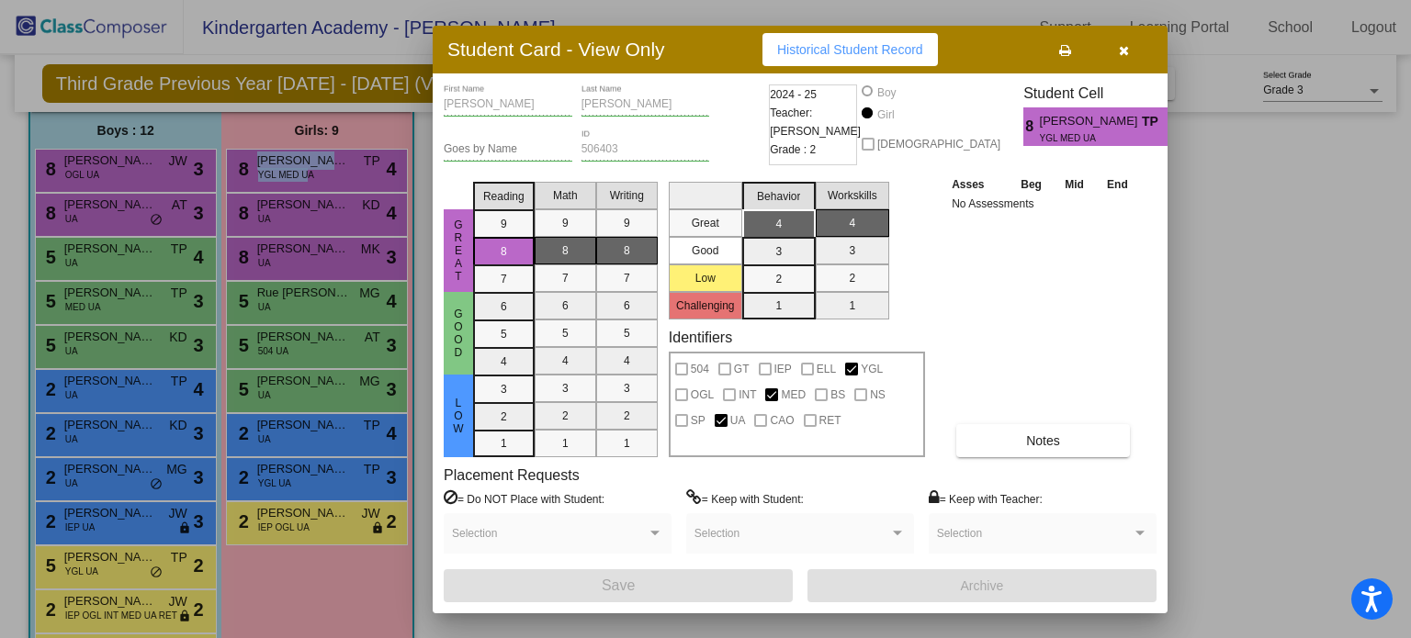
click at [1133, 55] on button "button" at bounding box center [1123, 49] width 59 height 33
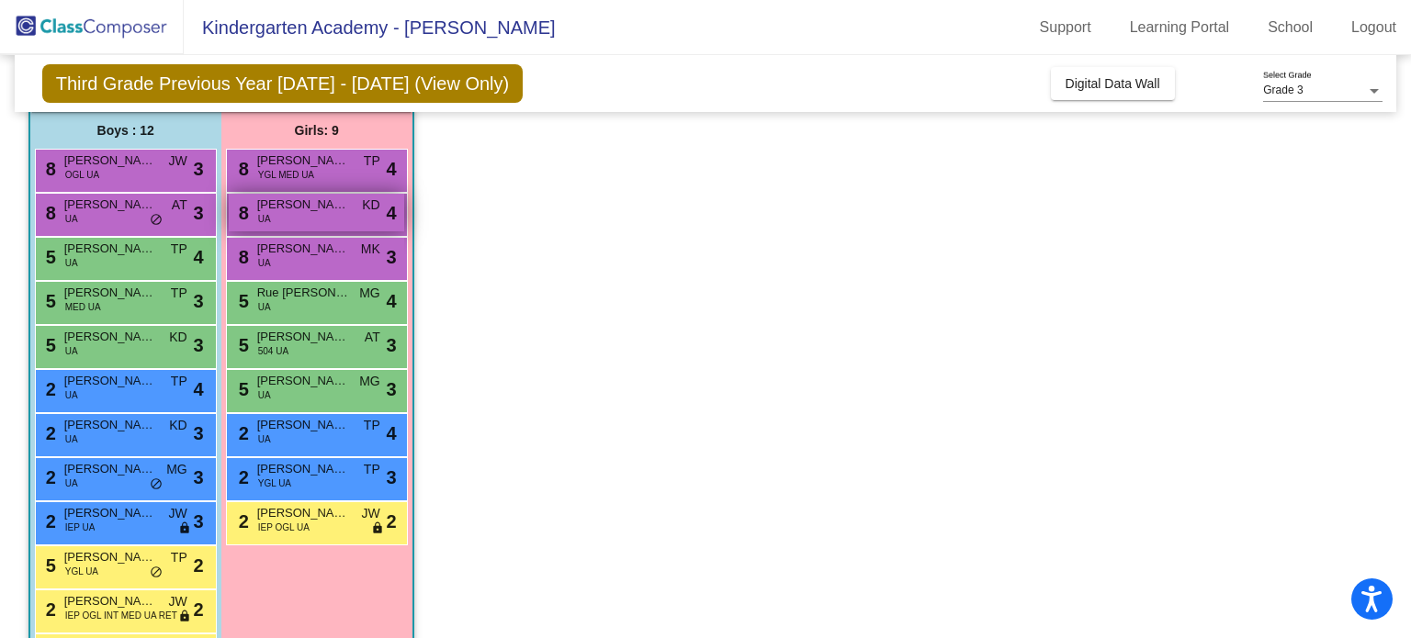
click at [310, 211] on span "[PERSON_NAME]" at bounding box center [303, 205] width 92 height 18
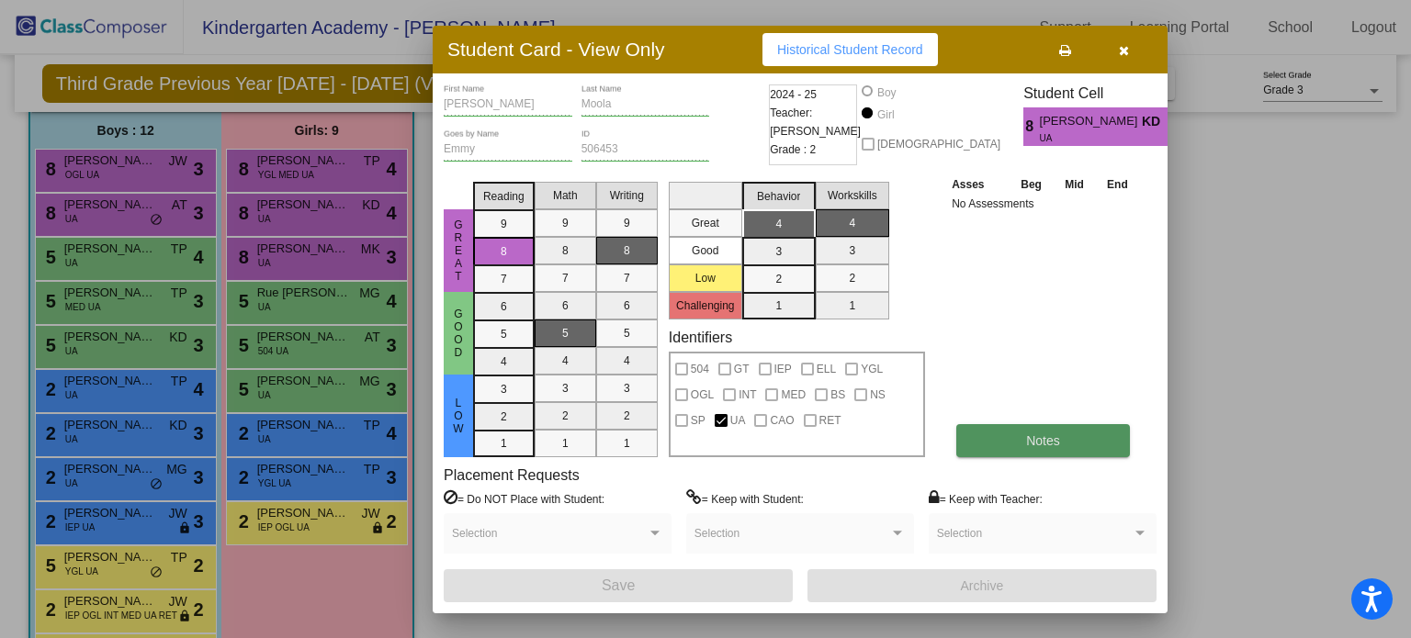
click at [1019, 442] on button "Notes" at bounding box center [1043, 440] width 174 height 33
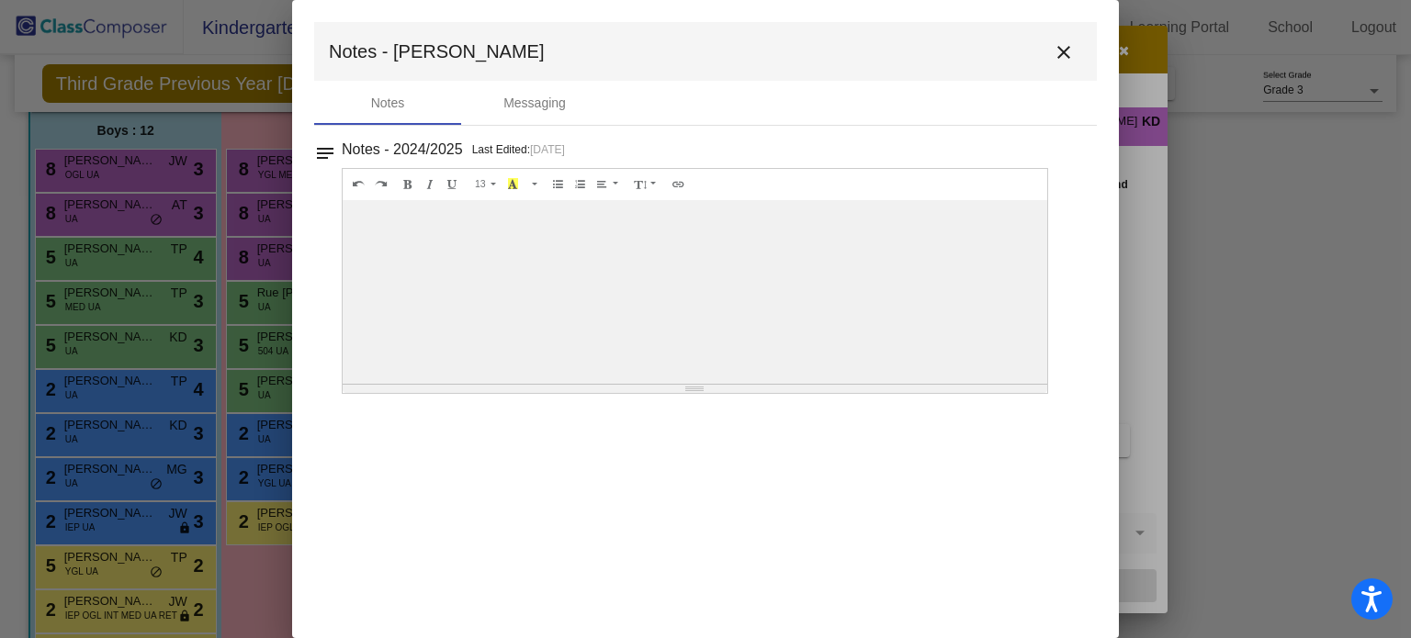
click at [1066, 54] on mat-icon "close" at bounding box center [1064, 52] width 22 height 22
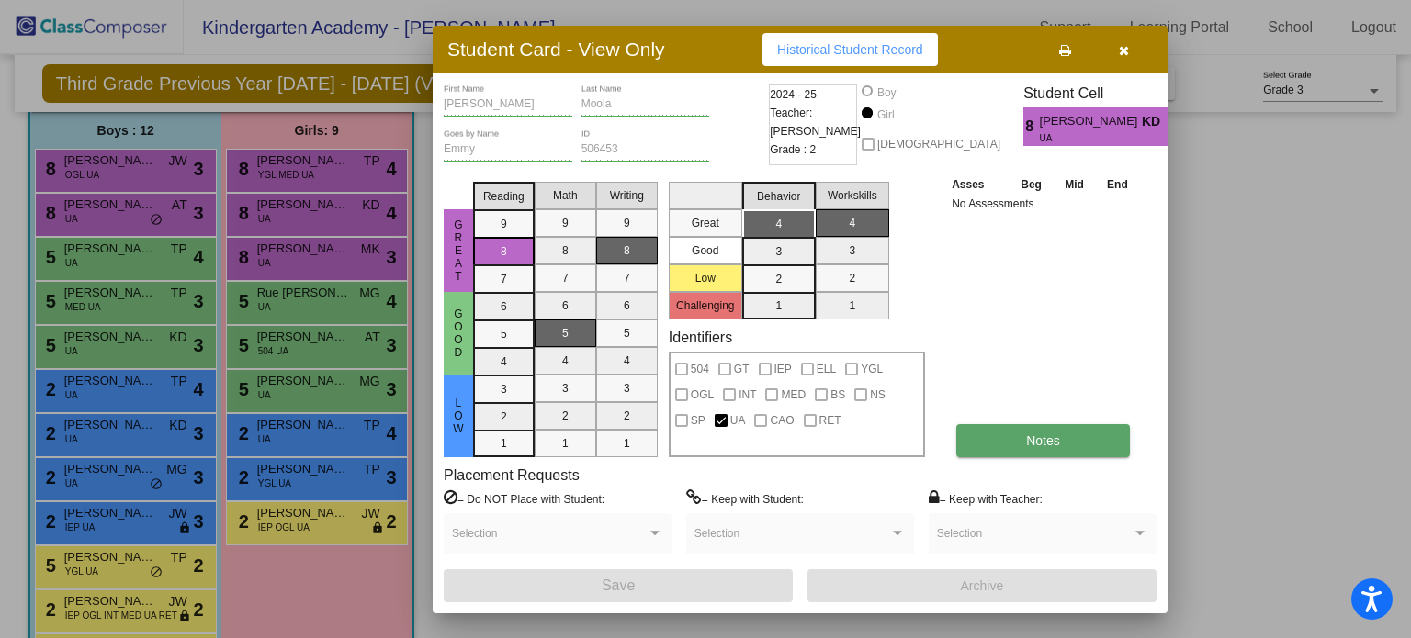
click at [1085, 442] on button "Notes" at bounding box center [1043, 440] width 174 height 33
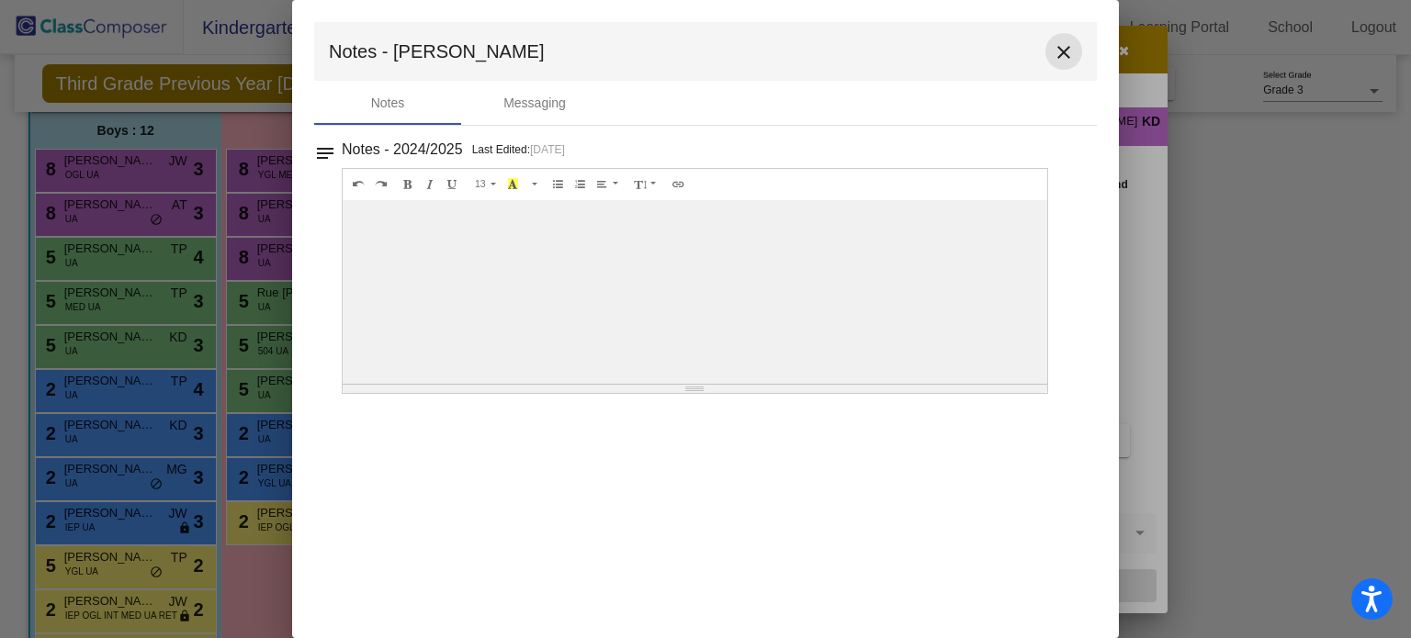
click at [1062, 53] on mat-icon "close" at bounding box center [1064, 52] width 22 height 22
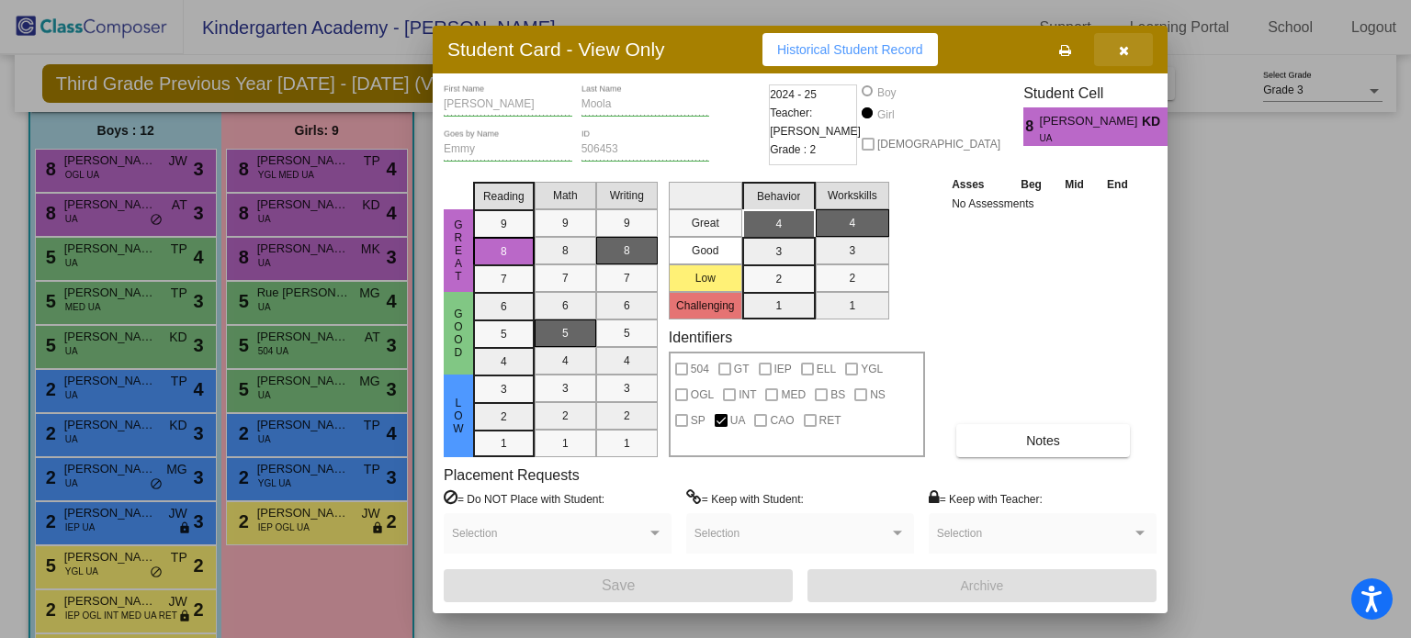
click at [1123, 56] on icon "button" at bounding box center [1124, 50] width 10 height 13
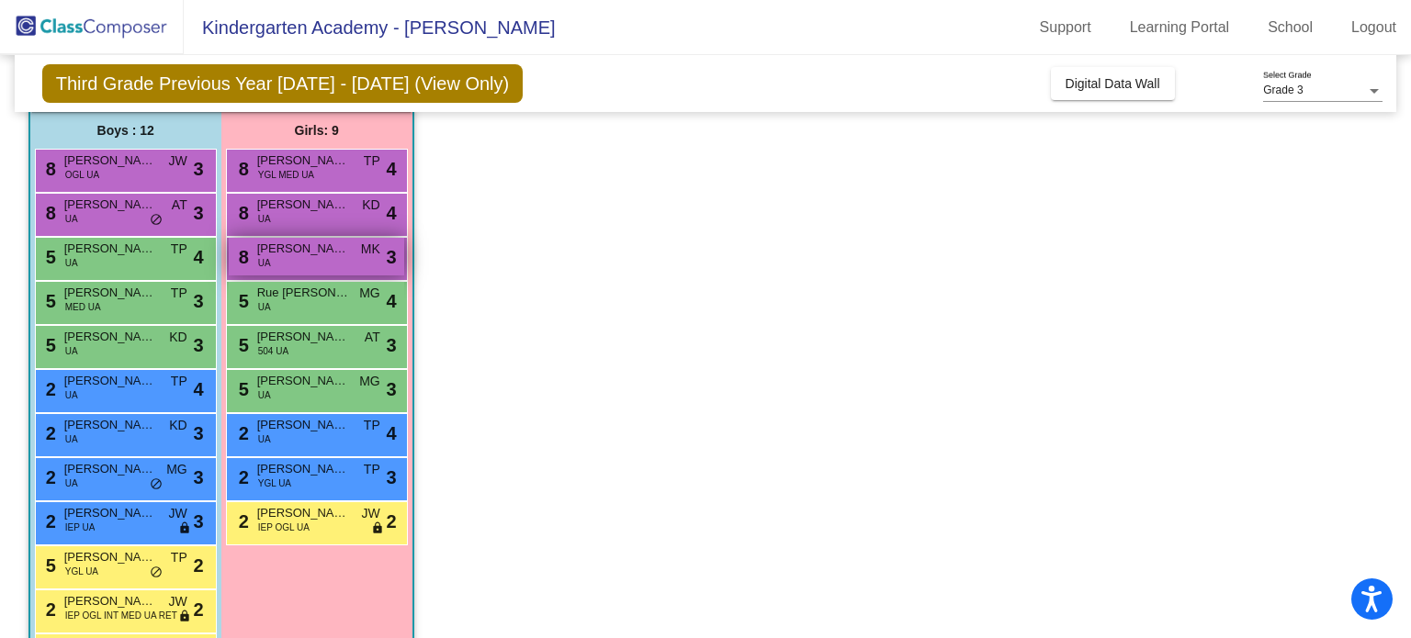
click at [333, 262] on div "8 [PERSON_NAME] UA MK lock do_not_disturb_alt 3" at bounding box center [316, 257] width 175 height 38
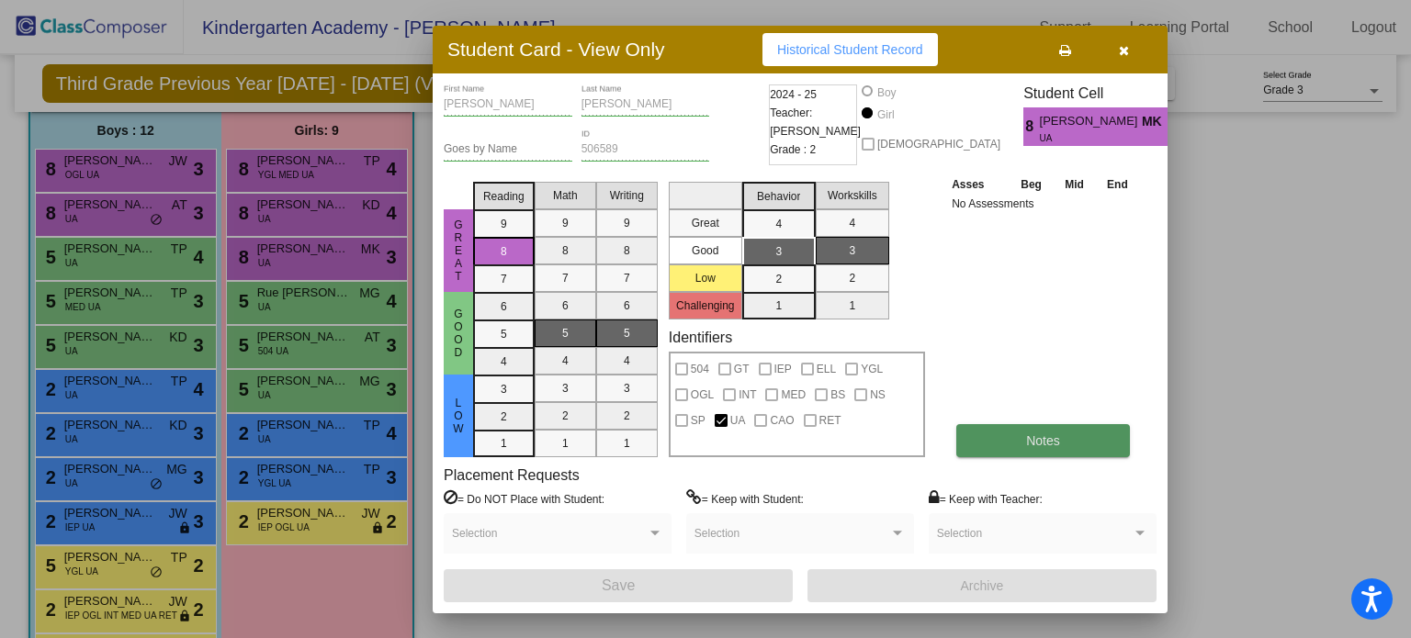
click at [1039, 442] on span "Notes" at bounding box center [1043, 441] width 34 height 15
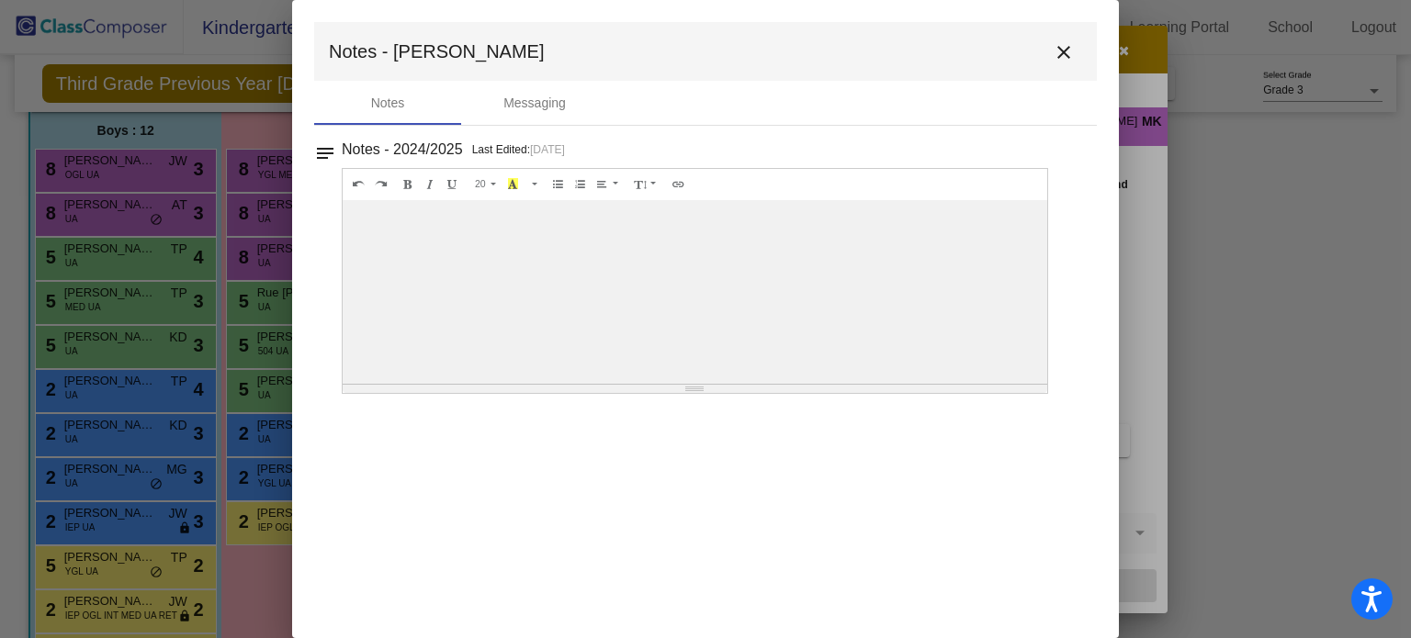
click at [1070, 47] on mat-icon "close" at bounding box center [1064, 52] width 22 height 22
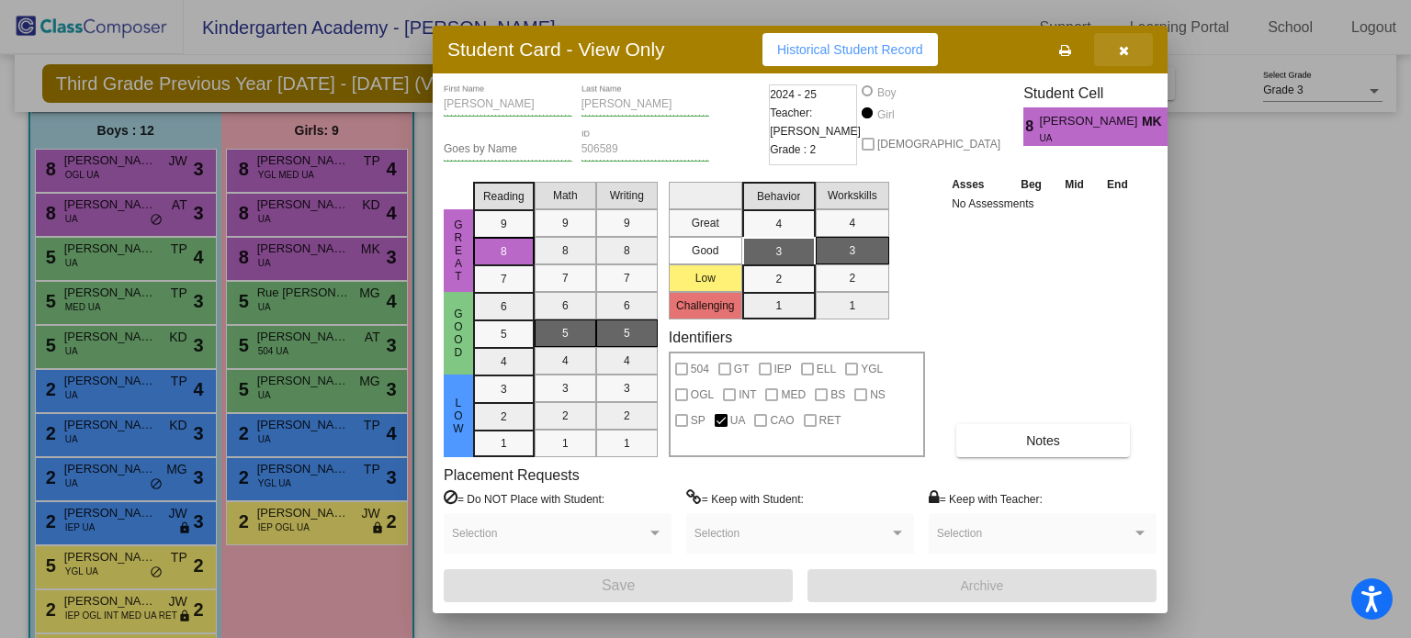
click at [1116, 54] on button "button" at bounding box center [1123, 49] width 59 height 33
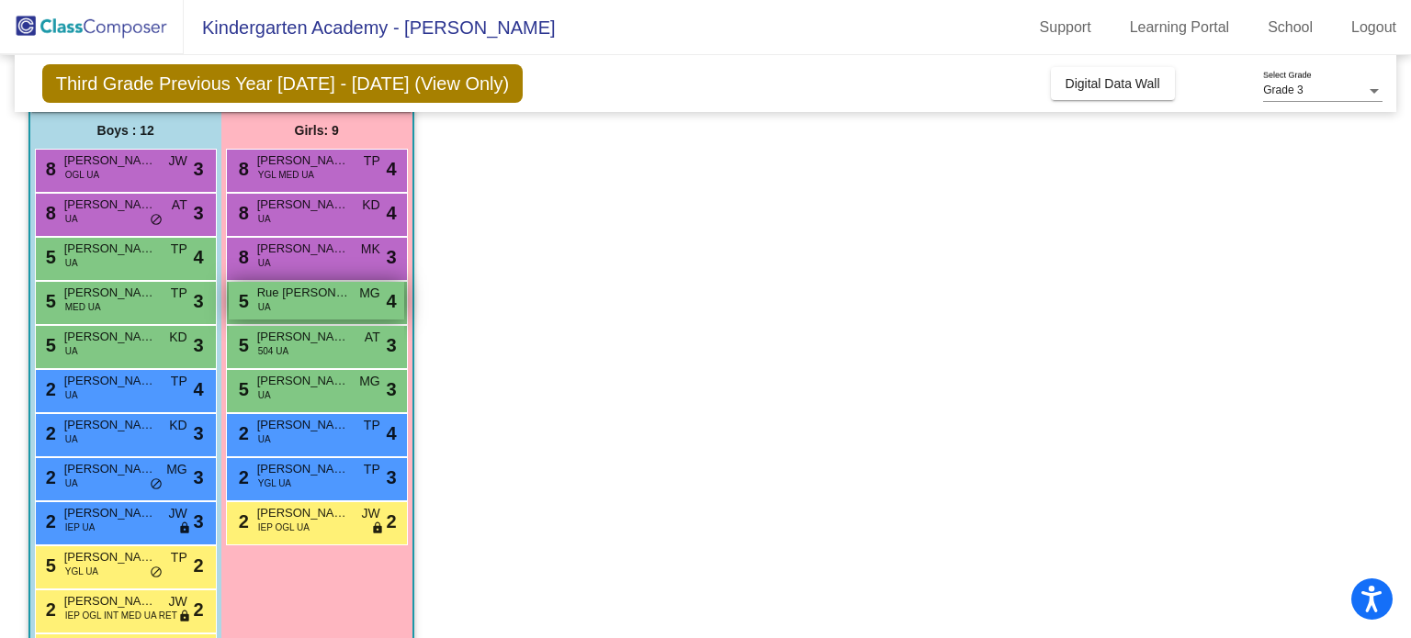
click at [317, 309] on div "5 Rue [PERSON_NAME] UA MG lock do_not_disturb_alt 4" at bounding box center [316, 301] width 175 height 38
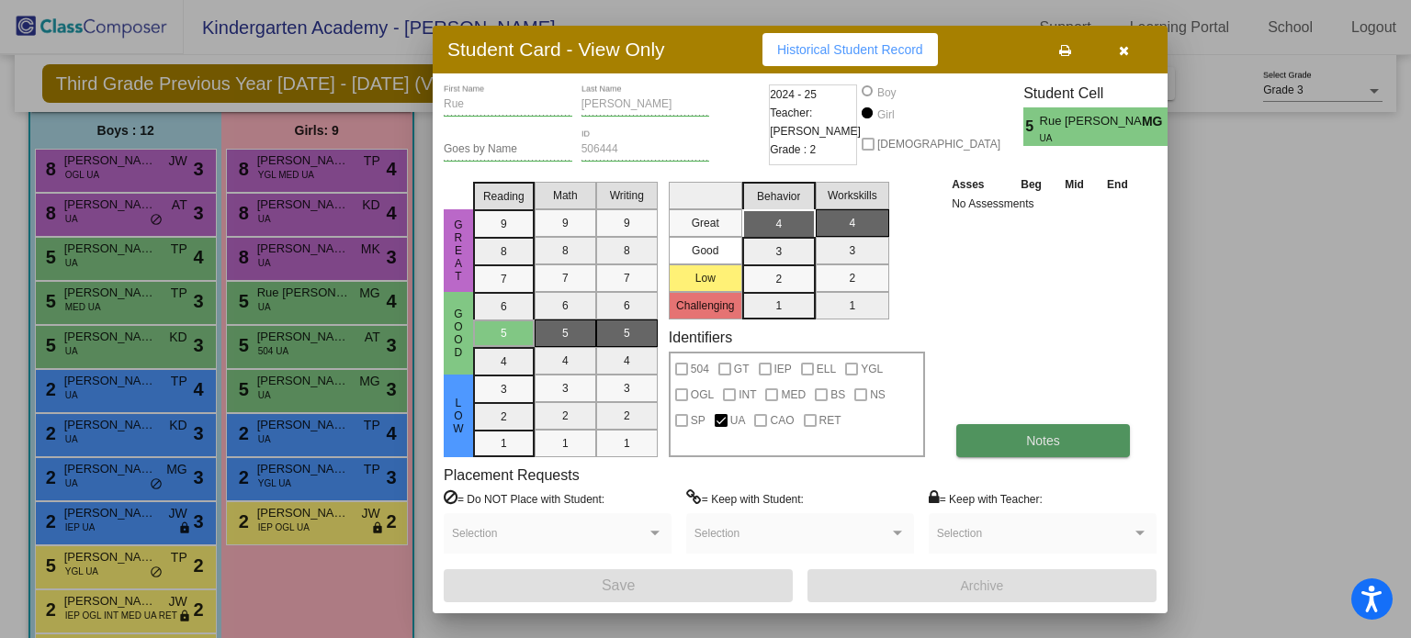
click at [1069, 428] on button "Notes" at bounding box center [1043, 440] width 174 height 33
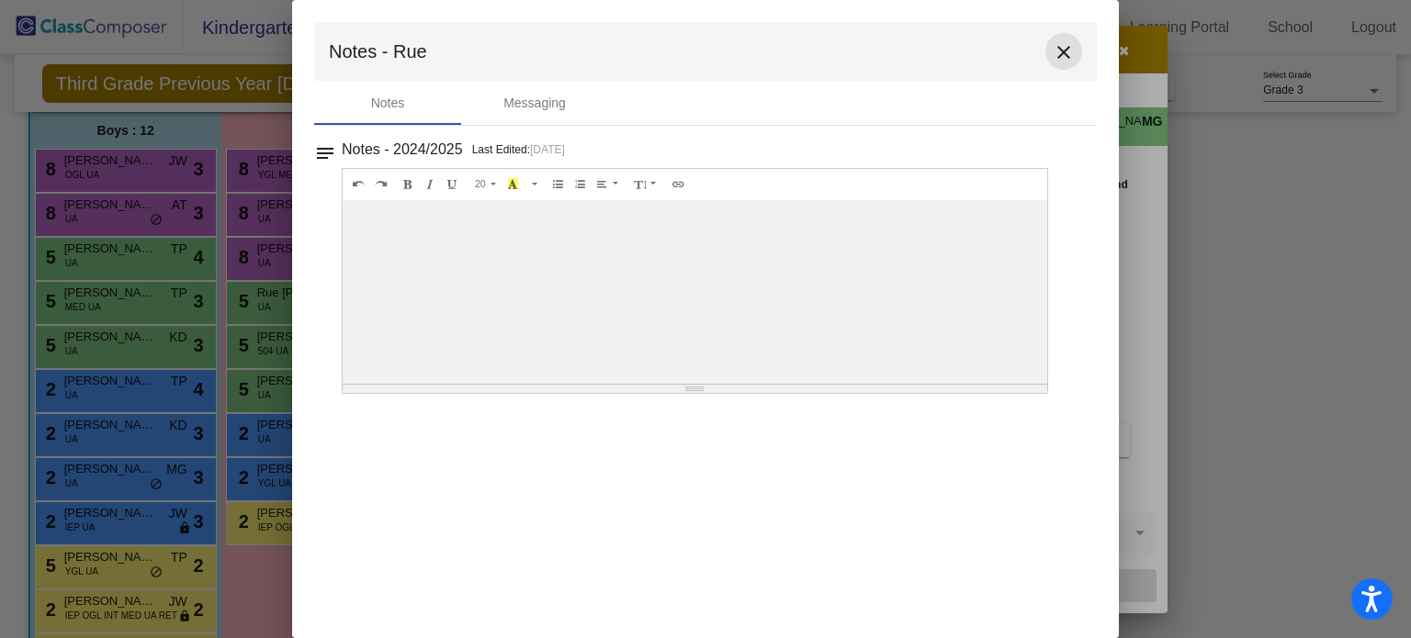
click at [1067, 43] on mat-icon "close" at bounding box center [1064, 52] width 22 height 22
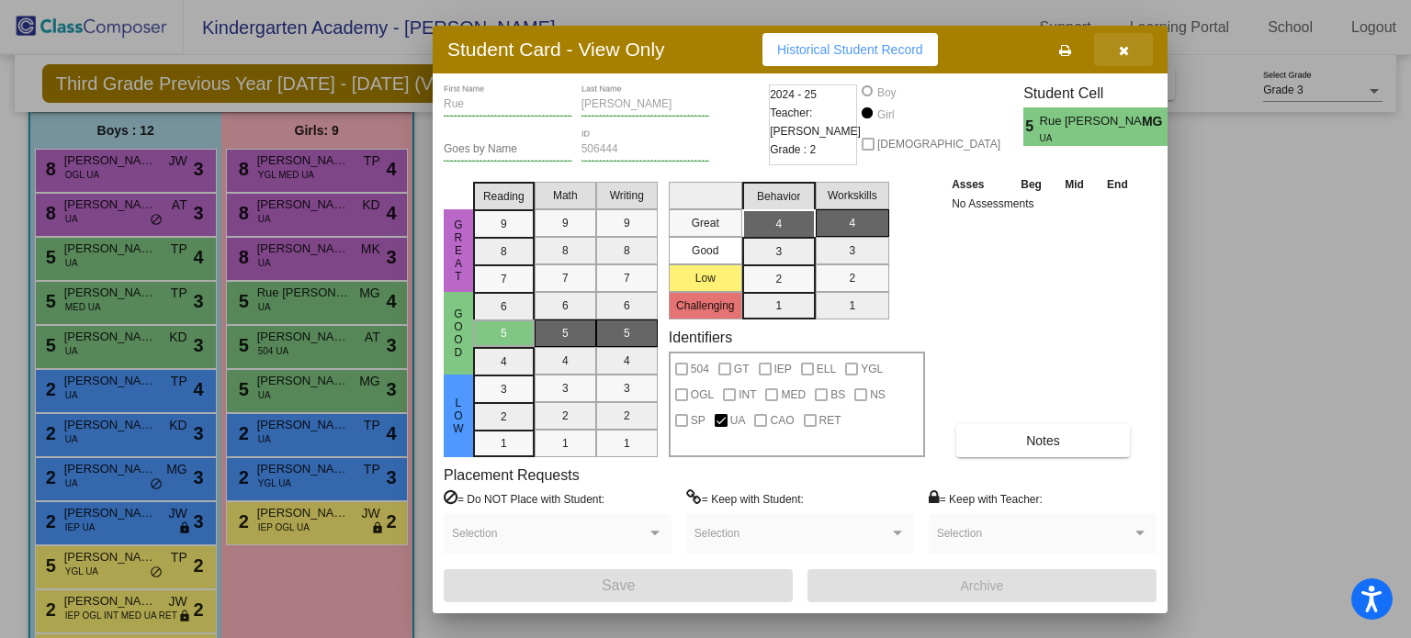
click at [1129, 56] on button "button" at bounding box center [1123, 49] width 59 height 33
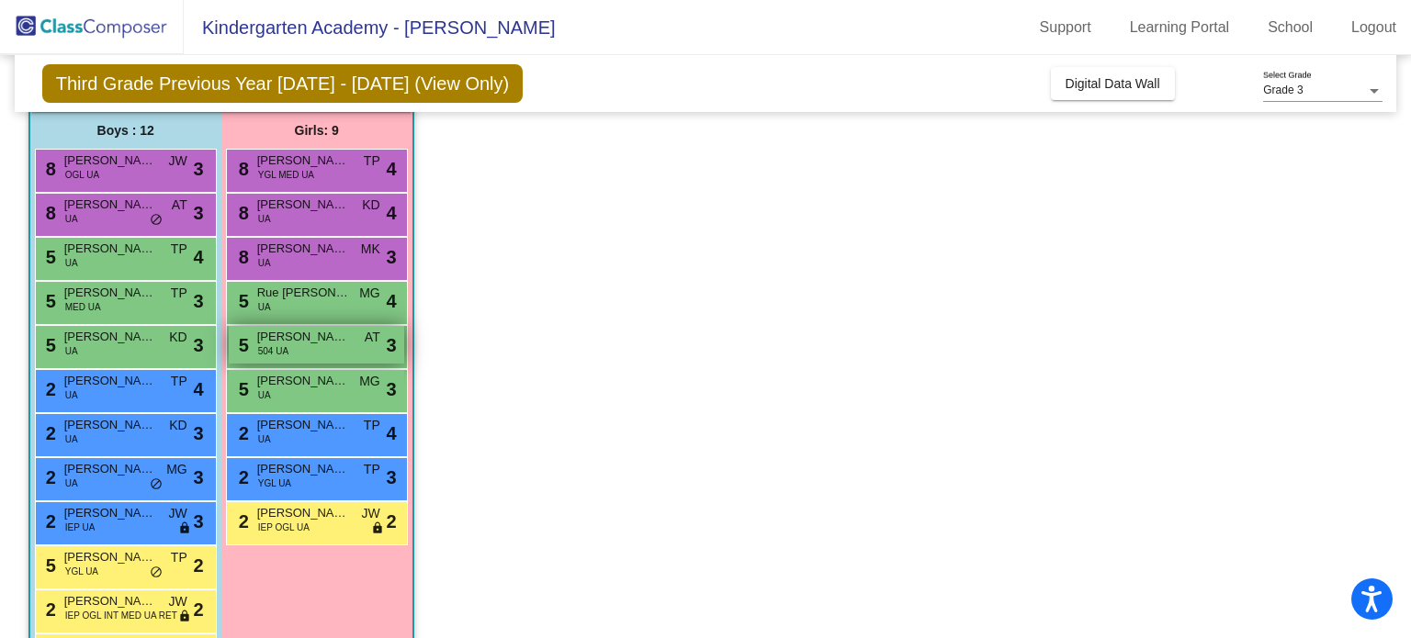
click at [276, 337] on span "[PERSON_NAME]" at bounding box center [303, 337] width 92 height 18
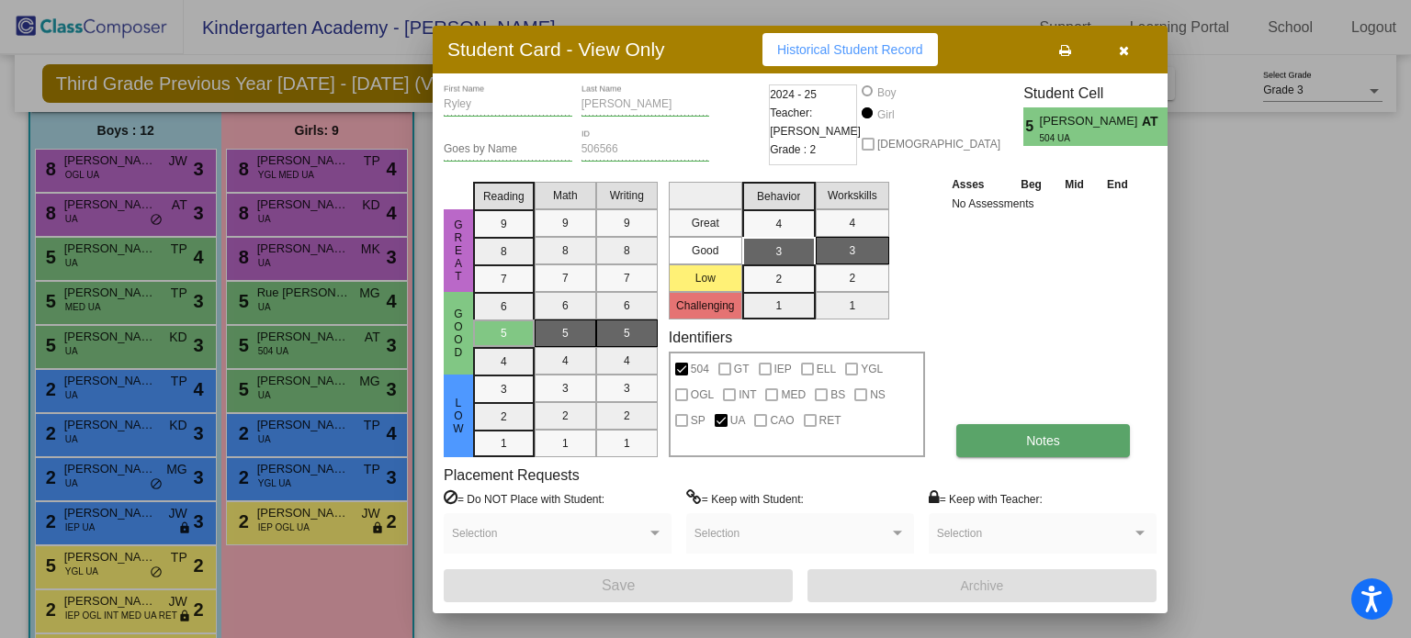
click at [1077, 433] on button "Notes" at bounding box center [1043, 440] width 174 height 33
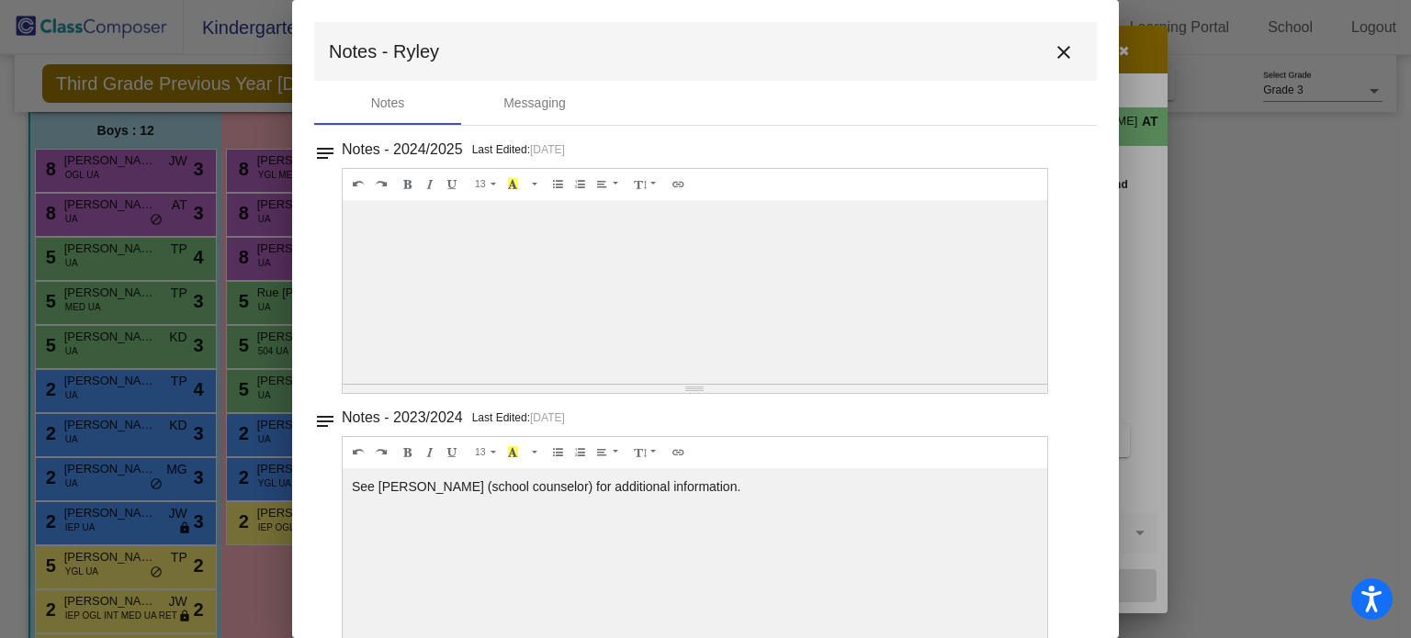
click at [1057, 65] on button "close" at bounding box center [1063, 51] width 37 height 37
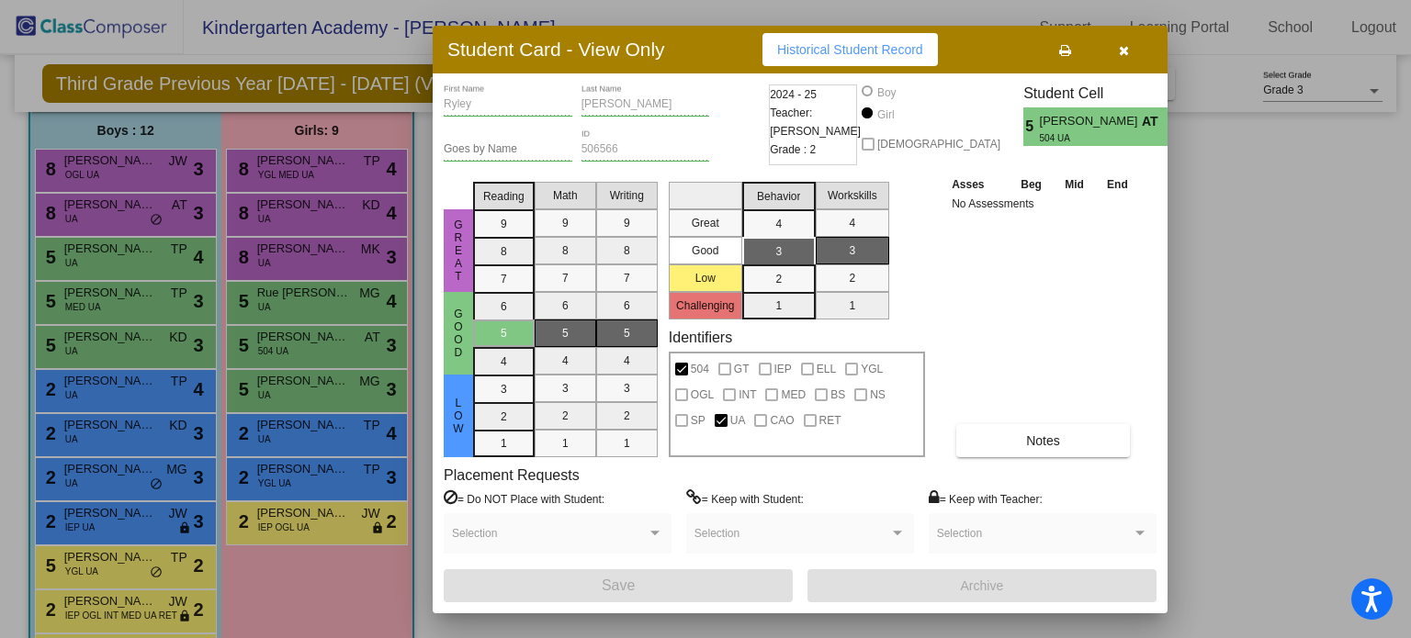
click at [1119, 54] on icon "button" at bounding box center [1124, 50] width 10 height 13
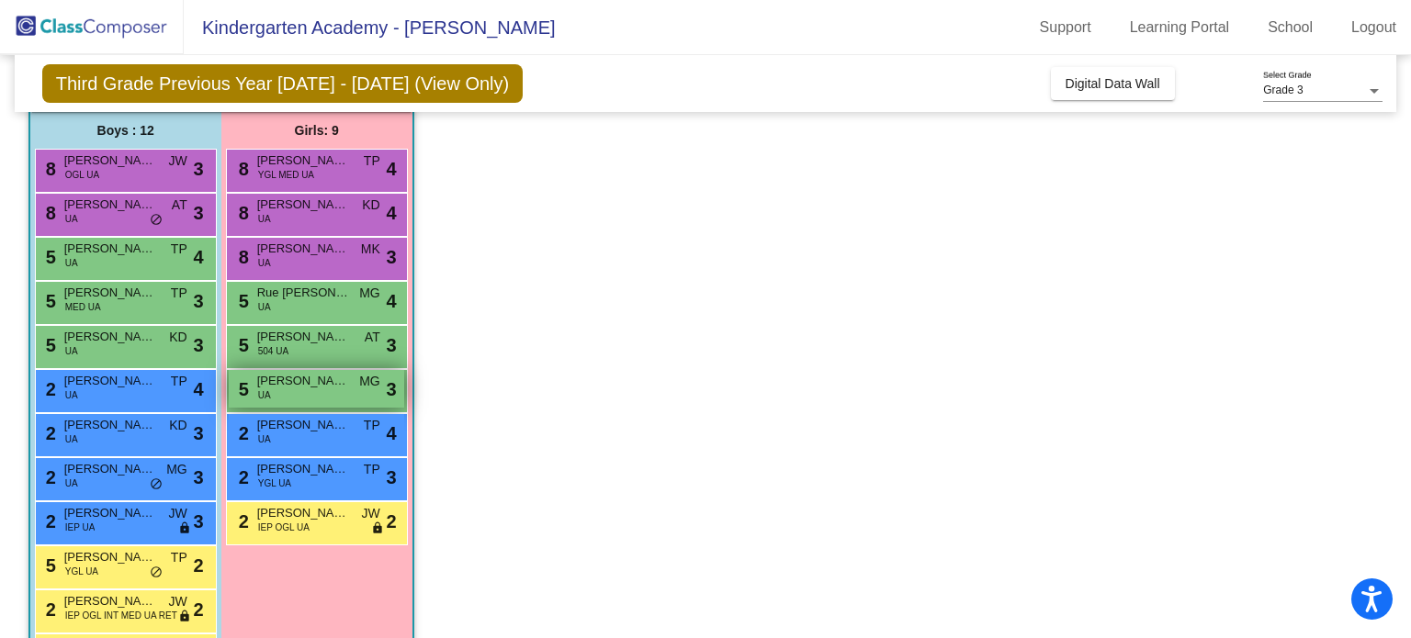
click at [321, 380] on span "[PERSON_NAME]" at bounding box center [303, 381] width 92 height 18
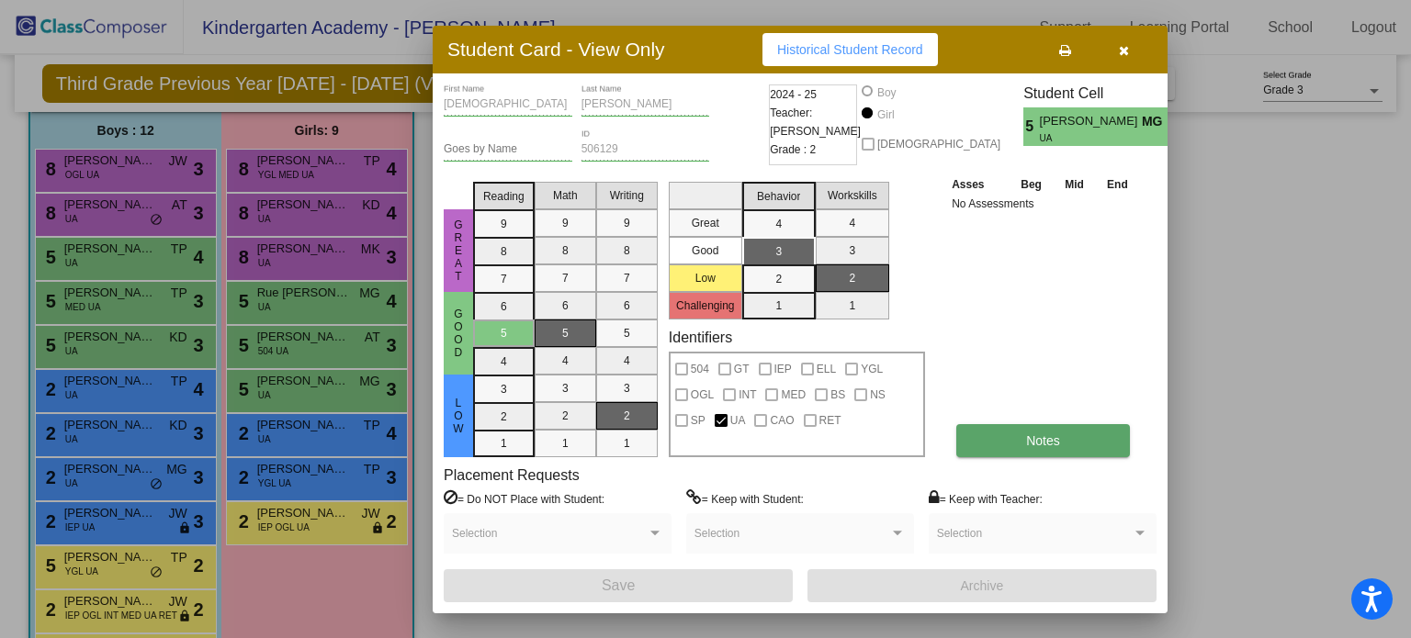
click at [999, 435] on button "Notes" at bounding box center [1043, 440] width 174 height 33
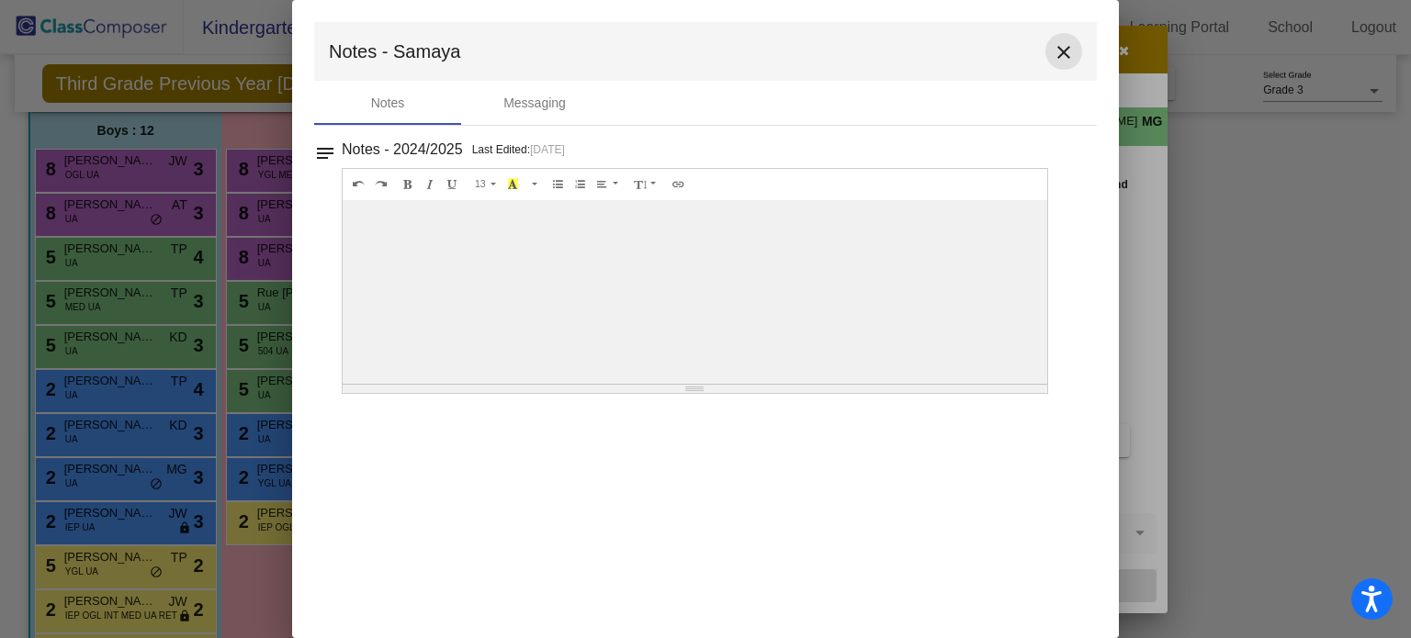
click at [1068, 55] on mat-icon "close" at bounding box center [1064, 52] width 22 height 22
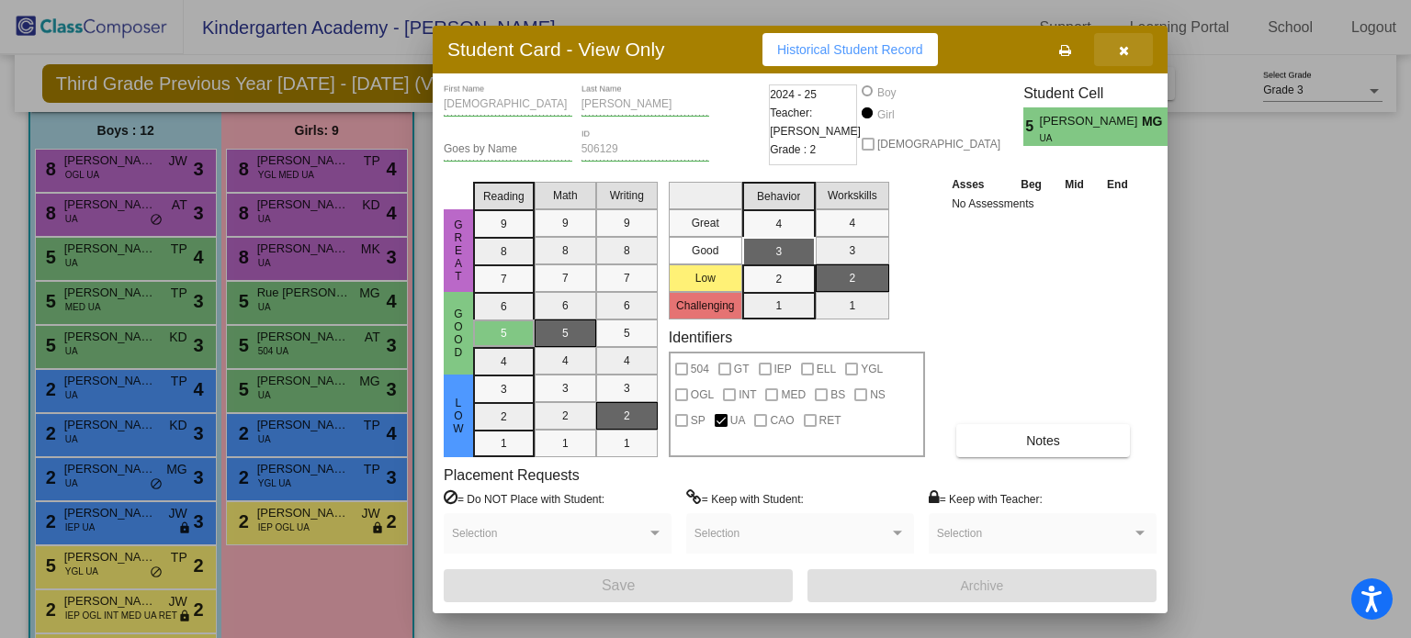
click at [1135, 51] on button "button" at bounding box center [1123, 49] width 59 height 33
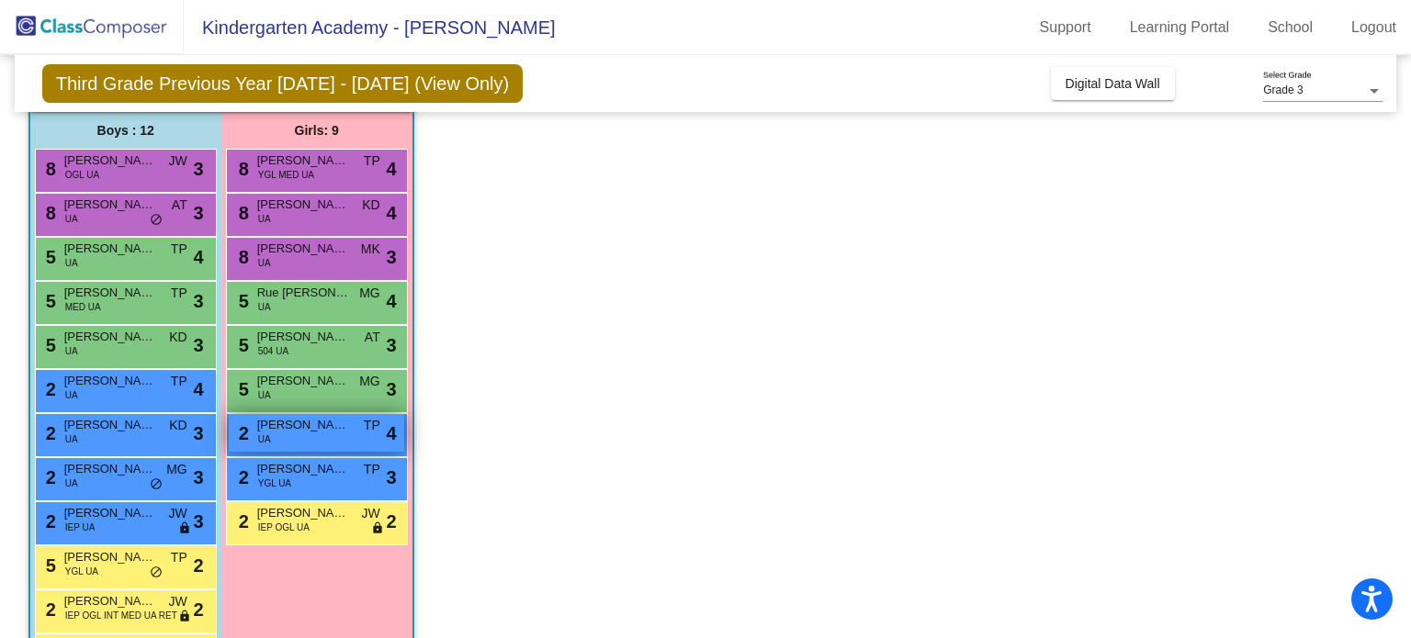
click at [338, 418] on span "[PERSON_NAME]" at bounding box center [303, 425] width 92 height 18
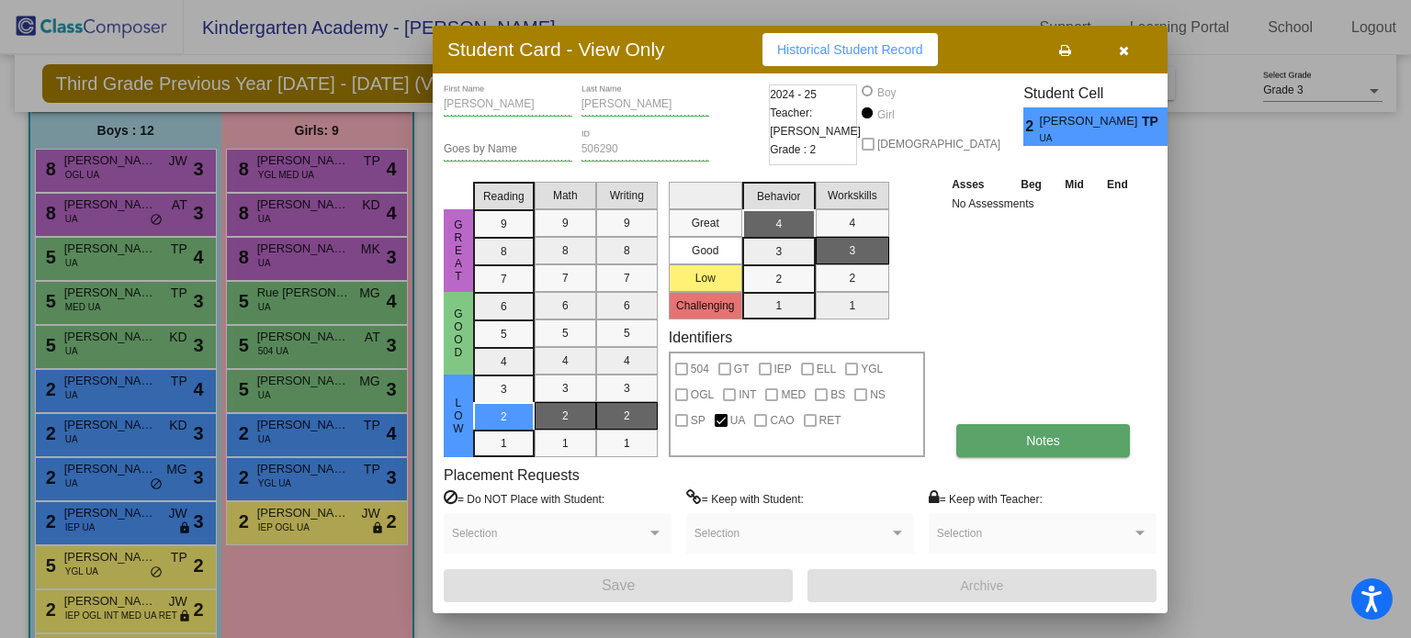
click at [1055, 439] on span "Notes" at bounding box center [1043, 441] width 34 height 15
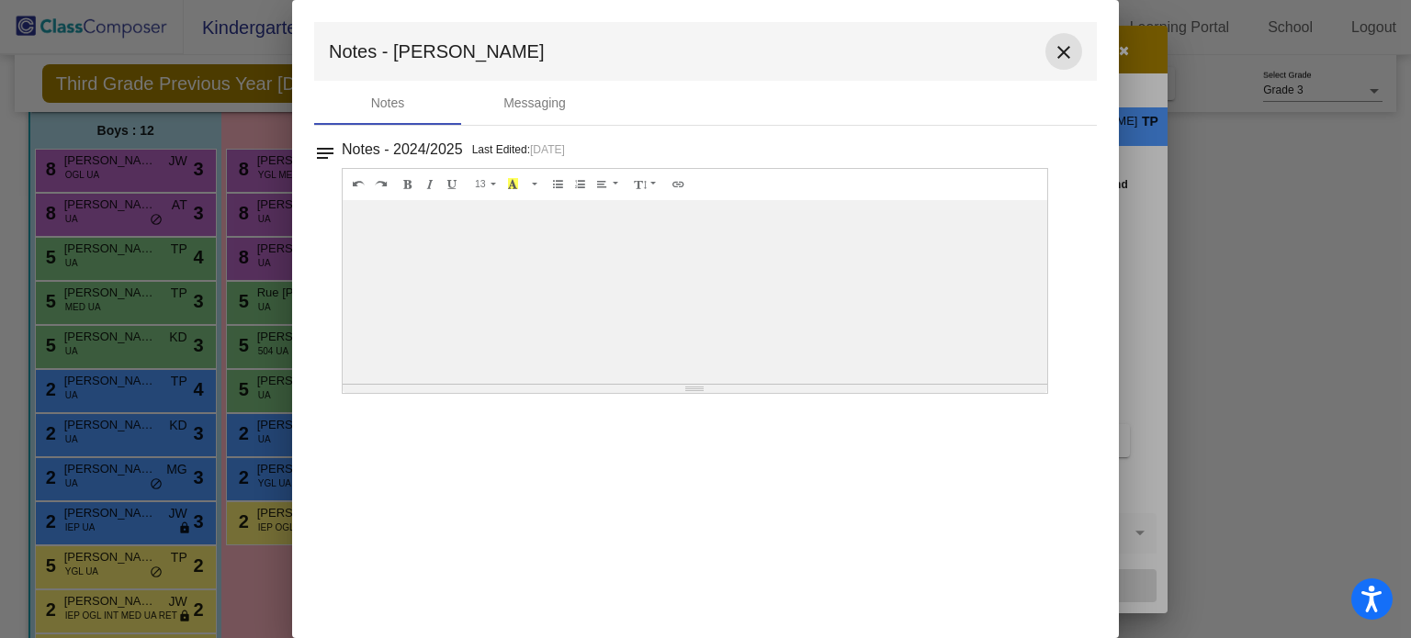
click at [1065, 47] on mat-icon "close" at bounding box center [1064, 52] width 22 height 22
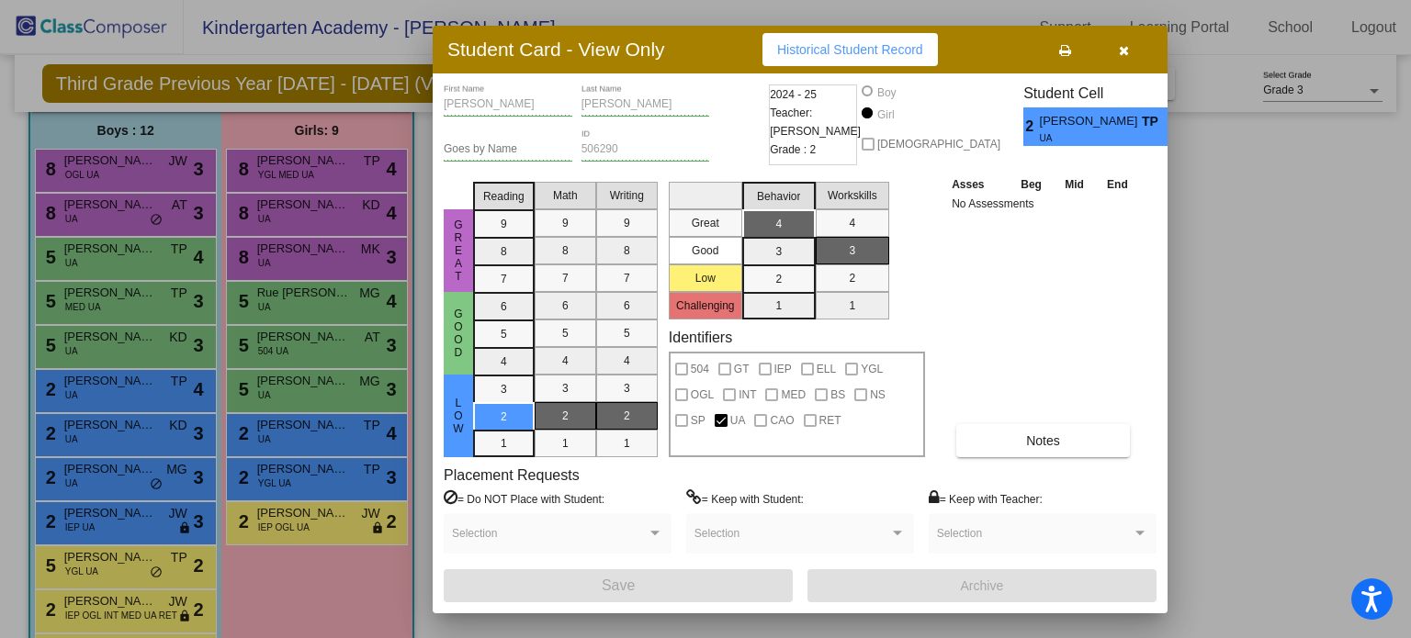
click at [1133, 53] on button "button" at bounding box center [1123, 49] width 59 height 33
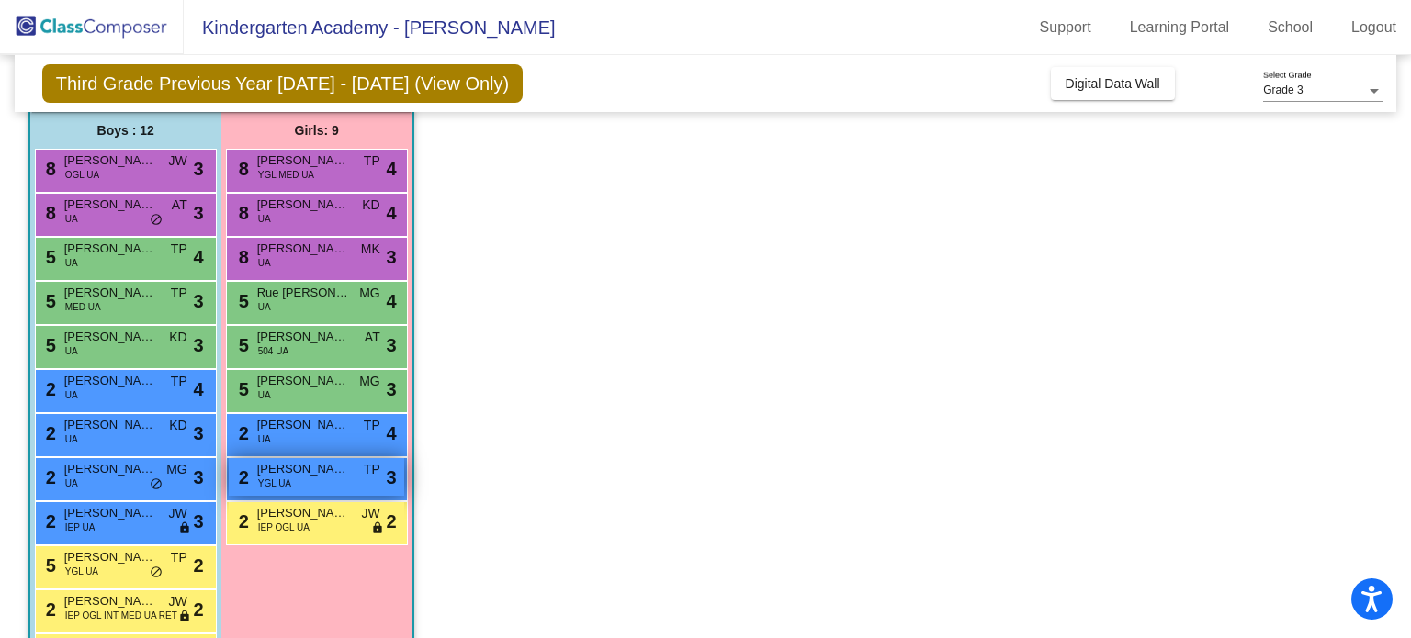
click at [316, 480] on div "2 [PERSON_NAME] YGL UA TP lock do_not_disturb_alt 3" at bounding box center [316, 477] width 175 height 38
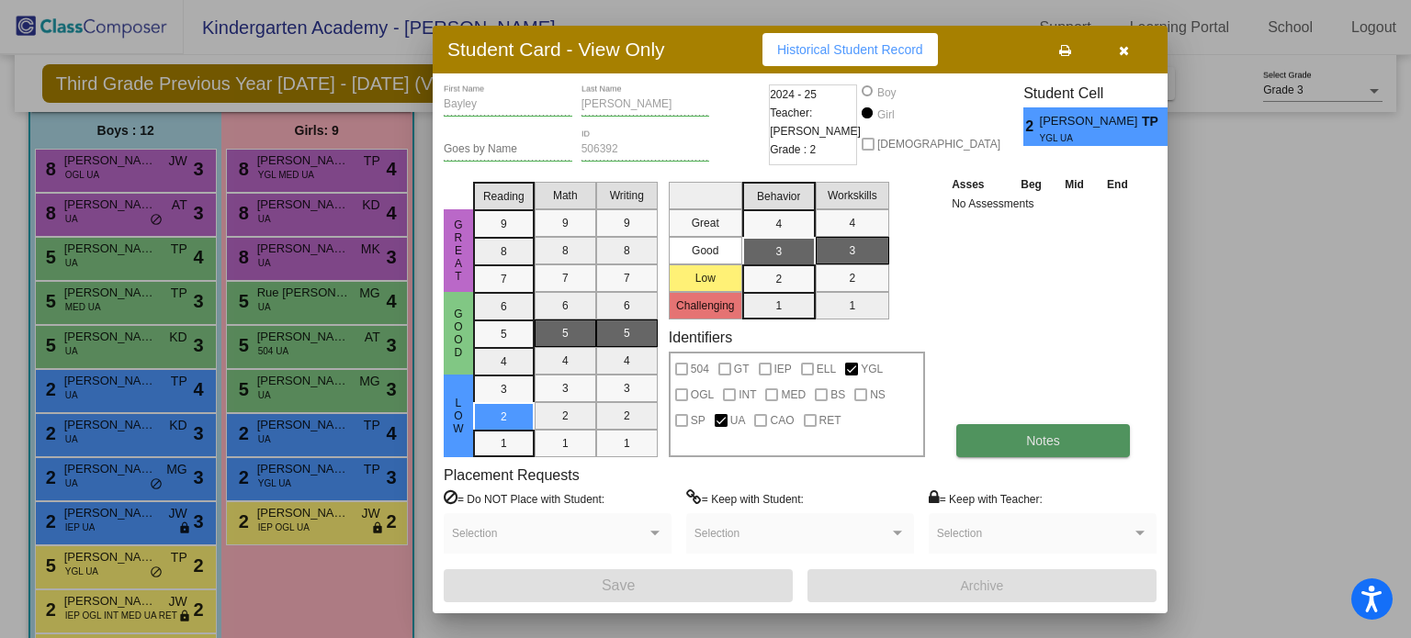
click at [1006, 427] on button "Notes" at bounding box center [1043, 440] width 174 height 33
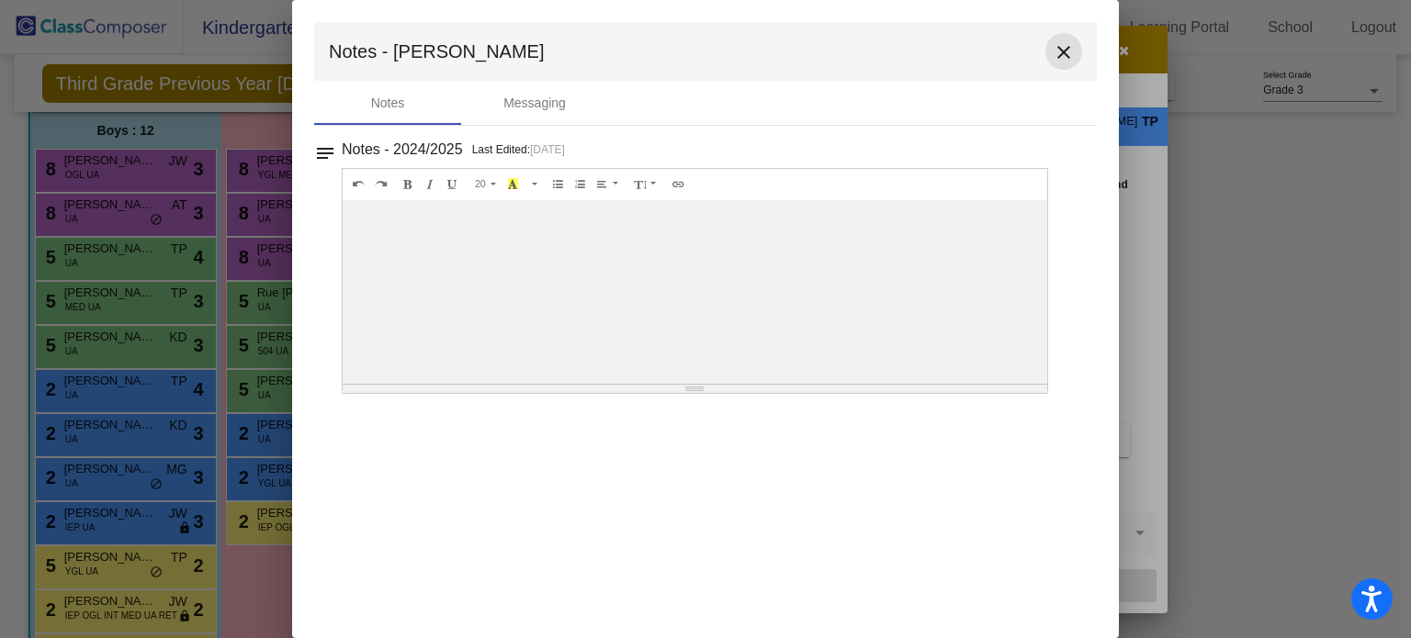
click at [1066, 47] on mat-icon "close" at bounding box center [1064, 52] width 22 height 22
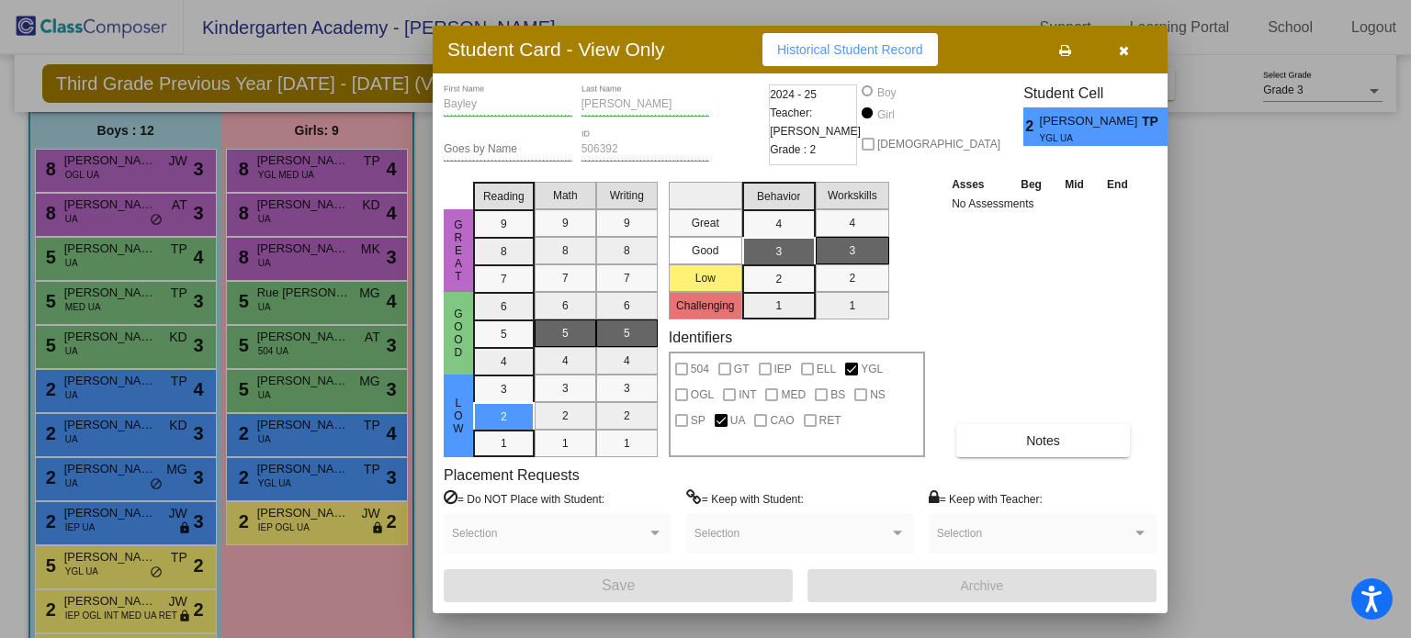
click at [1128, 61] on button "button" at bounding box center [1123, 49] width 59 height 33
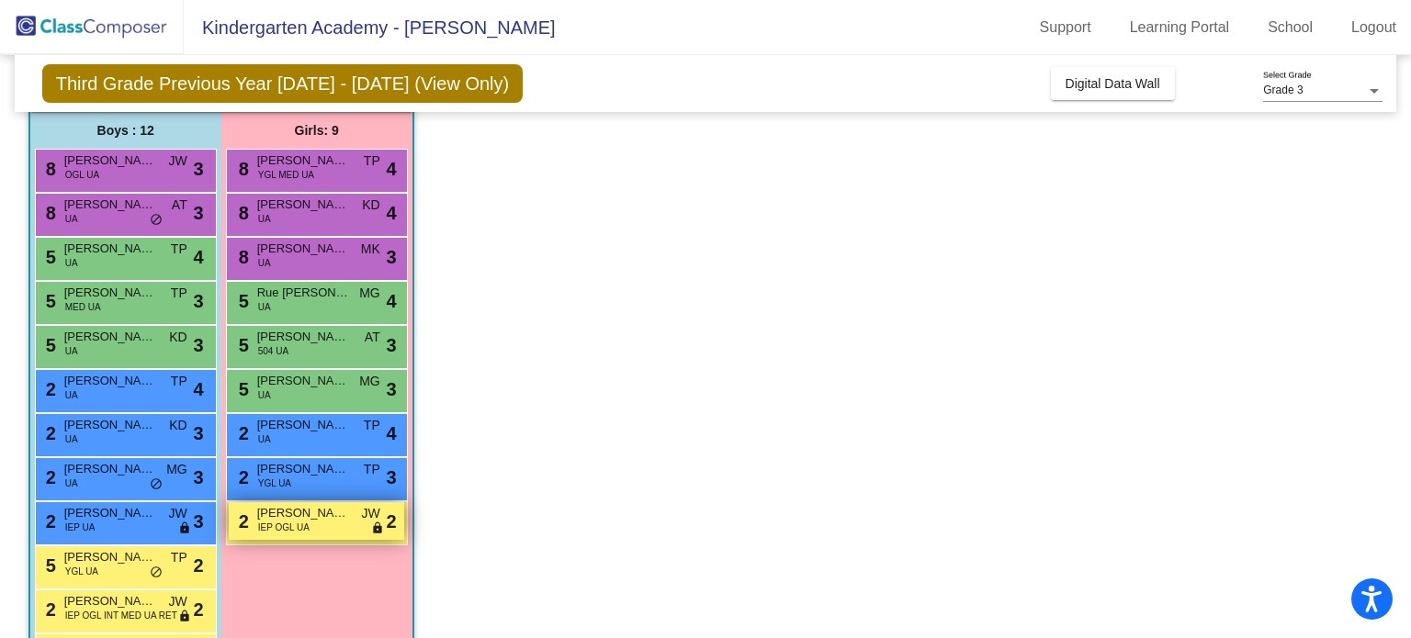
click at [320, 519] on span "[PERSON_NAME]" at bounding box center [303, 513] width 92 height 18
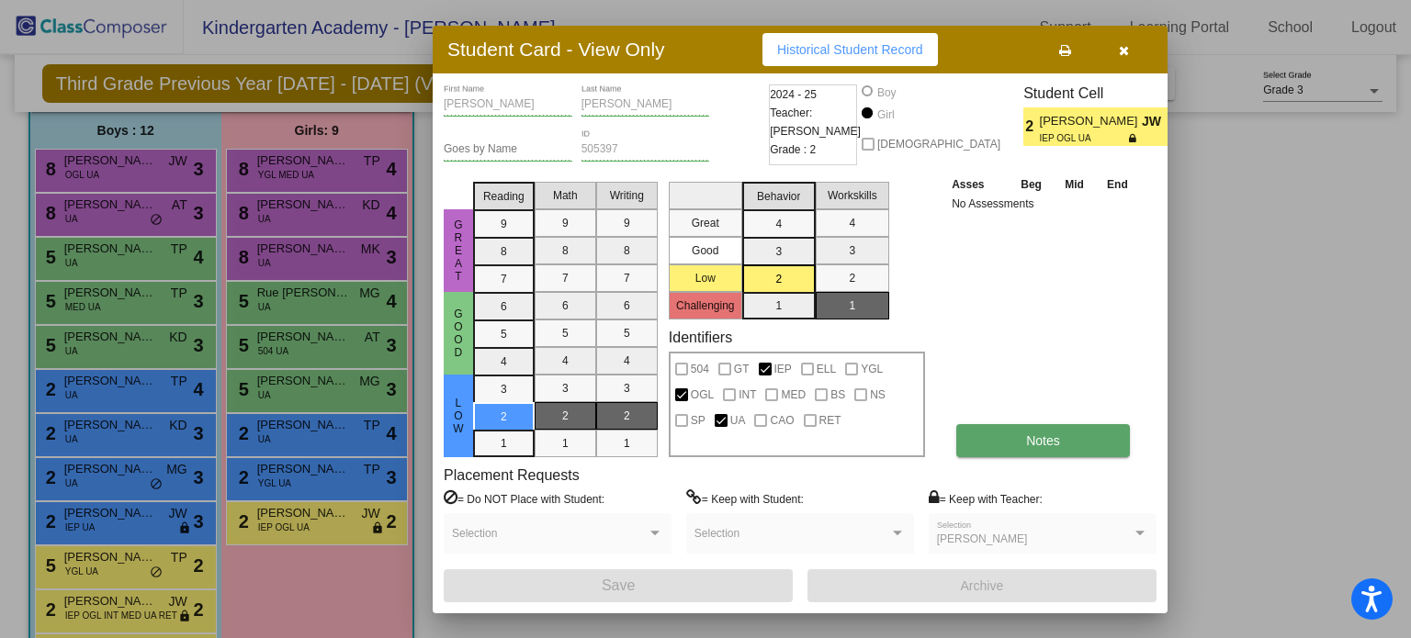
click at [1034, 434] on span "Notes" at bounding box center [1043, 441] width 34 height 15
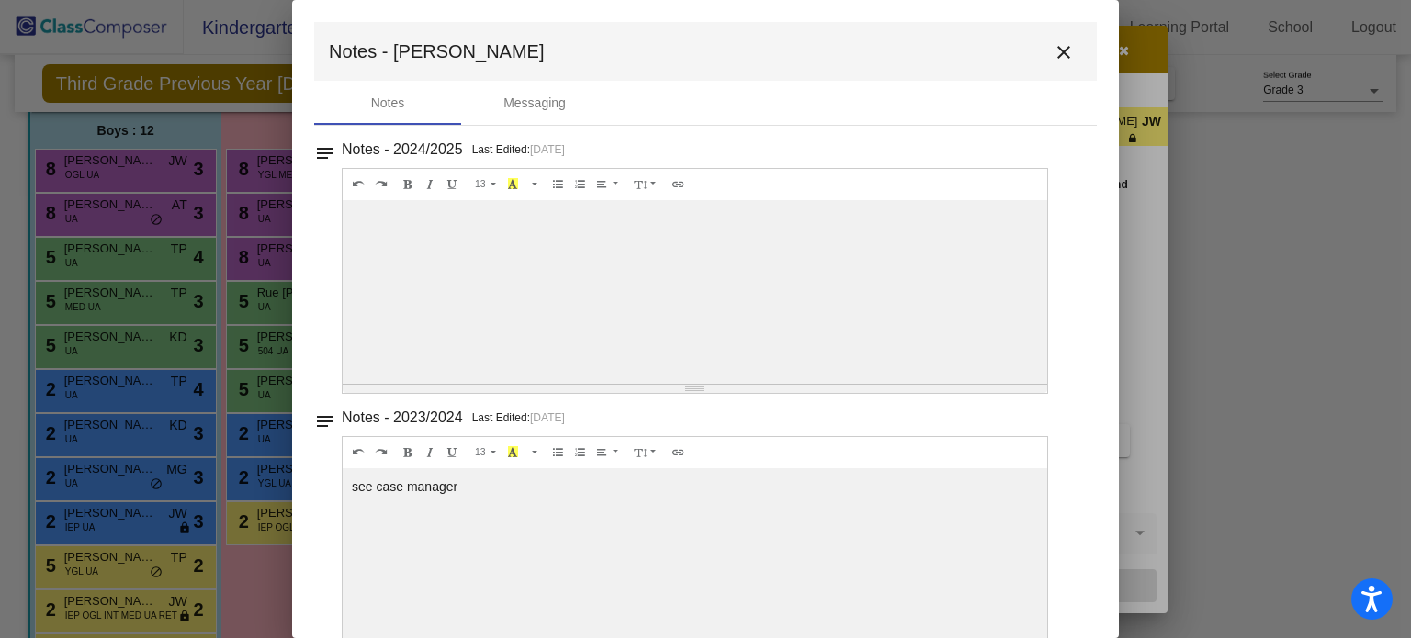
click at [1054, 50] on mat-icon "close" at bounding box center [1064, 52] width 22 height 22
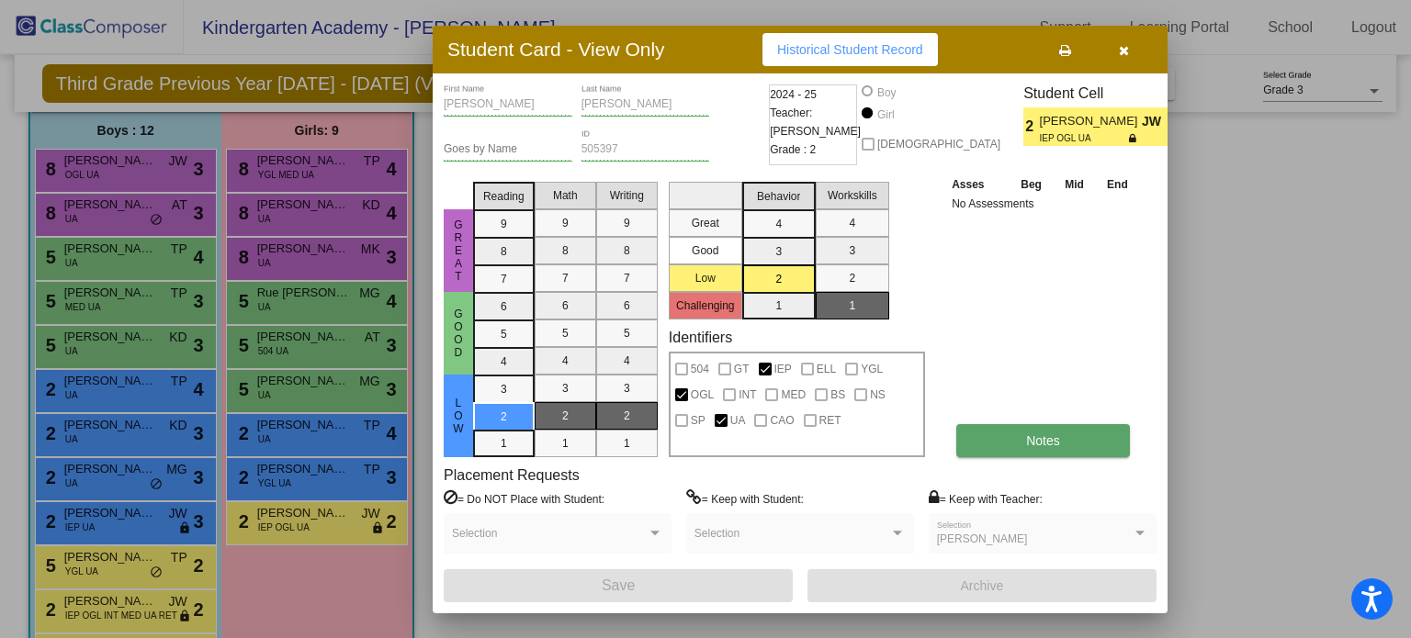
click at [1051, 448] on button "Notes" at bounding box center [1043, 440] width 174 height 33
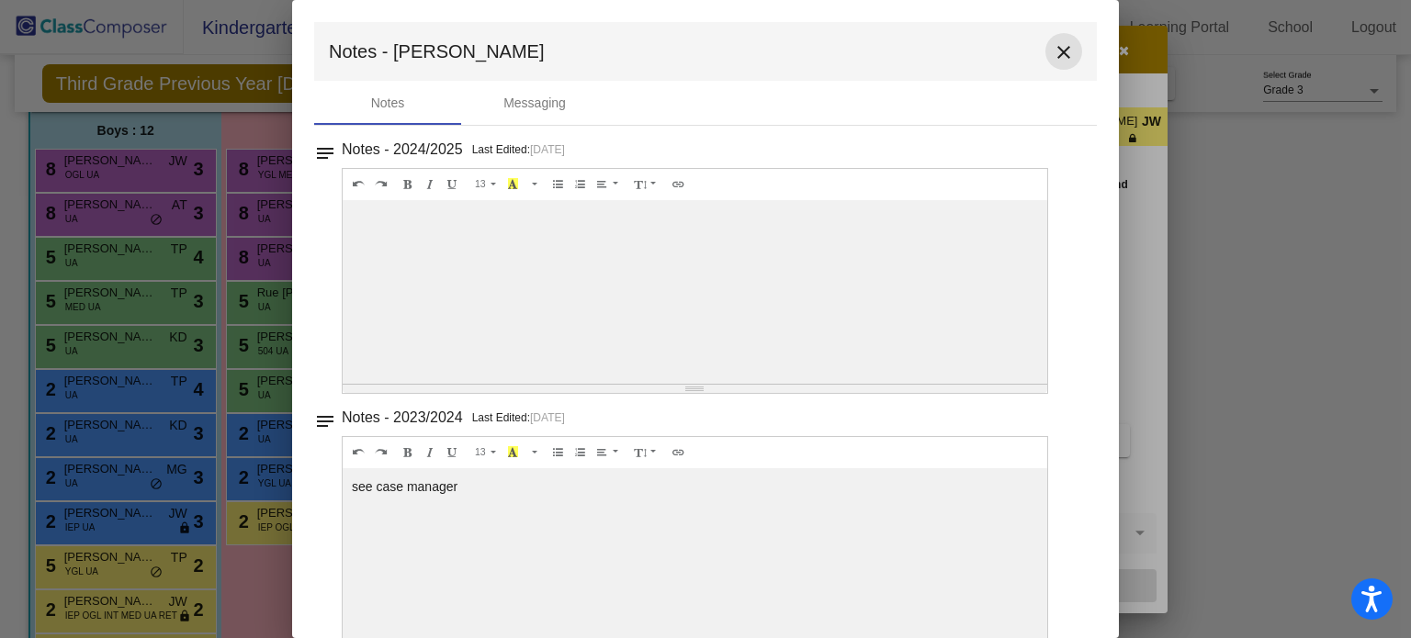
click at [1055, 57] on mat-icon "close" at bounding box center [1064, 52] width 22 height 22
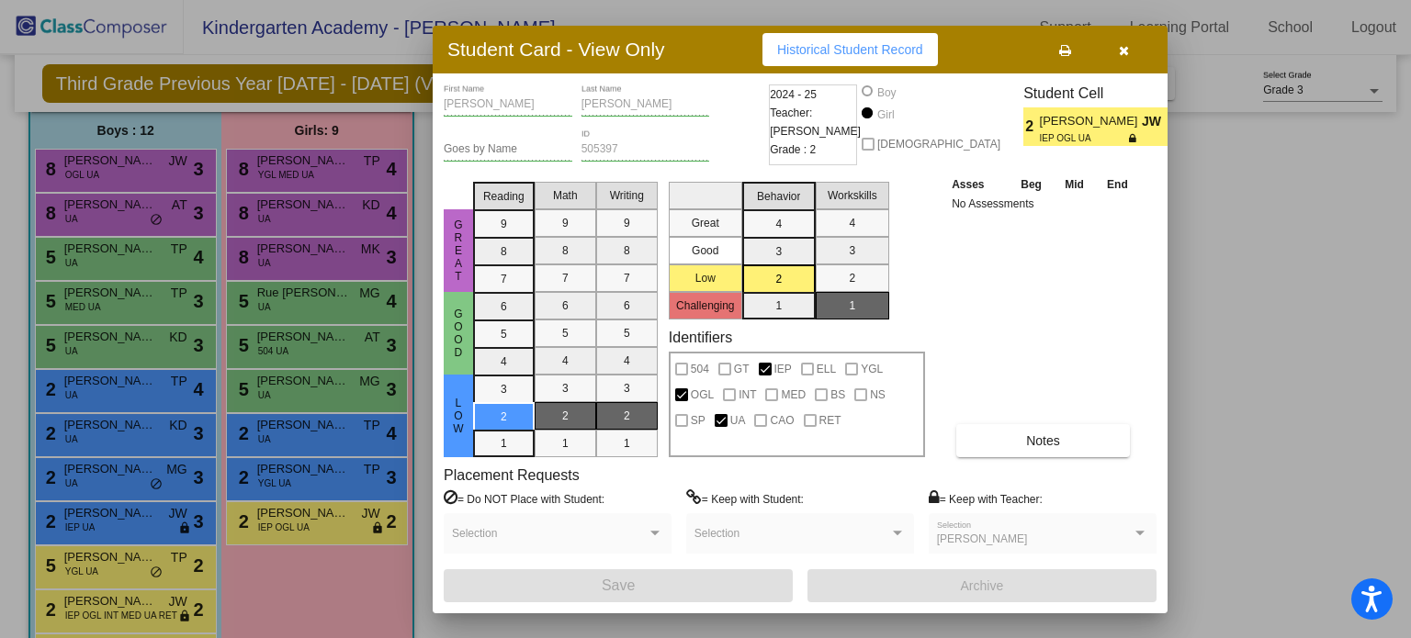
click at [1124, 51] on icon "button" at bounding box center [1124, 50] width 10 height 13
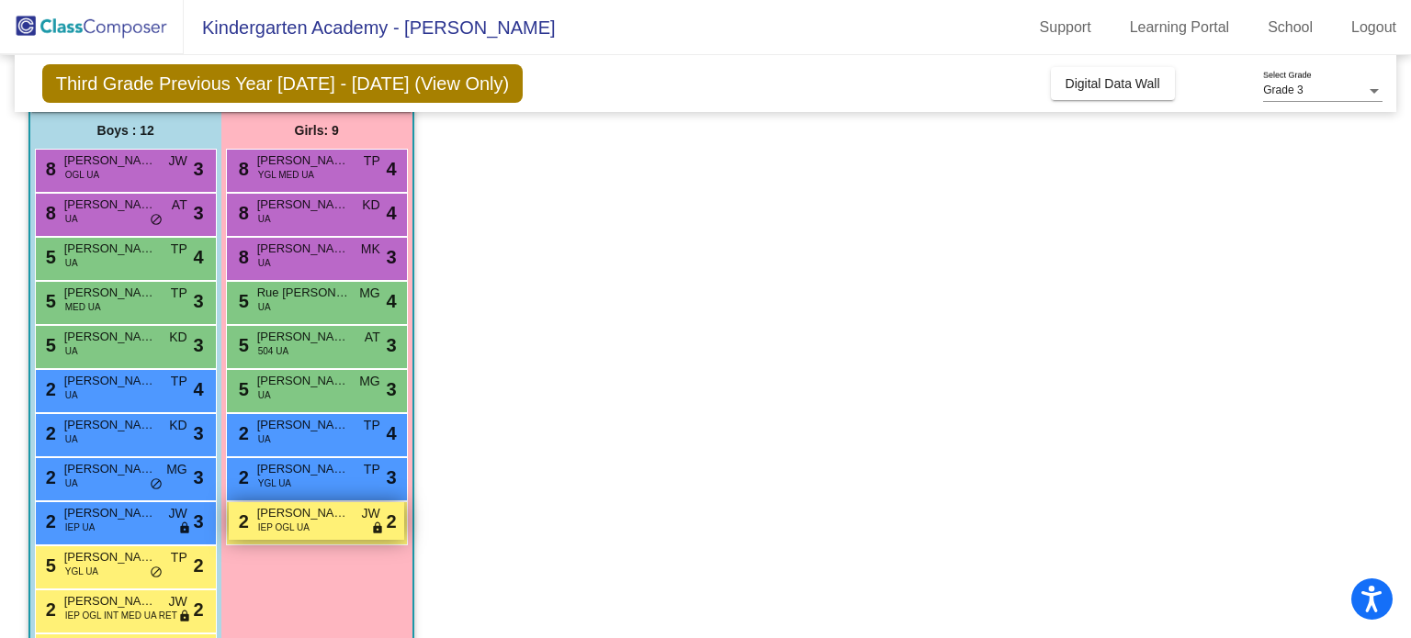
click at [321, 529] on div "2 [PERSON_NAME] IEP OGL UA JW lock do_not_disturb_alt 2" at bounding box center [316, 521] width 175 height 38
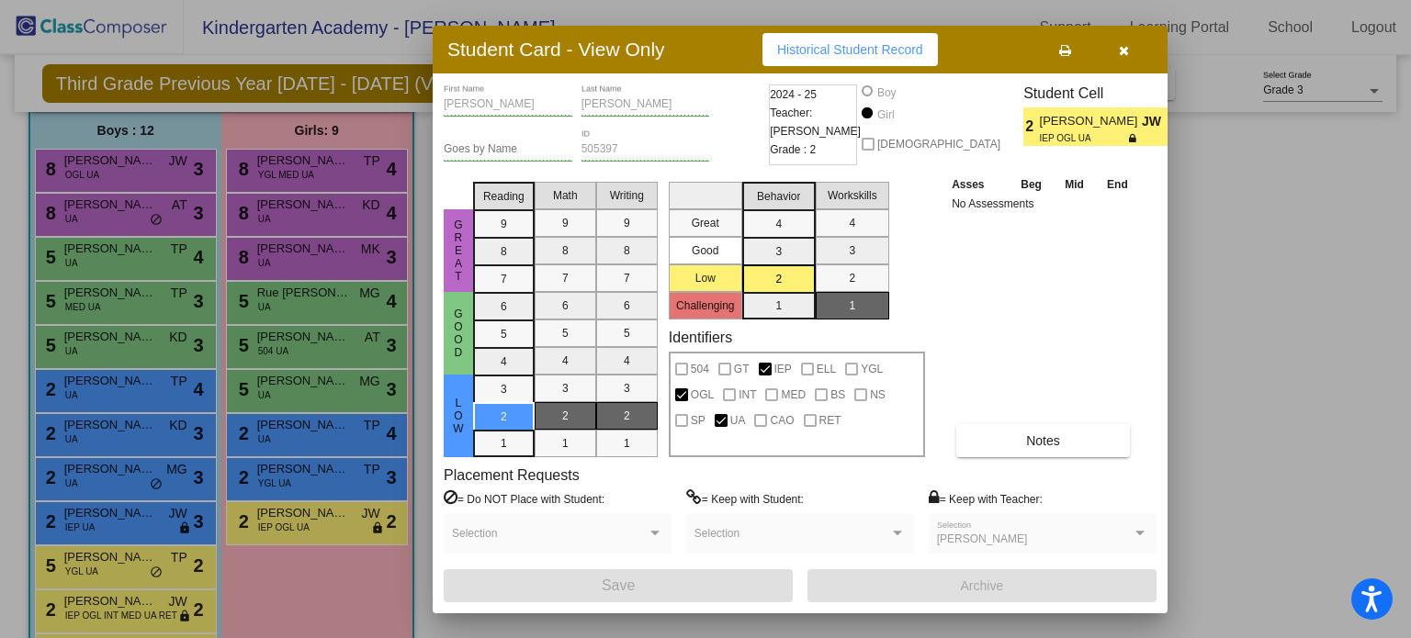
click at [1125, 46] on icon "button" at bounding box center [1124, 50] width 10 height 13
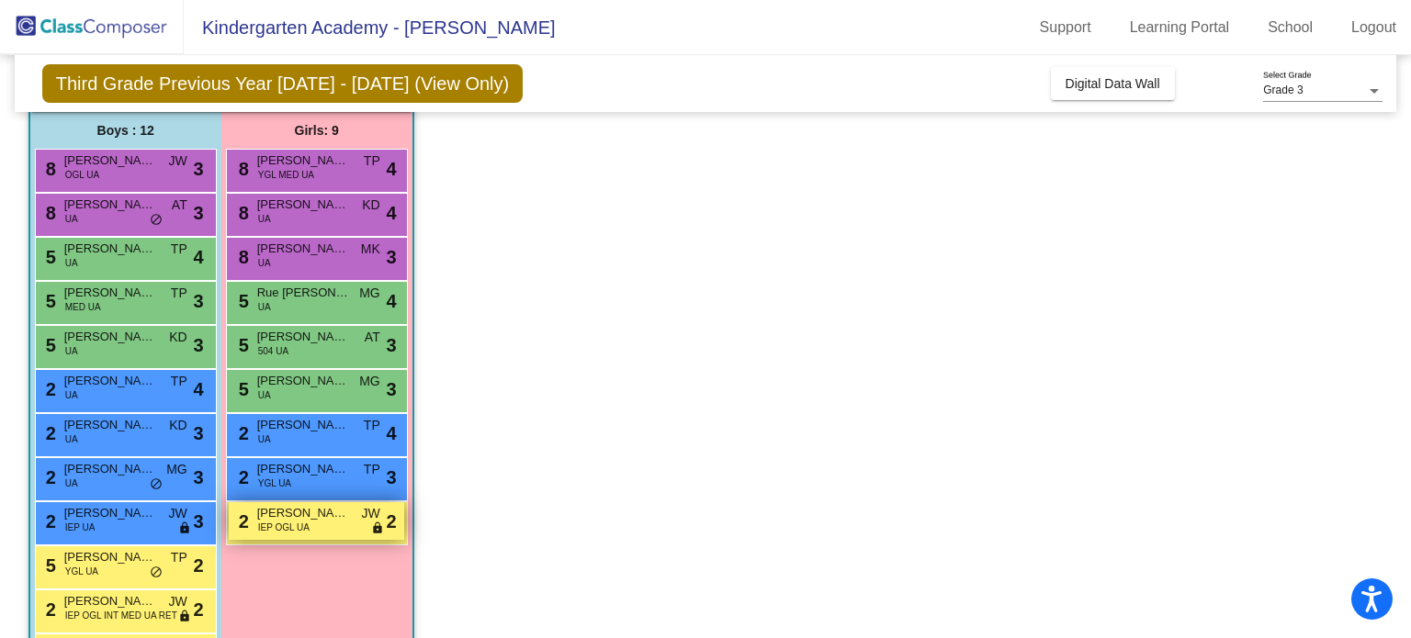
click at [321, 506] on span "[PERSON_NAME]" at bounding box center [303, 513] width 92 height 18
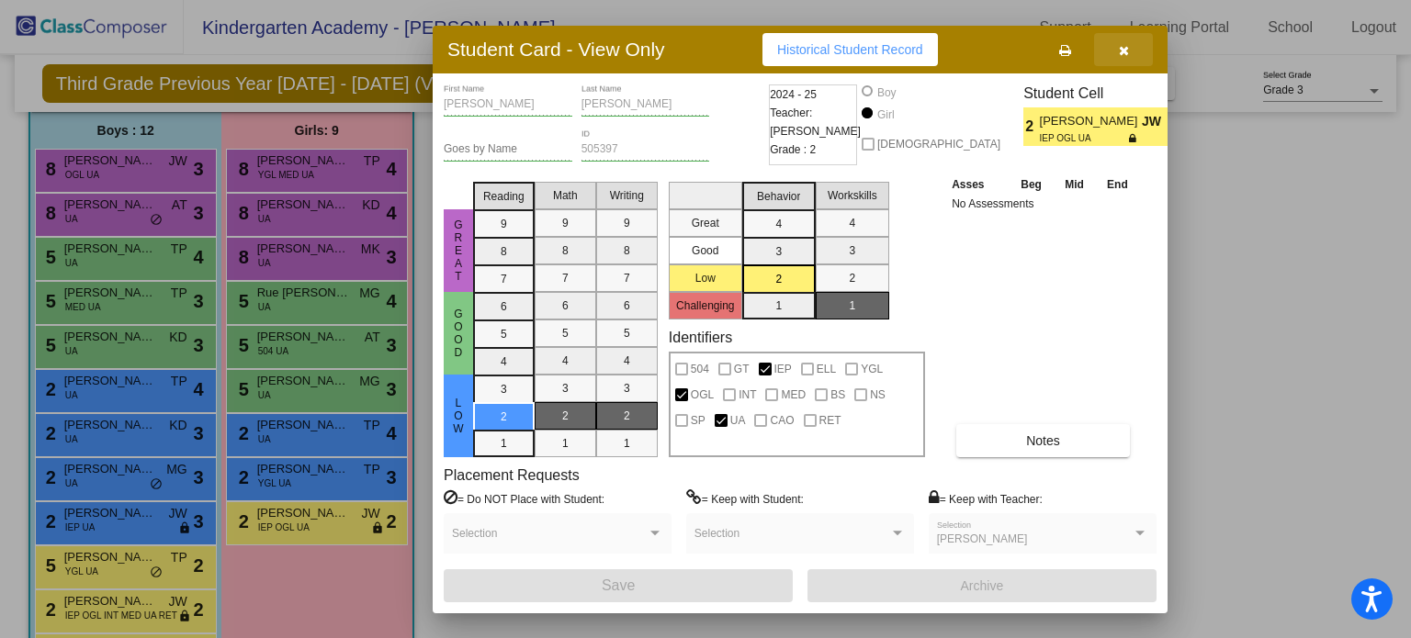
click at [1132, 45] on button "button" at bounding box center [1123, 49] width 59 height 33
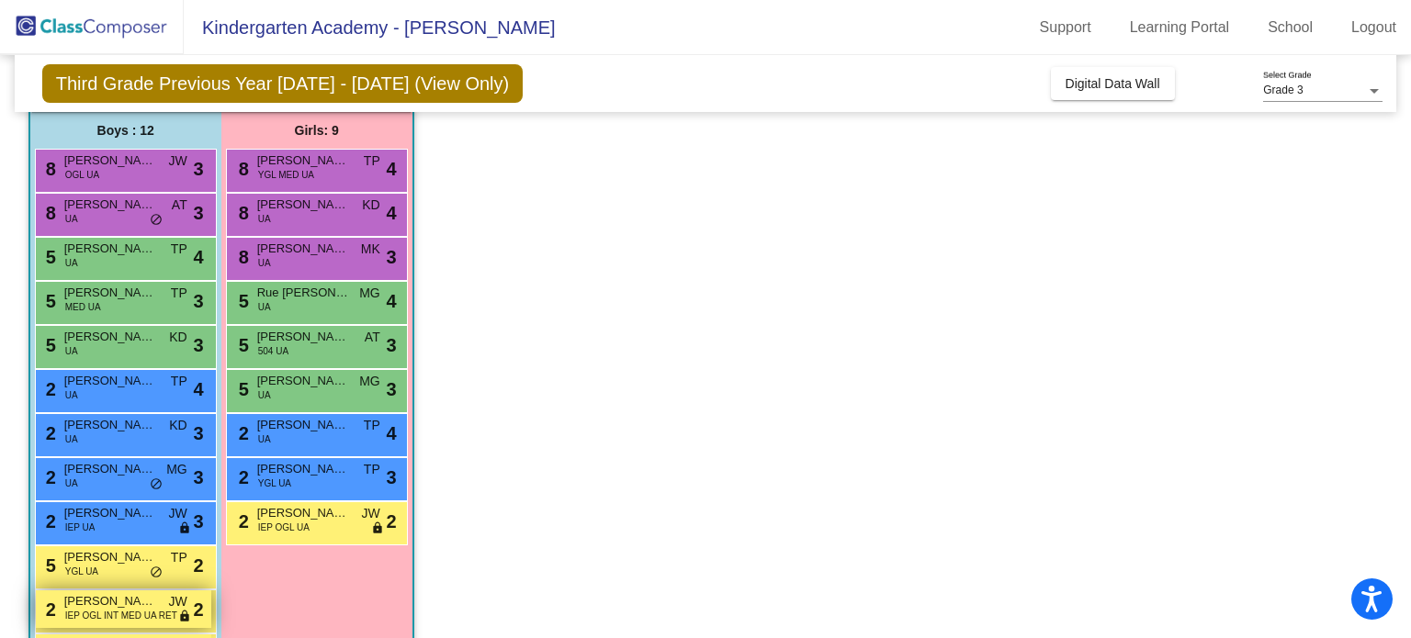
click at [141, 593] on span "[PERSON_NAME] [PERSON_NAME]" at bounding box center [110, 601] width 92 height 18
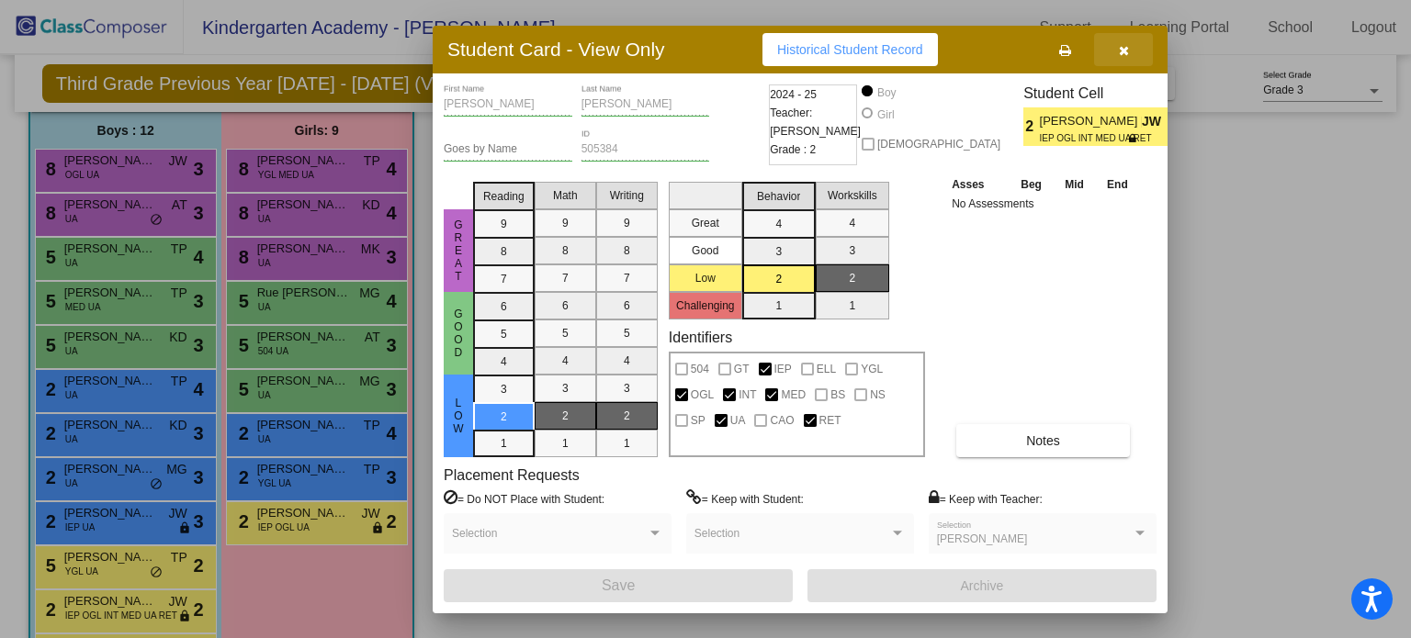
click at [1131, 51] on button "button" at bounding box center [1123, 49] width 59 height 33
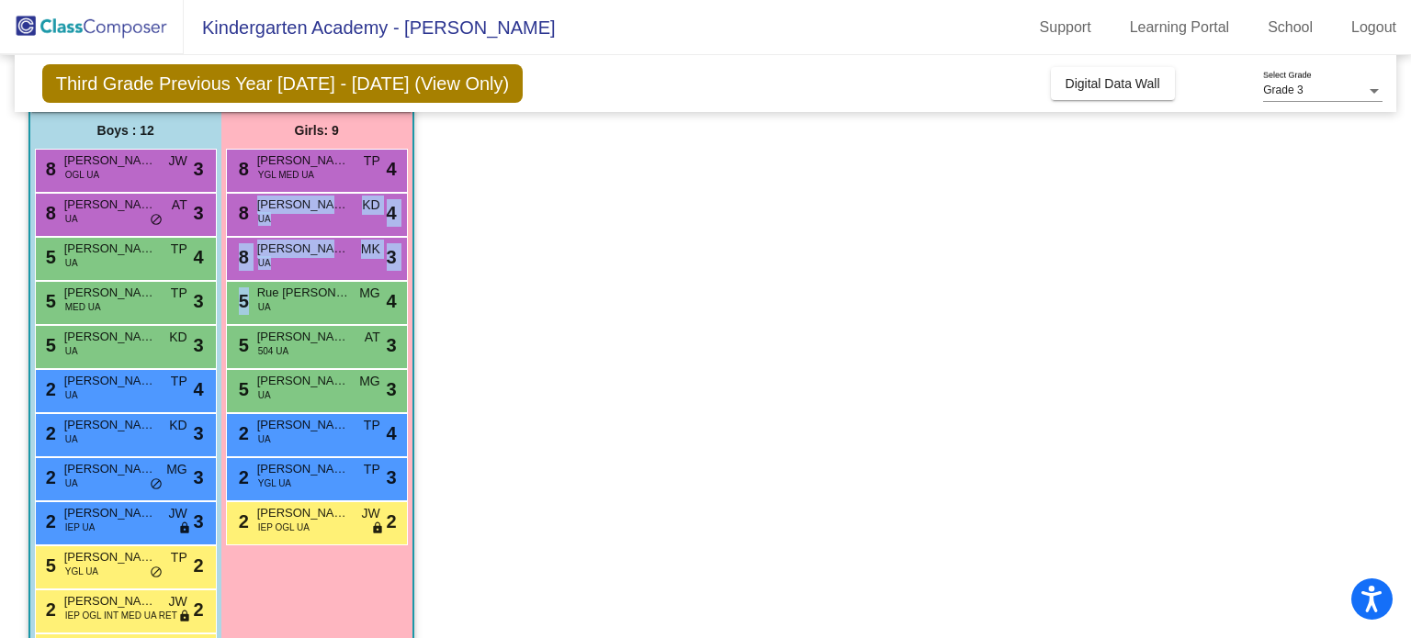
drag, startPoint x: 1396, startPoint y: 221, endPoint x: 1410, endPoint y: 312, distance: 92.0
click at [1410, 312] on mat-sidenav-content "Grade 3 Select Grade Third Grade Previous Year [DATE] - [DATE] (View Only) Add,…" at bounding box center [705, 346] width 1411 height 583
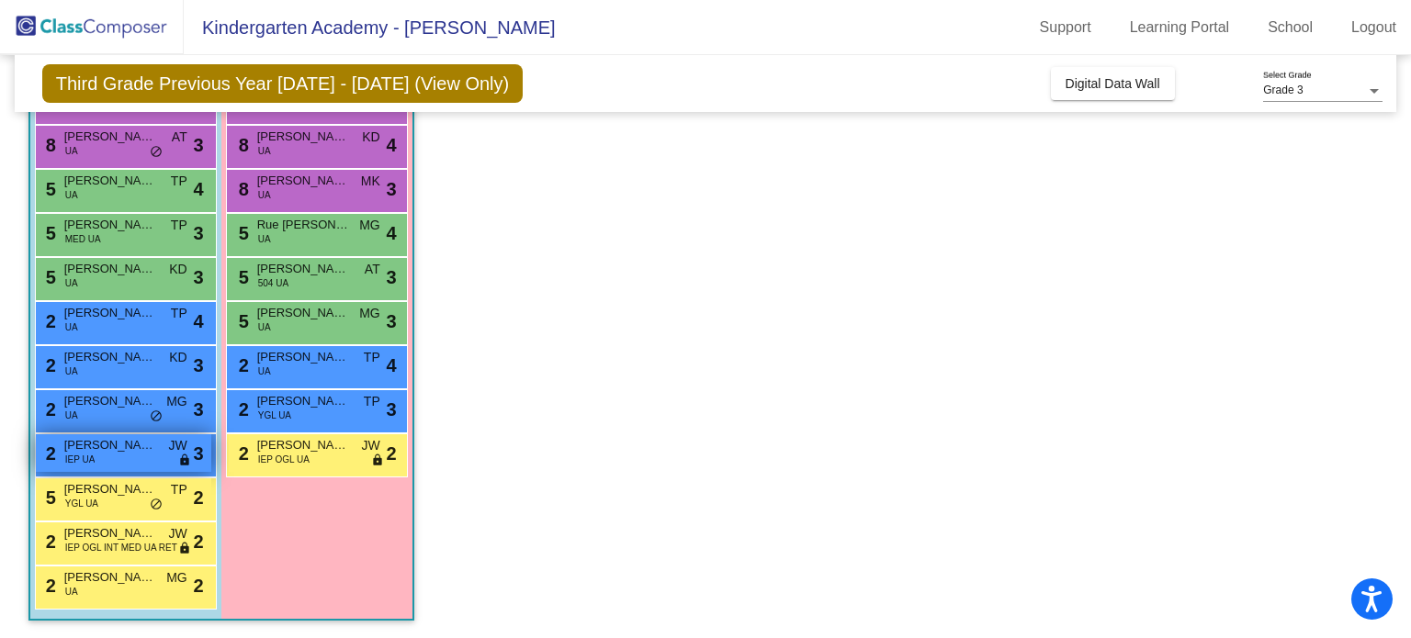
click at [123, 445] on span "[PERSON_NAME]" at bounding box center [110, 445] width 92 height 18
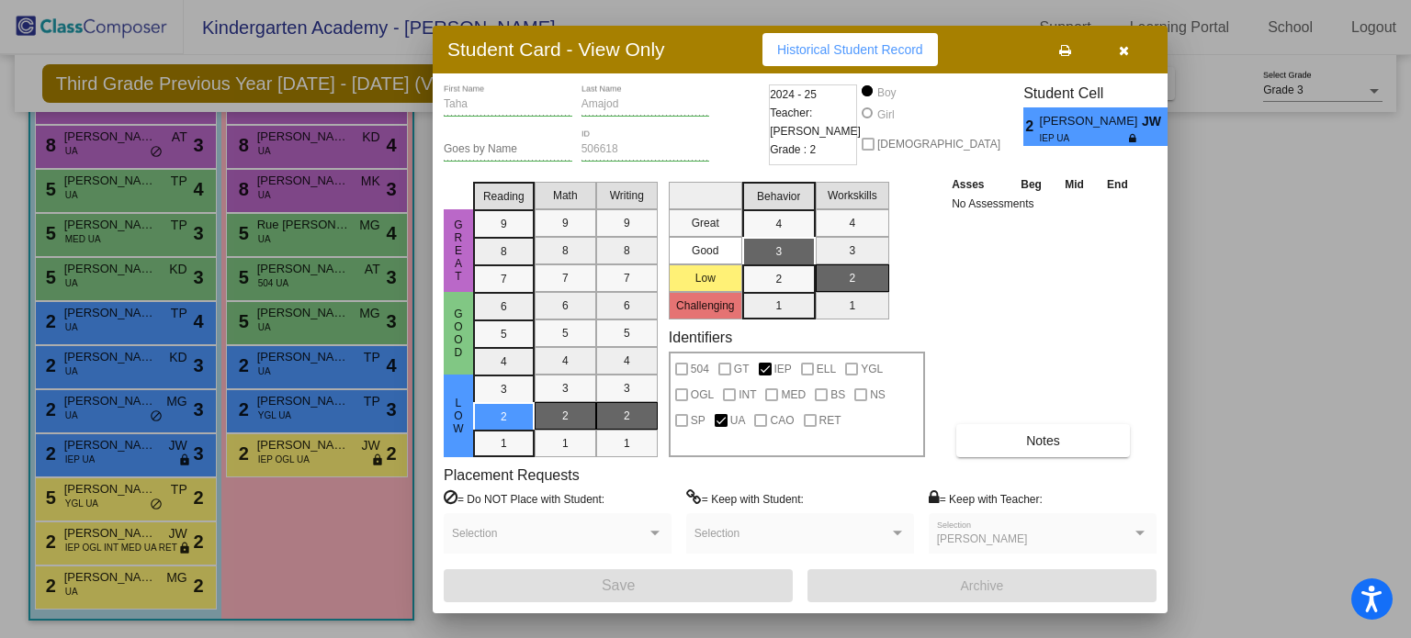
click at [1121, 51] on icon "button" at bounding box center [1124, 50] width 10 height 13
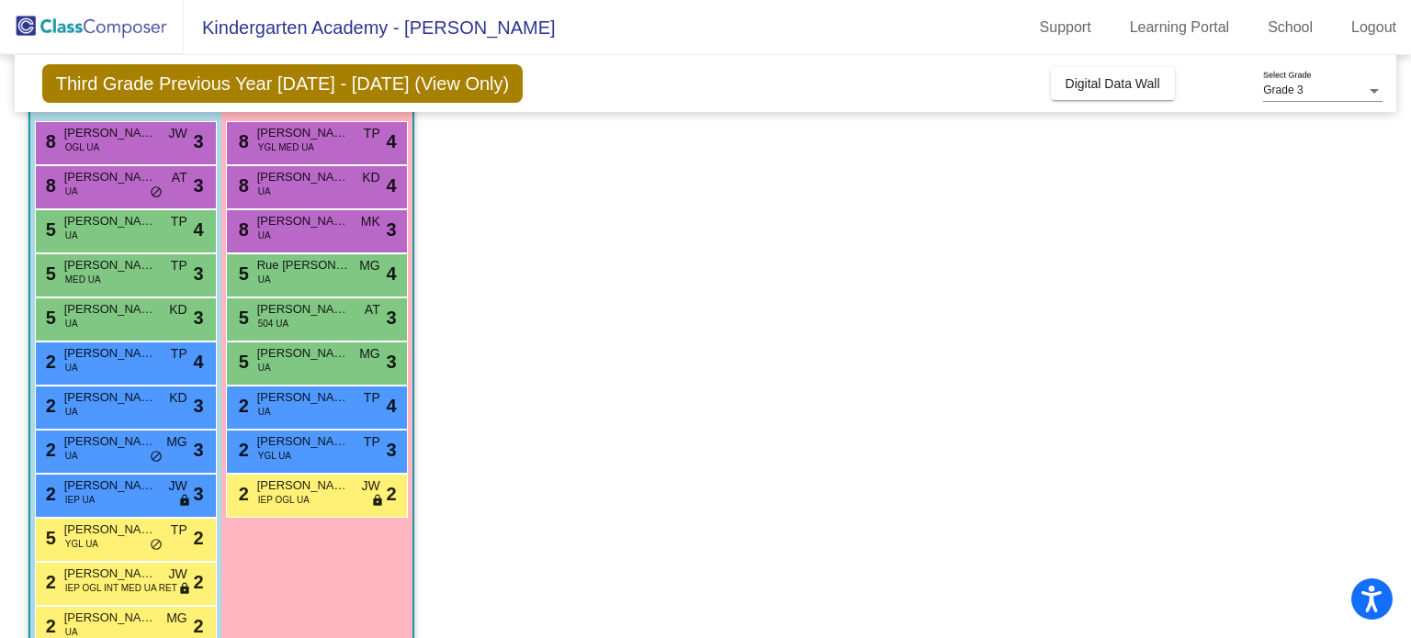
scroll to position [162, 0]
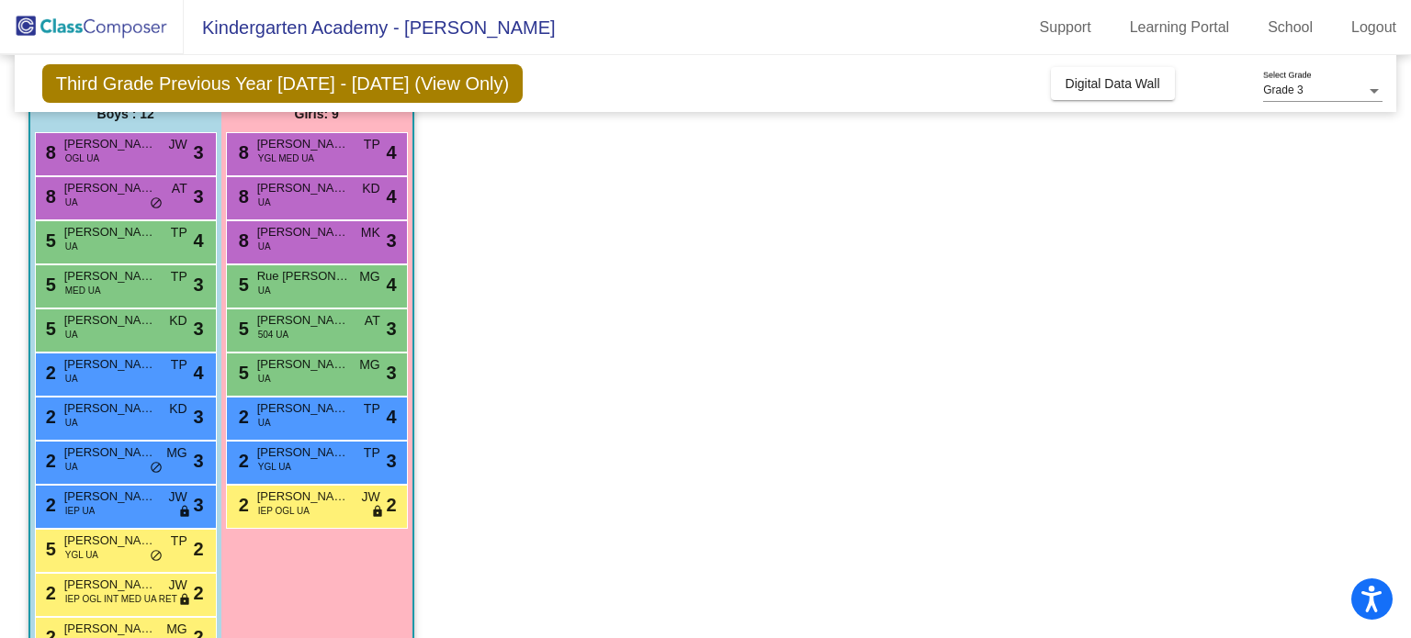
click at [173, 173] on div "8 [PERSON_NAME] Page OGL UA JW lock do_not_disturb_alt 3" at bounding box center [126, 154] width 182 height 44
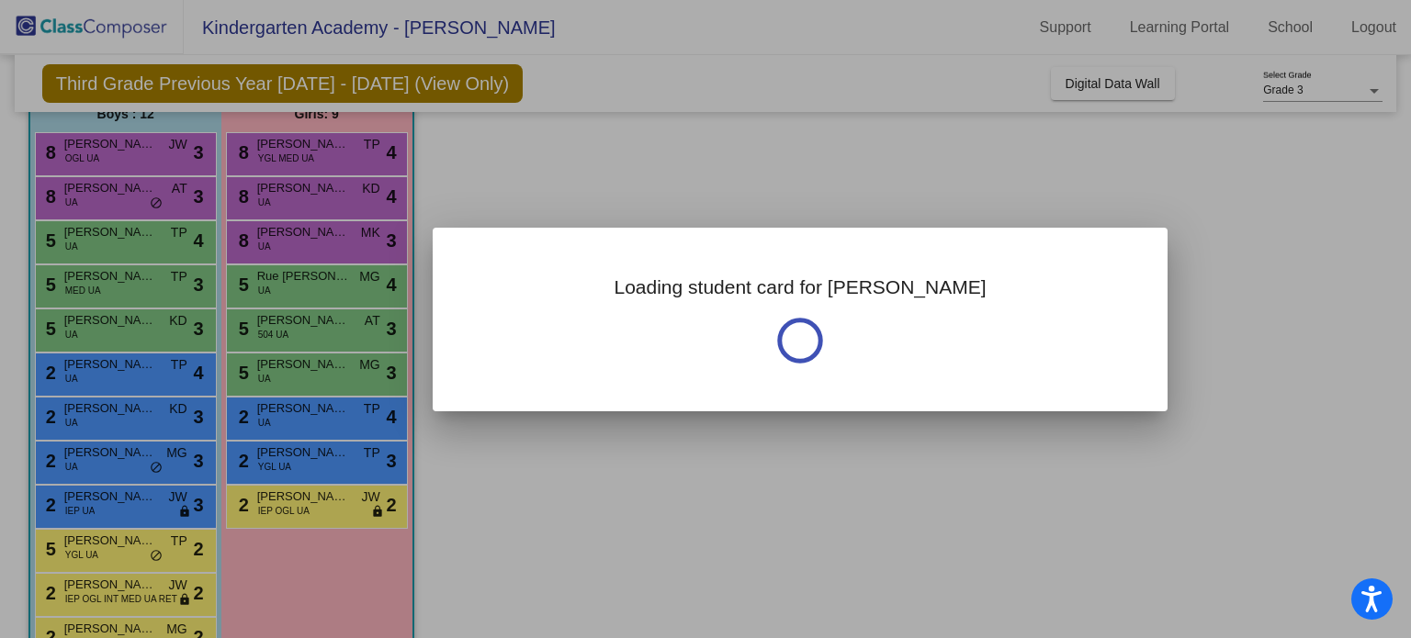
click at [173, 173] on div at bounding box center [705, 319] width 1411 height 638
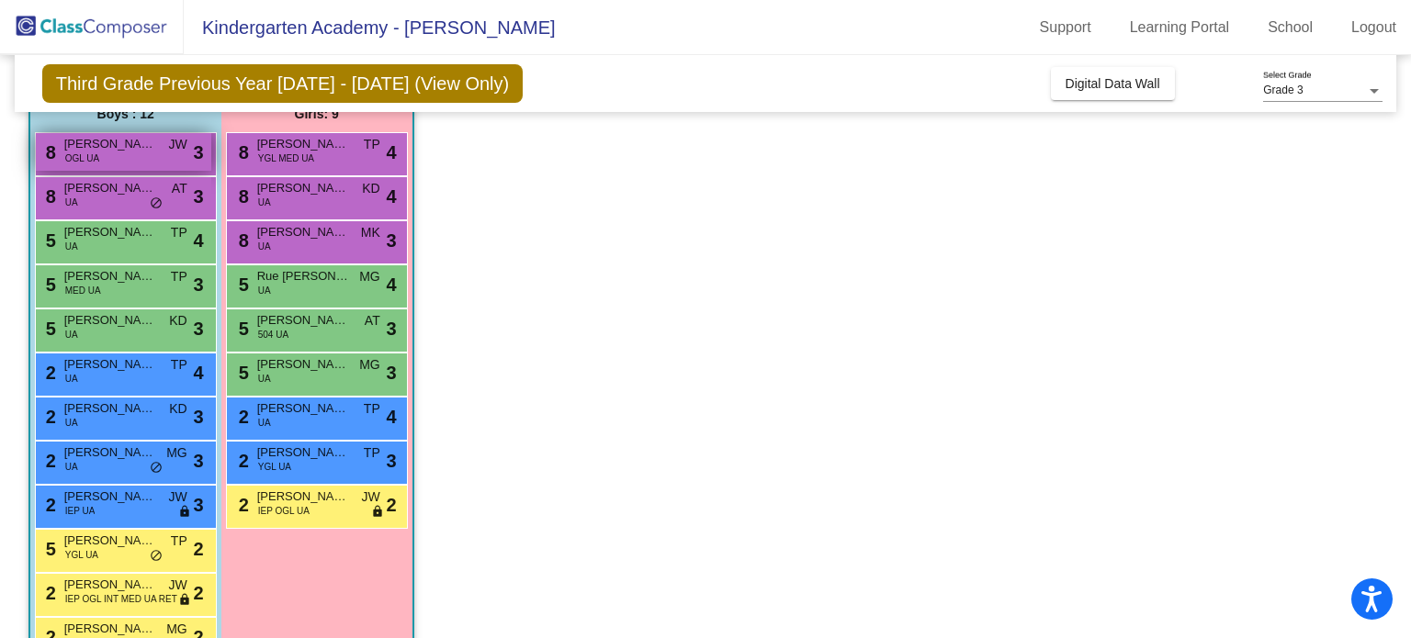
click at [171, 141] on span "JW" at bounding box center [178, 144] width 18 height 19
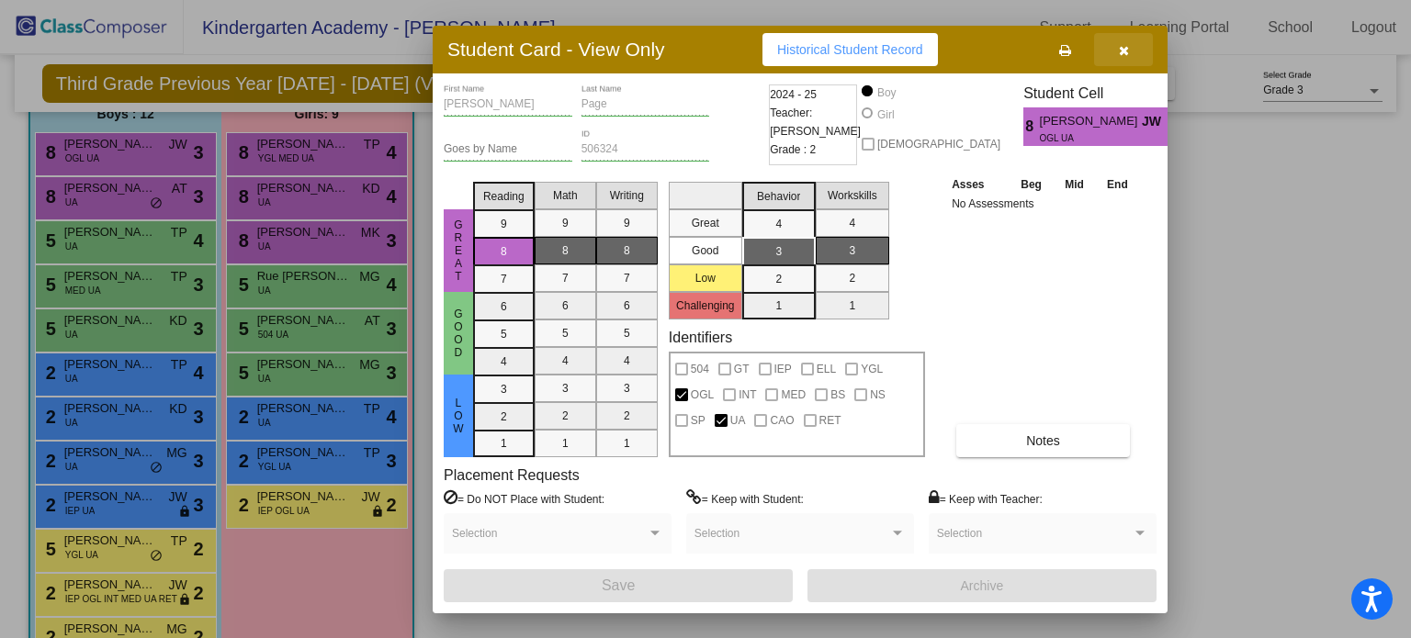
click at [1129, 62] on button "button" at bounding box center [1123, 49] width 59 height 33
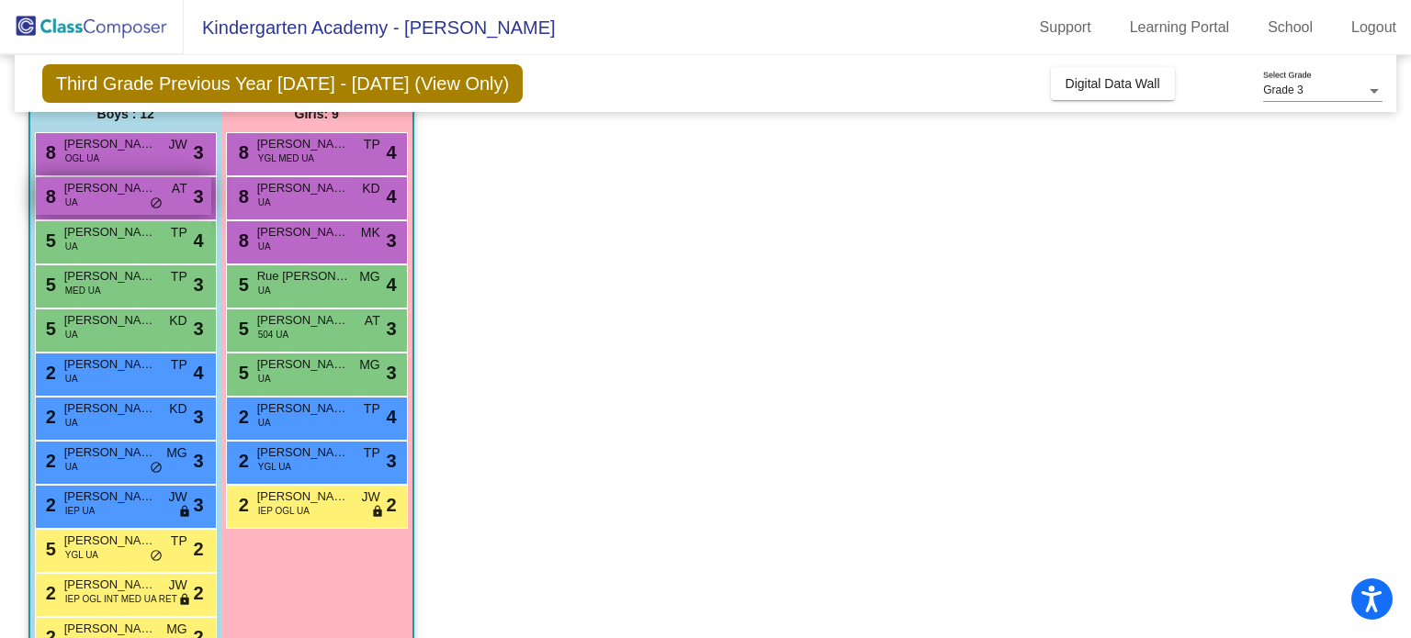
click at [73, 179] on span "[PERSON_NAME]" at bounding box center [110, 188] width 92 height 18
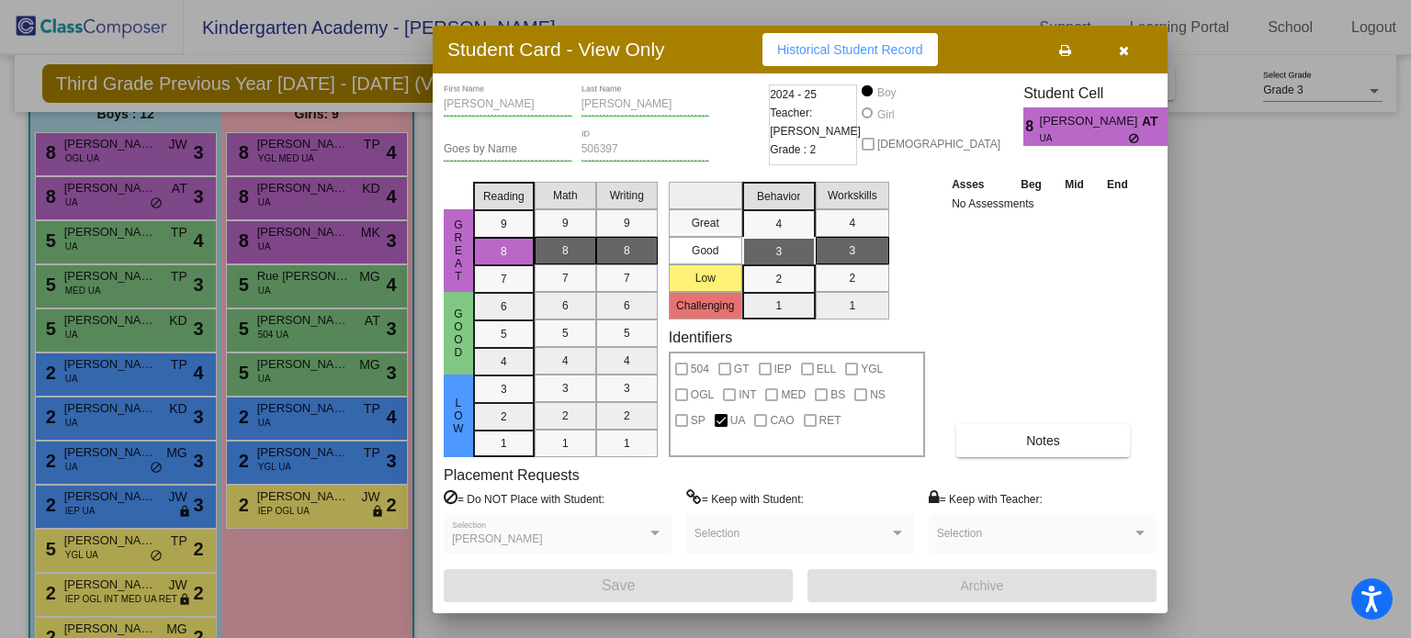
click at [1128, 42] on span "button" at bounding box center [1124, 49] width 10 height 15
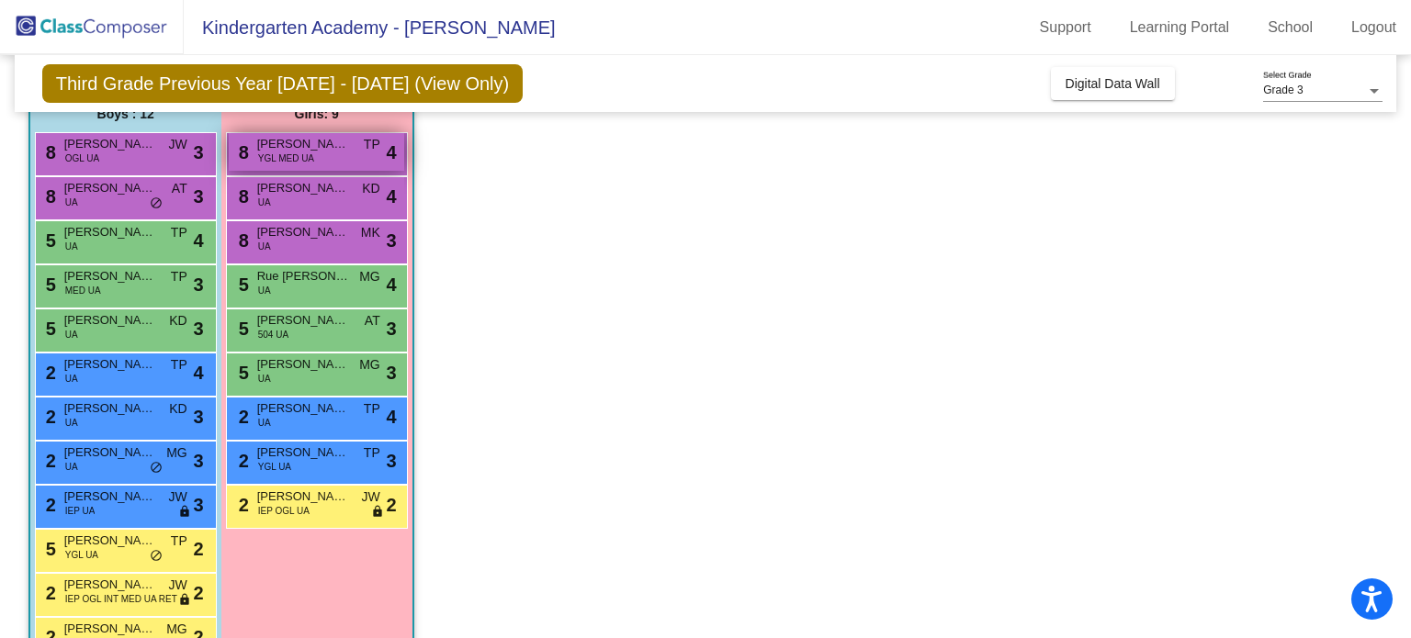
click at [313, 167] on div "8 [PERSON_NAME] YGL MED UA TP lock do_not_disturb_alt 4" at bounding box center [316, 152] width 175 height 38
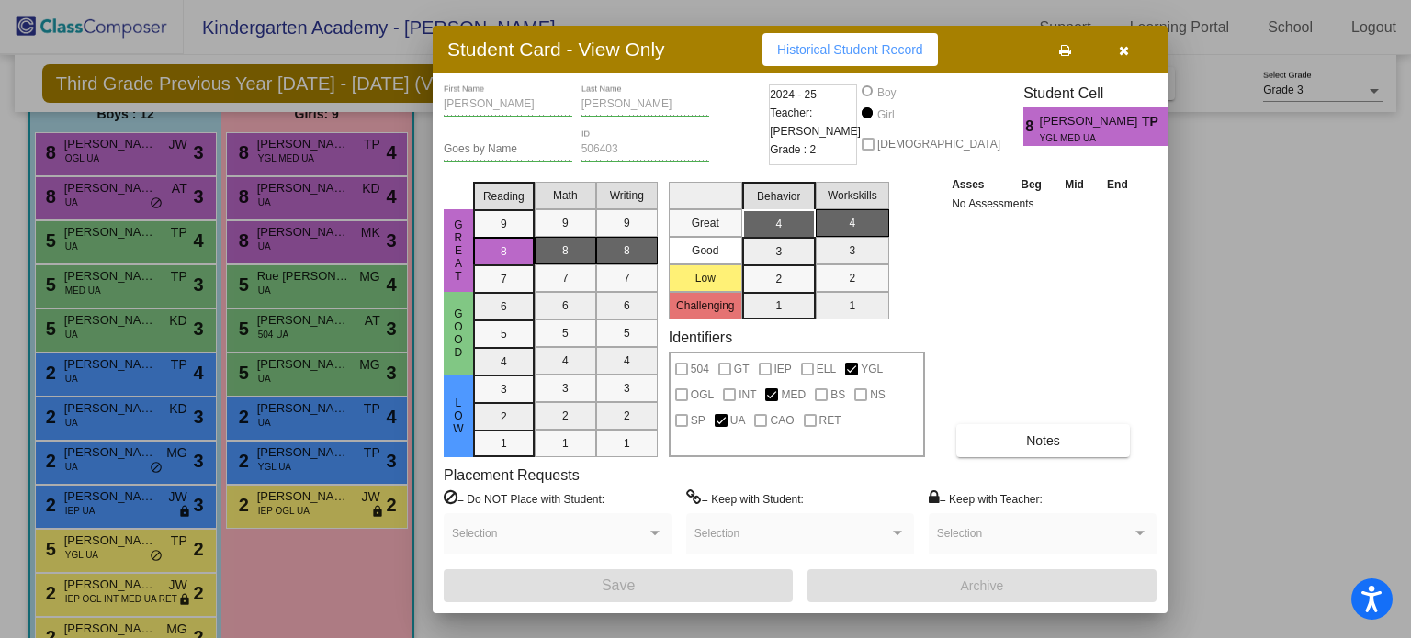
click at [1132, 43] on button "button" at bounding box center [1123, 49] width 59 height 33
